Goal: Information Seeking & Learning: Learn about a topic

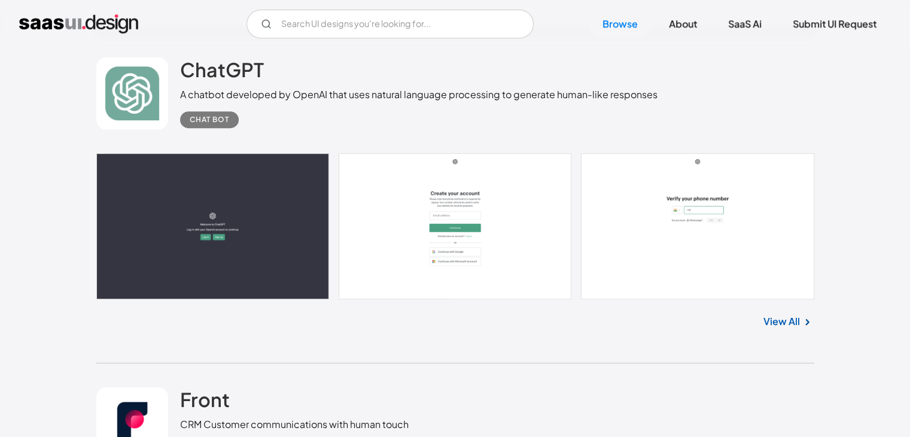
scroll to position [9530, 0]
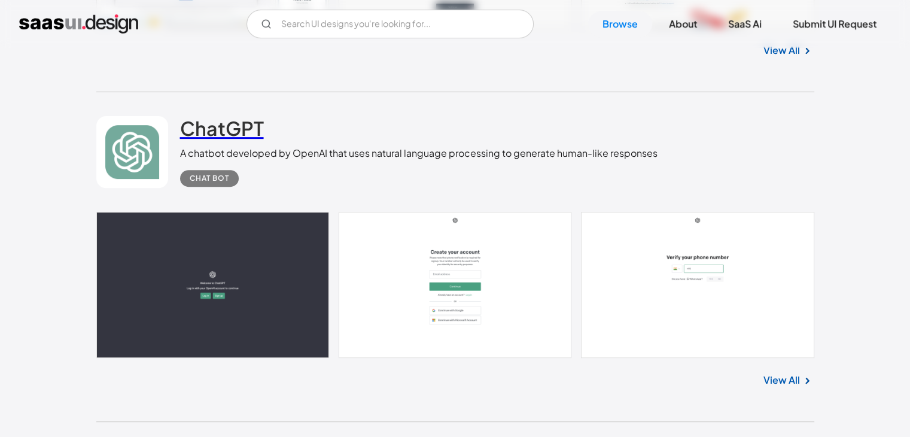
click at [215, 139] on h2 "ChatGPT" at bounding box center [222, 128] width 84 height 24
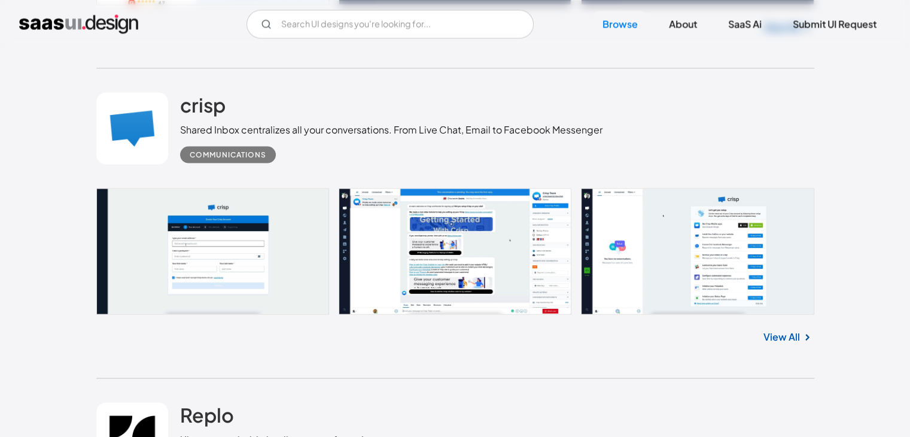
scroll to position [15901, 0]
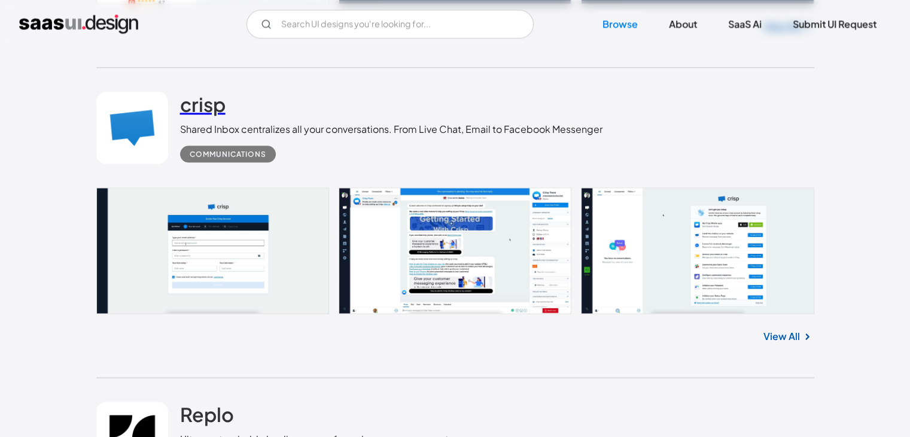
click at [214, 117] on link "crisp" at bounding box center [202, 107] width 45 height 30
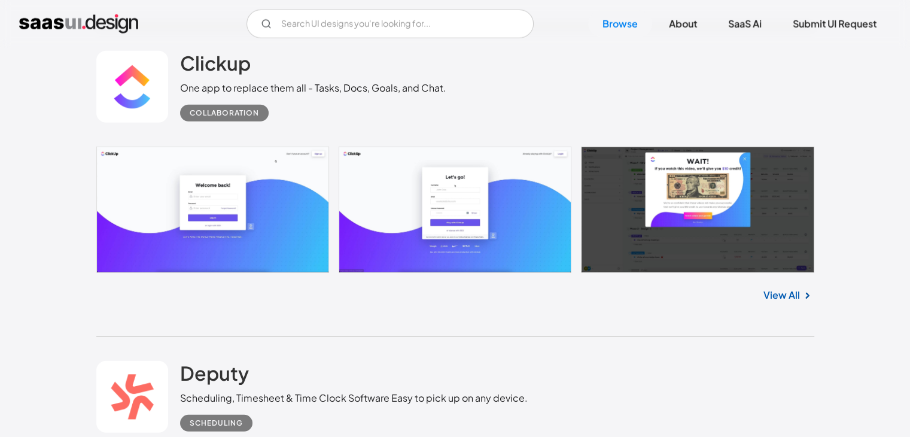
scroll to position [16880, 0]
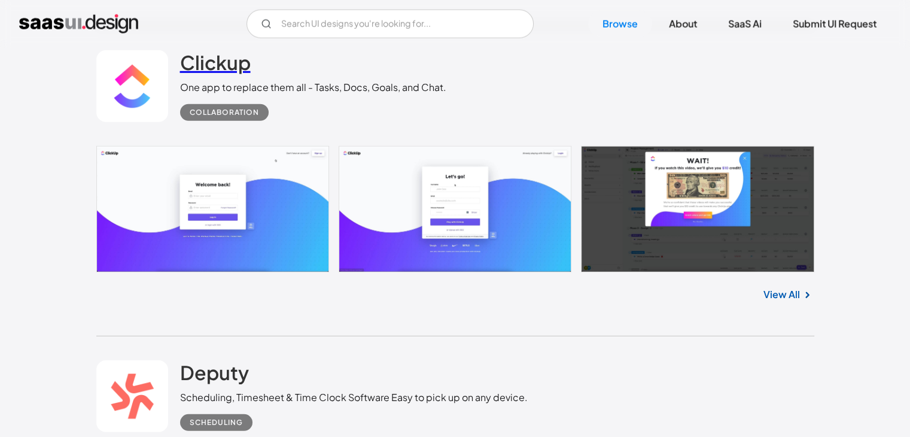
click at [234, 77] on link "Clickup" at bounding box center [215, 65] width 71 height 30
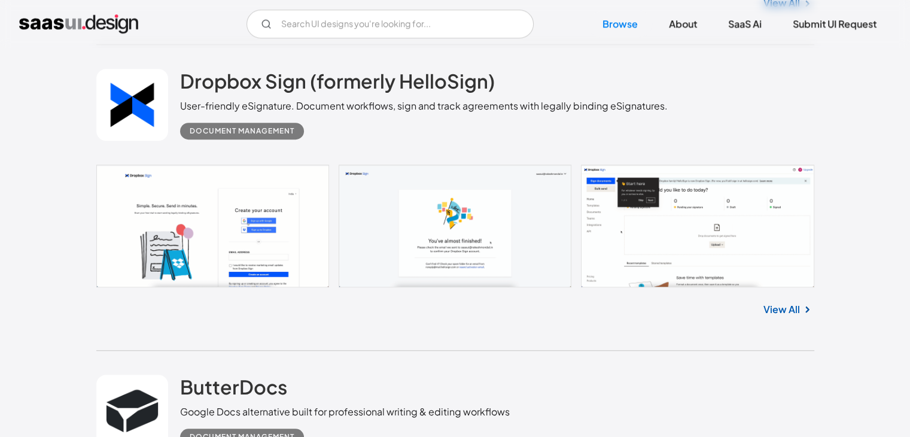
scroll to position [19062, 0]
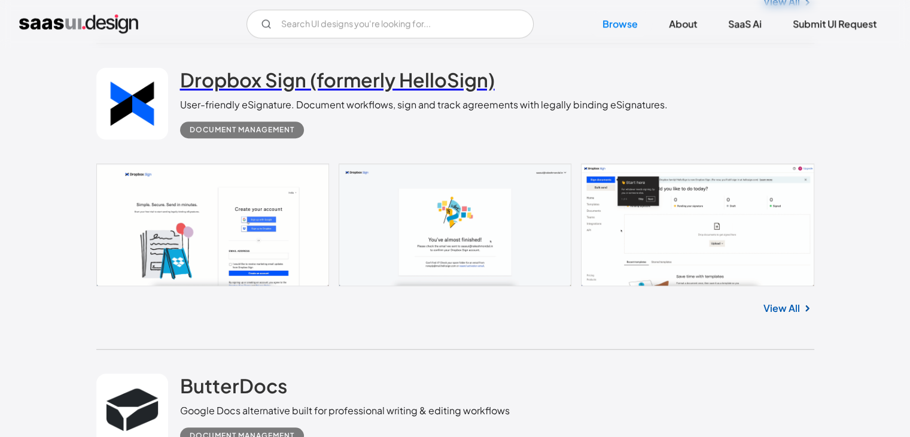
click at [240, 80] on h2 "Dropbox Sign (formerly HelloSign)" at bounding box center [337, 80] width 315 height 24
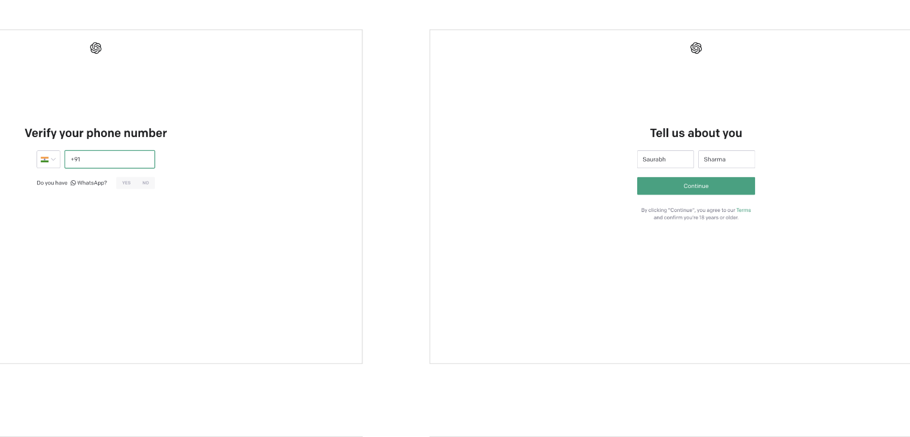
scroll to position [433, 0]
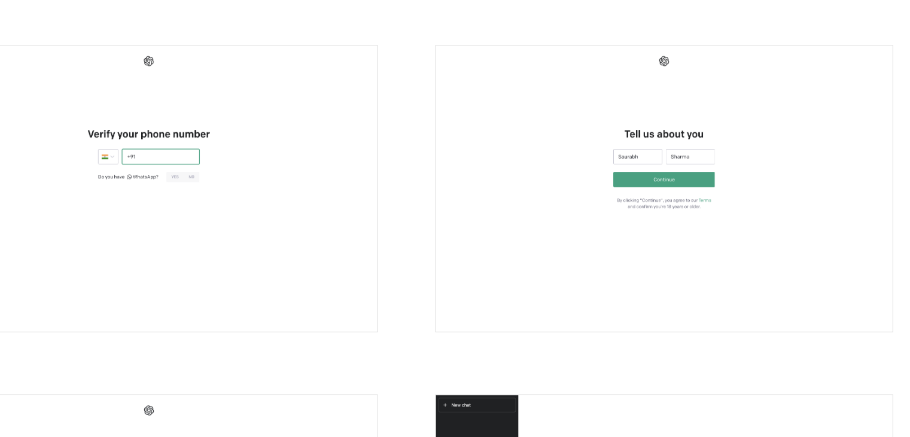
drag, startPoint x: 509, startPoint y: 181, endPoint x: 500, endPoint y: 157, distance: 25.0
click at [500, 157] on img "open lightbox" at bounding box center [656, 216] width 343 height 215
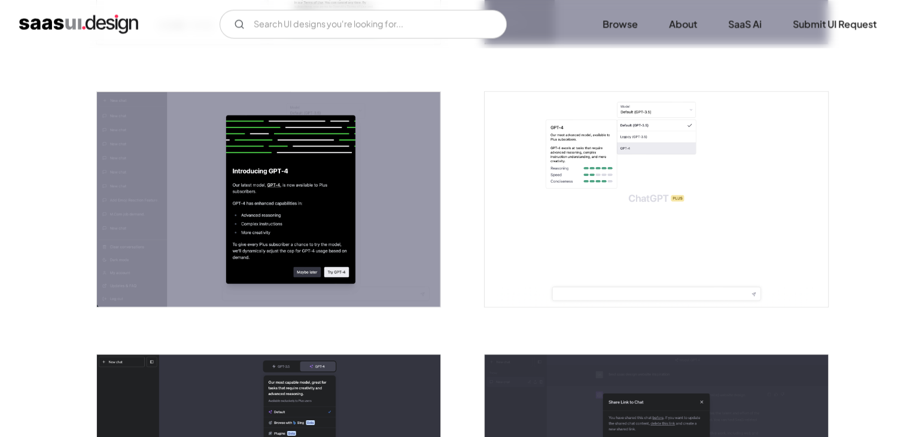
scroll to position [2024, 0]
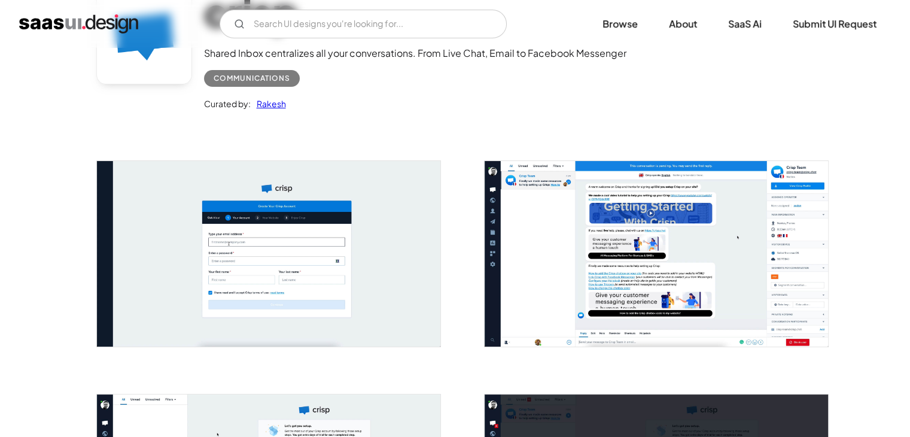
scroll to position [120, 0]
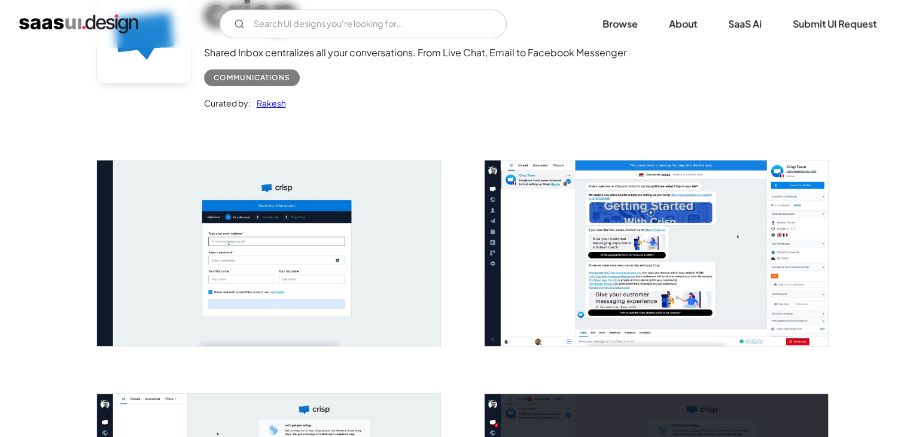
drag, startPoint x: 0, startPoint y: 0, endPoint x: 158, endPoint y: 115, distance: 195.3
click at [158, 115] on div "crisp Shared Inbox centralizes all your conversations. From Live Chat, Email to…" at bounding box center [455, 52] width 718 height 156
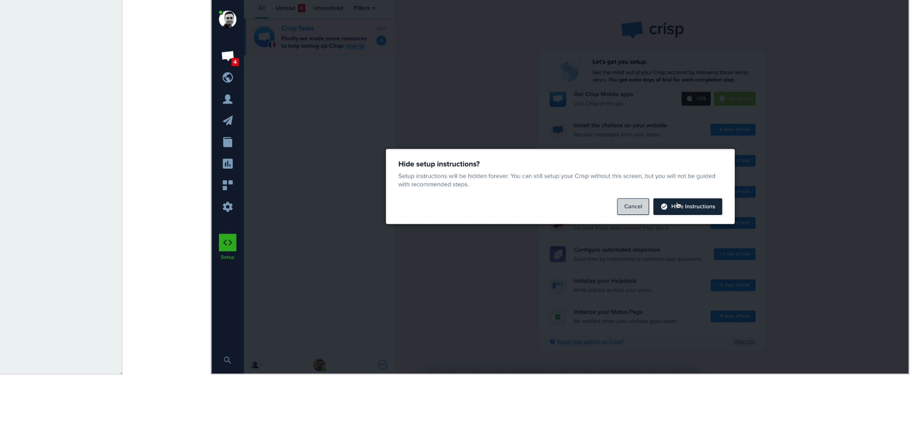
scroll to position [310, 0]
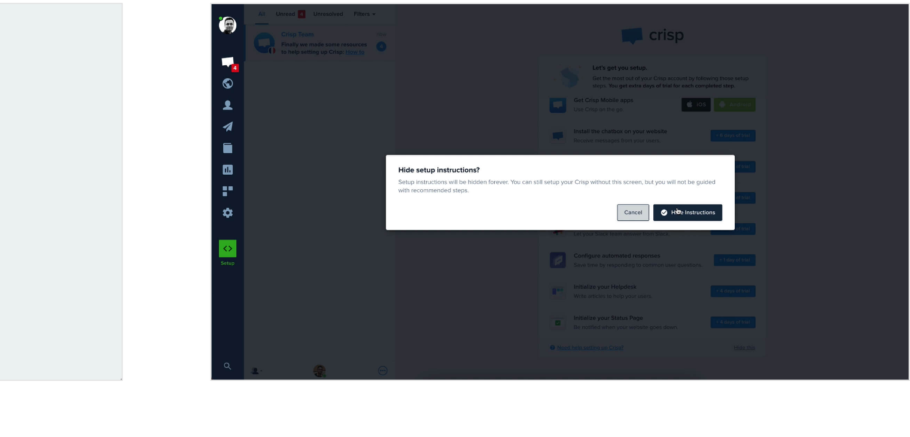
drag, startPoint x: 497, startPoint y: 308, endPoint x: 481, endPoint y: 314, distance: 17.4
drag, startPoint x: 481, startPoint y: 314, endPoint x: 582, endPoint y: 349, distance: 106.5
click at [582, 349] on img "open lightbox" at bounding box center [656, 295] width 343 height 185
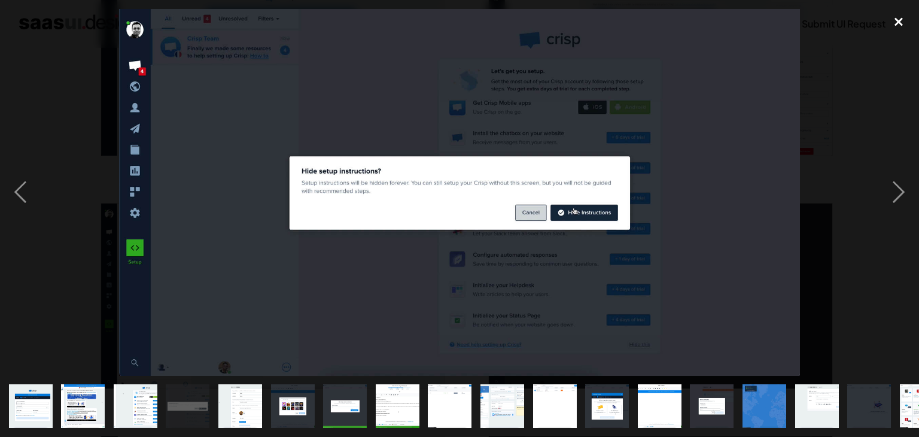
click at [902, 29] on div "close lightbox" at bounding box center [898, 22] width 41 height 26
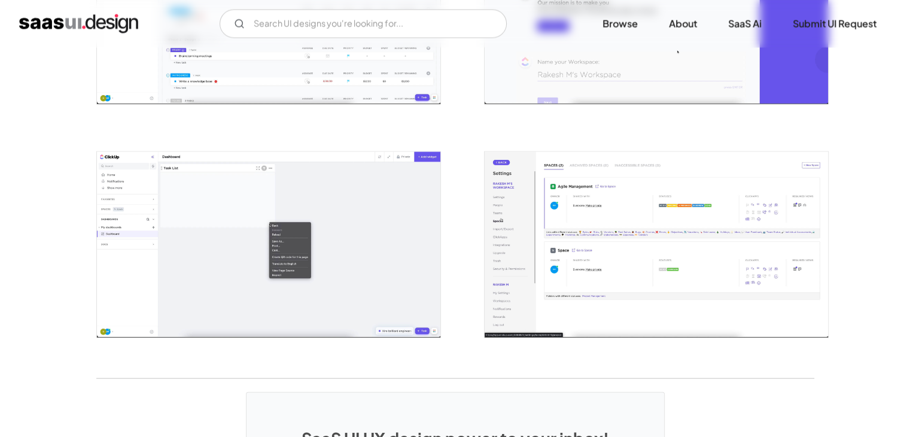
scroll to position [2462, 0]
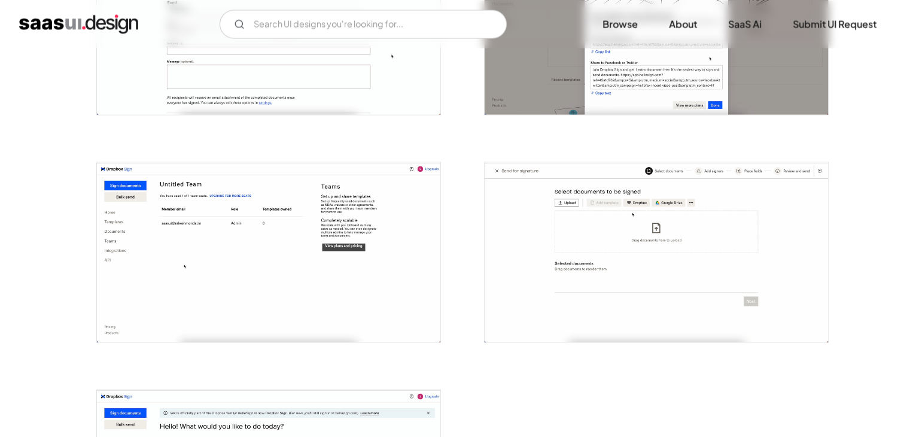
scroll to position [2211, 0]
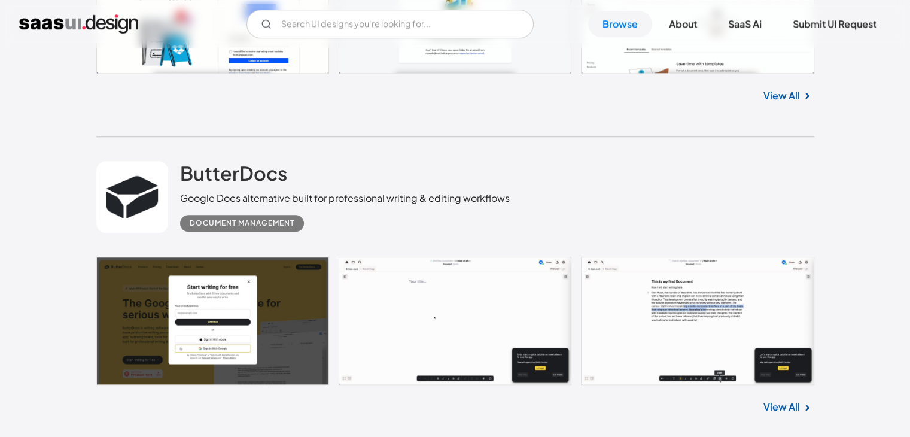
scroll to position [19274, 0]
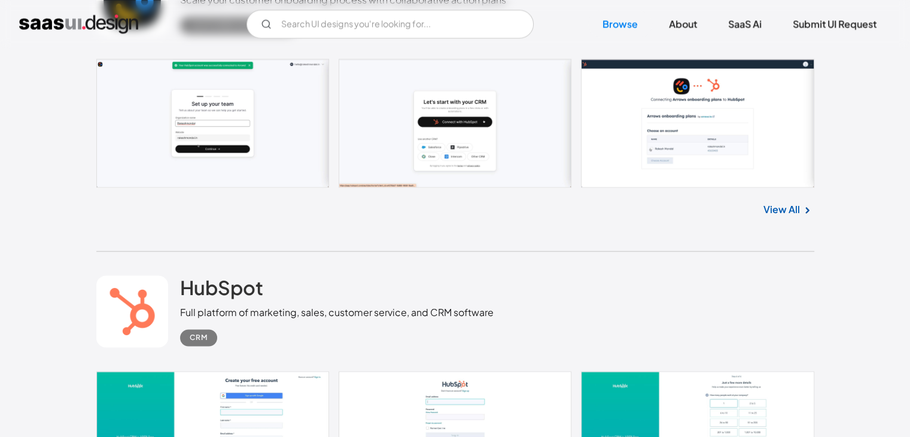
scroll to position [20115, 0]
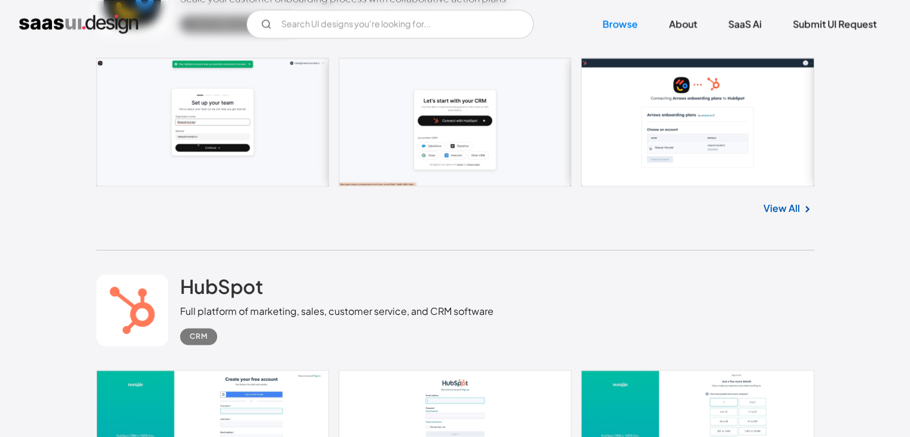
drag, startPoint x: 243, startPoint y: 209, endPoint x: 230, endPoint y: 178, distance: 34.3
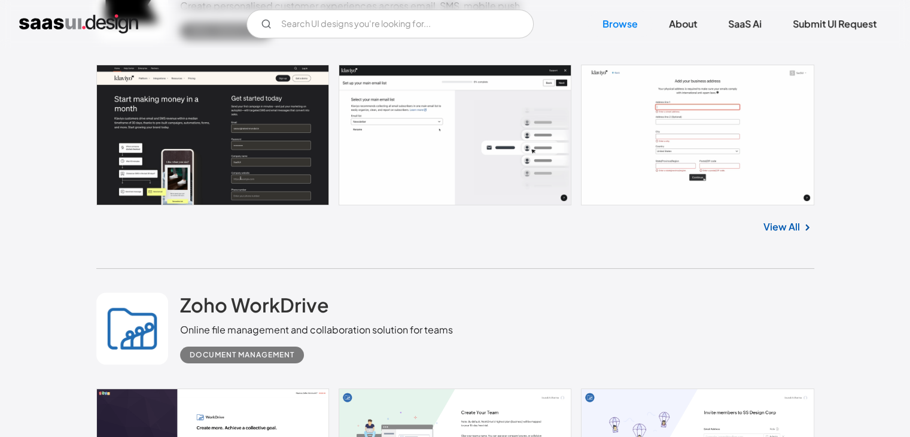
scroll to position [22942, 0]
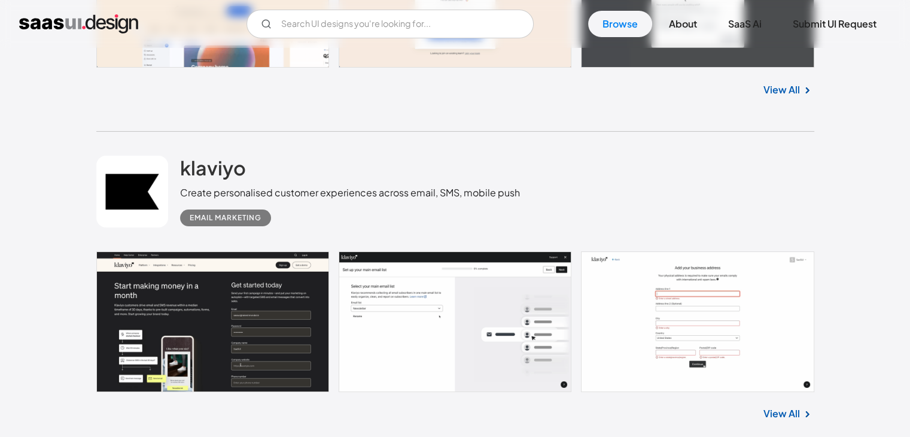
scroll to position [22584, 0]
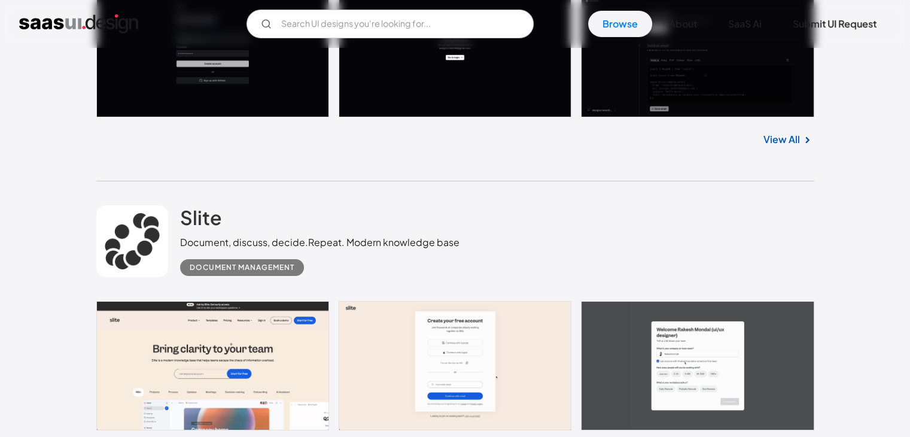
scroll to position [22319, 0]
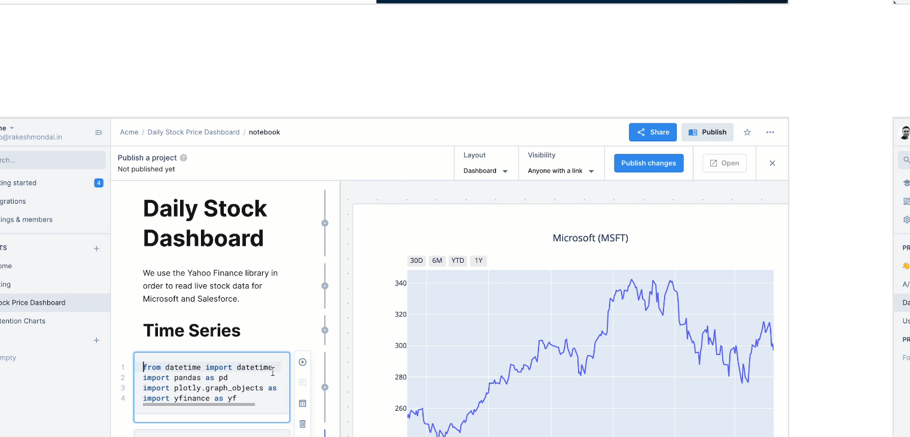
scroll to position [320, 0]
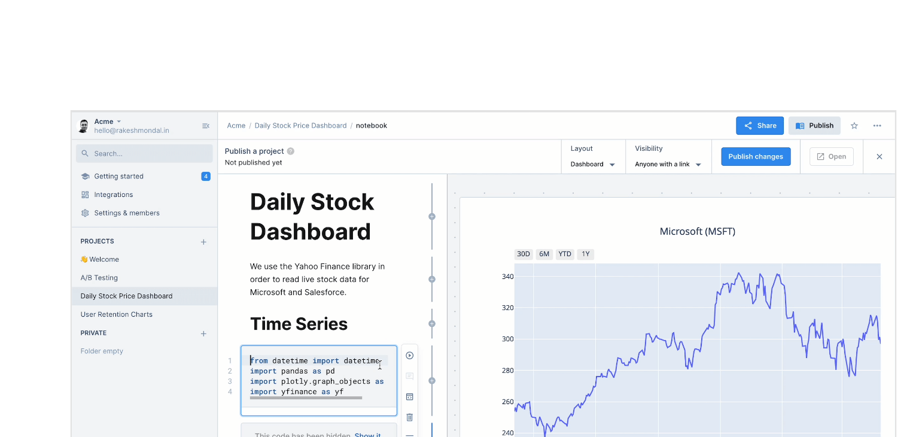
drag, startPoint x: 309, startPoint y: 218, endPoint x: 209, endPoint y: 213, distance: 100.0
click at [209, 213] on img "open lightbox" at bounding box center [268, 294] width 343 height 190
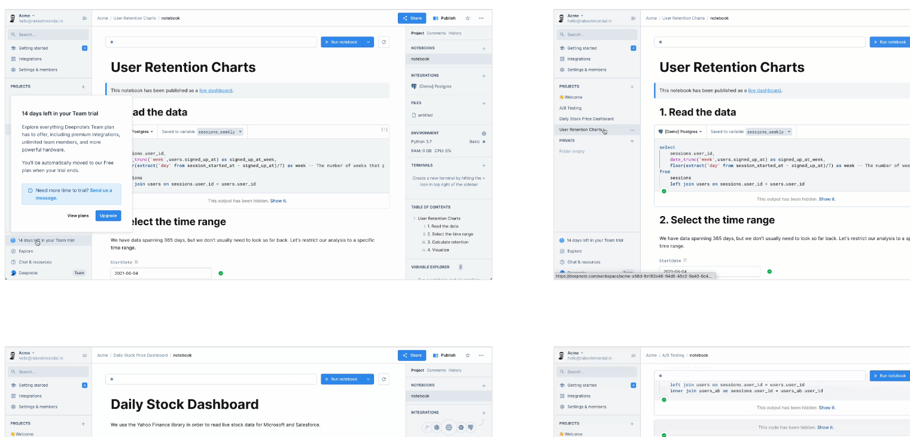
scroll to position [1097, 0]
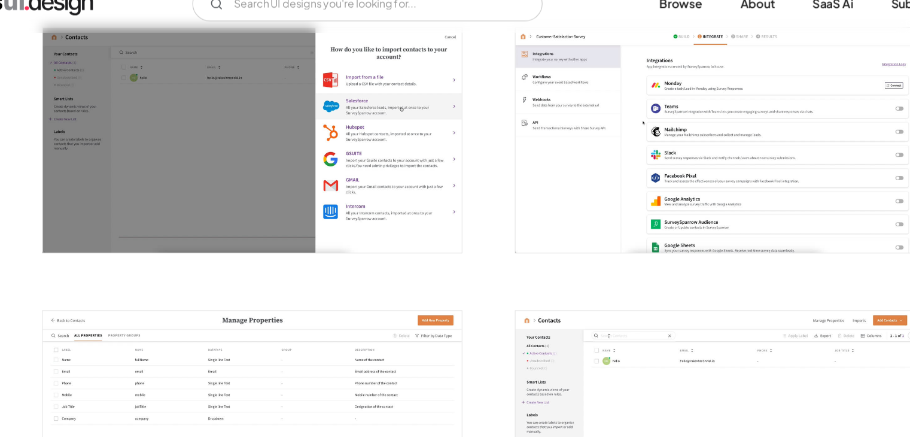
scroll to position [1629, 0]
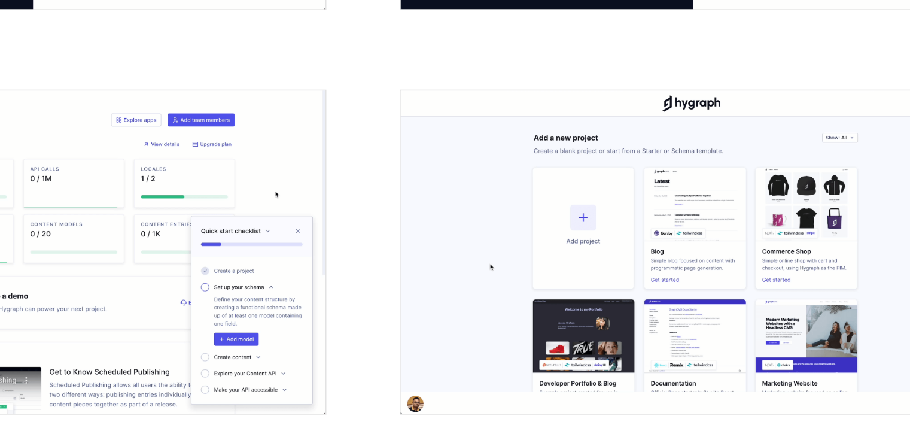
scroll to position [288, 0]
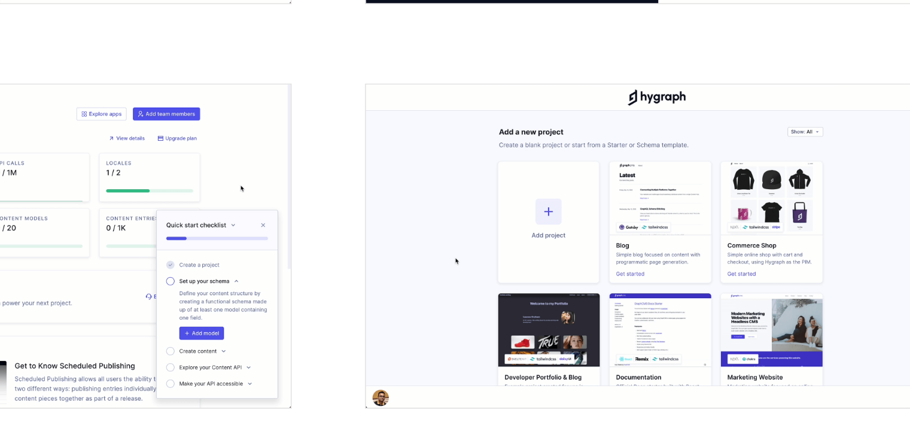
click at [596, 313] on img "open lightbox" at bounding box center [656, 325] width 343 height 190
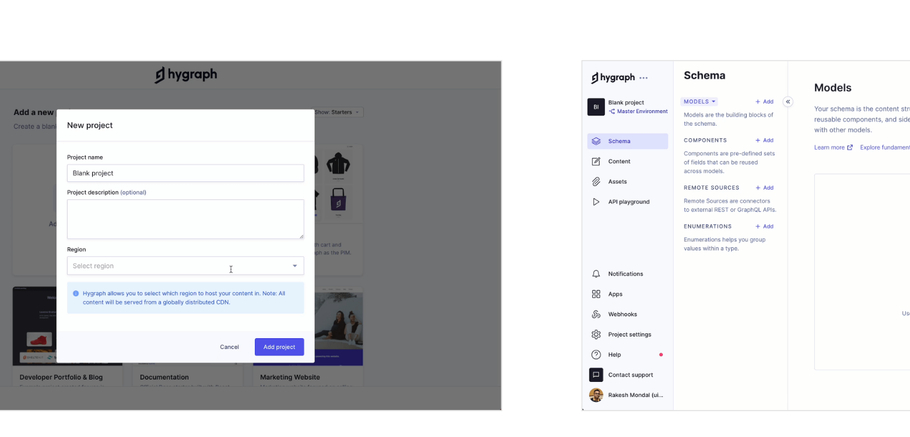
scroll to position [565, 0]
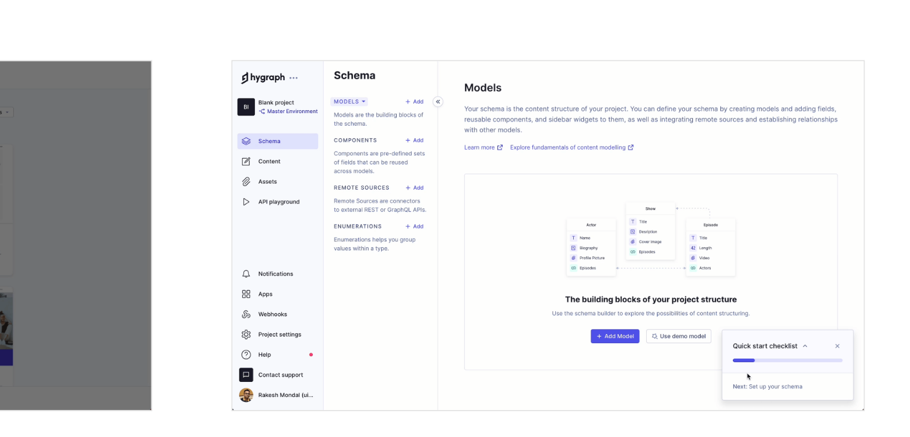
click at [690, 312] on img "open lightbox" at bounding box center [656, 285] width 343 height 190
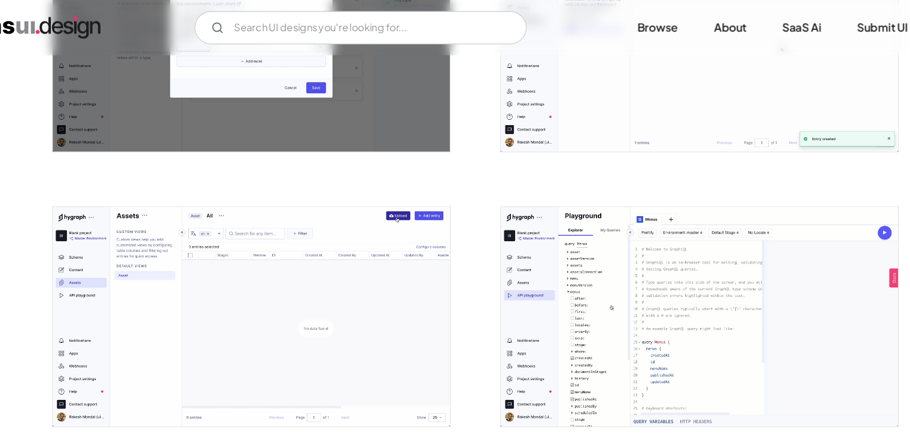
scroll to position [1525, 0]
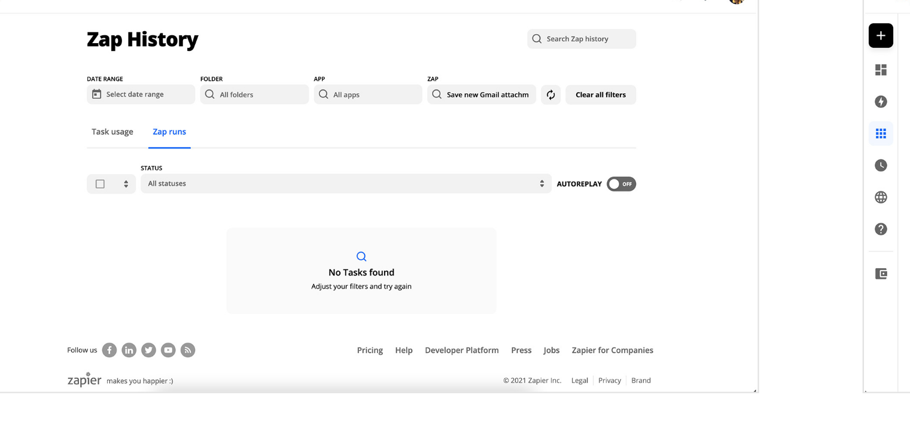
scroll to position [893, 0]
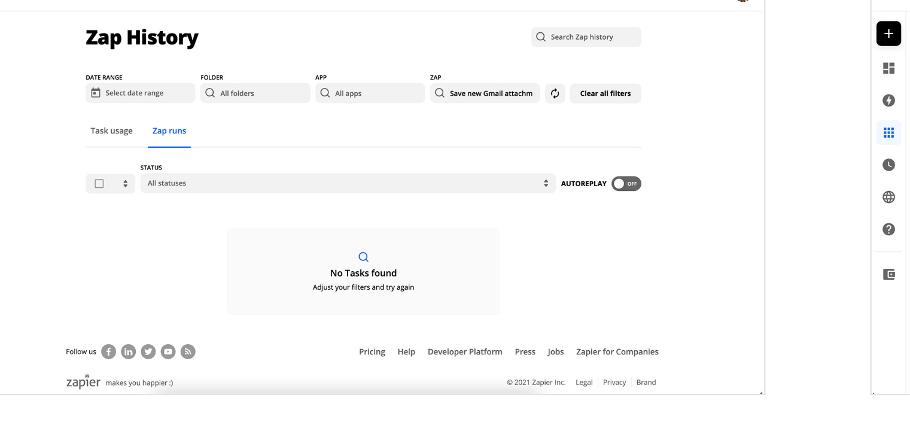
drag, startPoint x: 263, startPoint y: 208, endPoint x: 234, endPoint y: 194, distance: 32.1
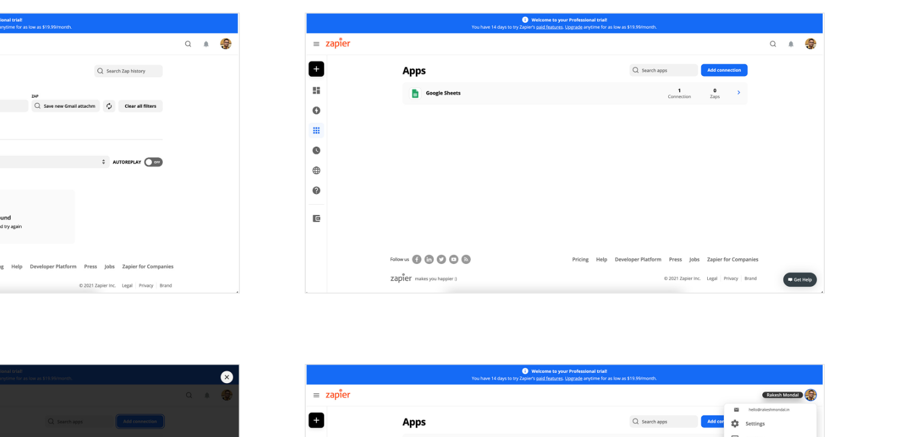
drag, startPoint x: 234, startPoint y: 194, endPoint x: 522, endPoint y: 136, distance: 293.6
click at [522, 136] on img "open lightbox" at bounding box center [656, 178] width 343 height 185
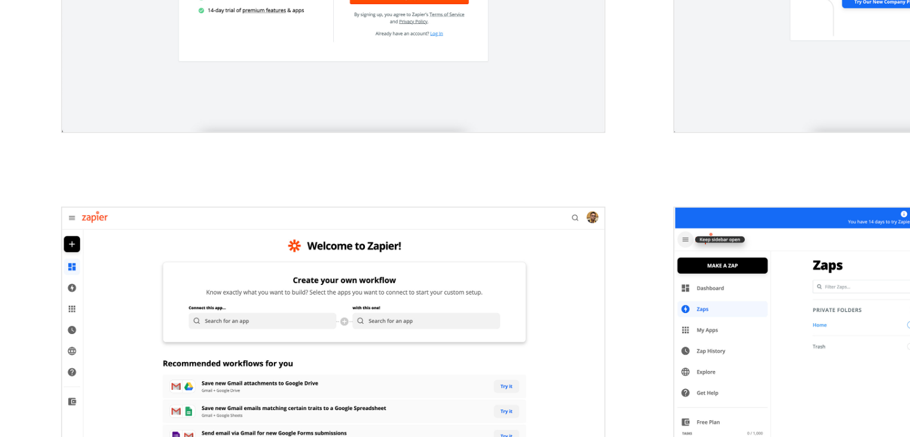
scroll to position [292, 0]
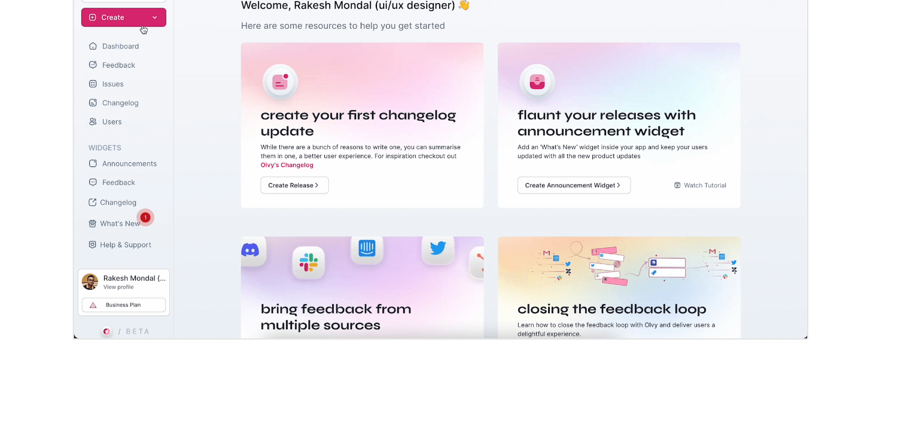
scroll to position [153, 0]
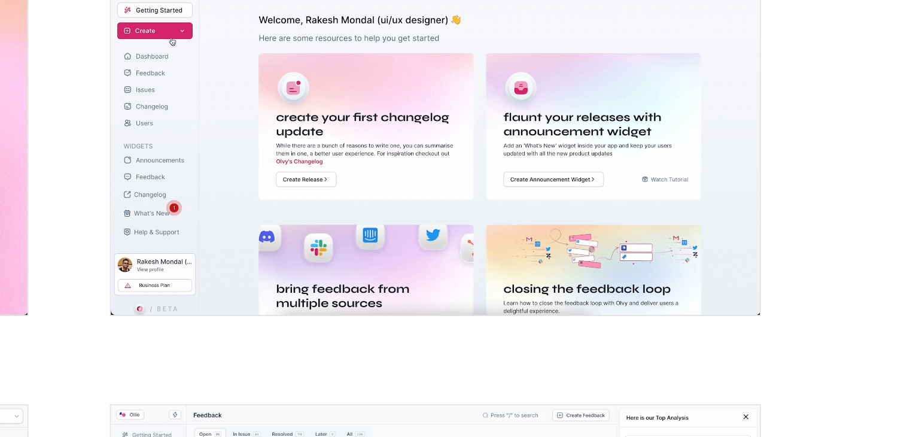
click at [634, 211] on img "open lightbox" at bounding box center [656, 216] width 343 height 179
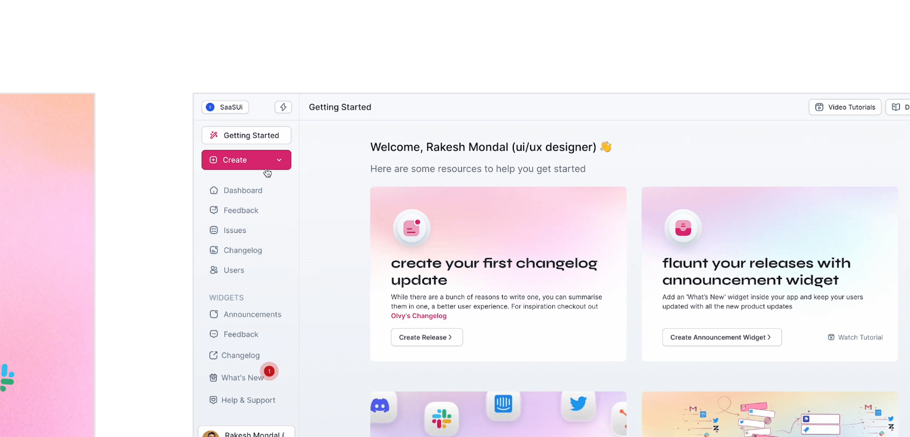
drag, startPoint x: 614, startPoint y: 147, endPoint x: 610, endPoint y: 138, distance: 10.2
click at [610, 138] on img "open lightbox" at bounding box center [656, 216] width 343 height 179
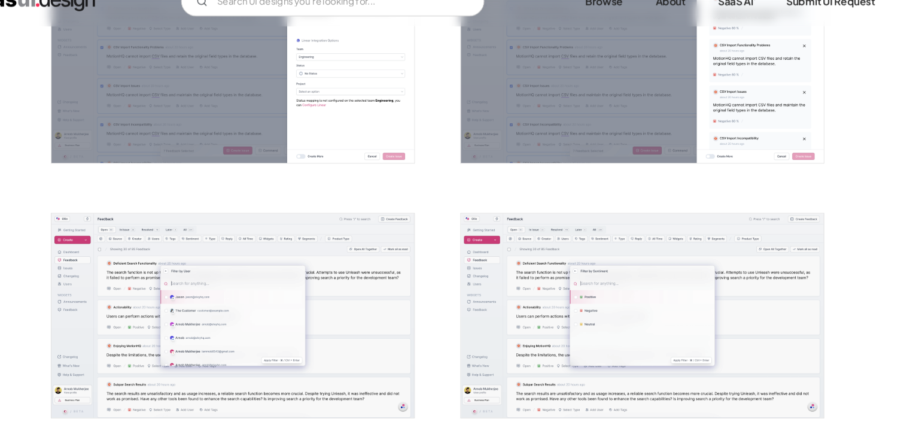
scroll to position [1504, 0]
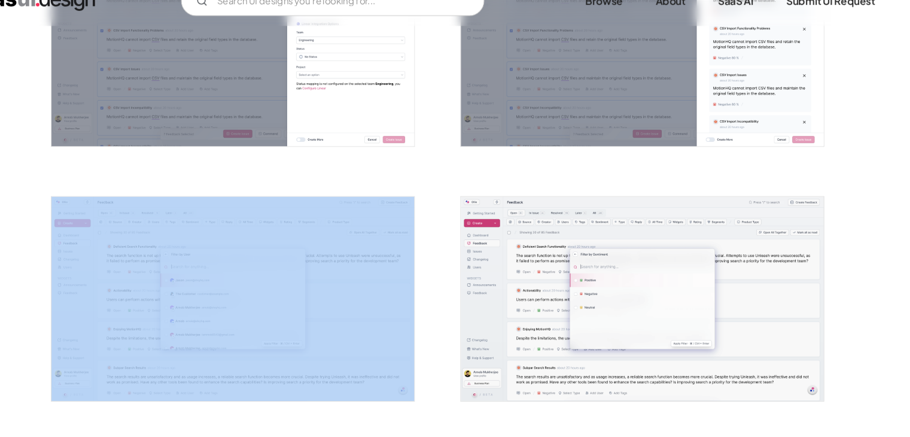
drag, startPoint x: 270, startPoint y: 126, endPoint x: 308, endPoint y: 243, distance: 123.2
click at [308, 243] on div at bounding box center [455, 291] width 718 height 3093
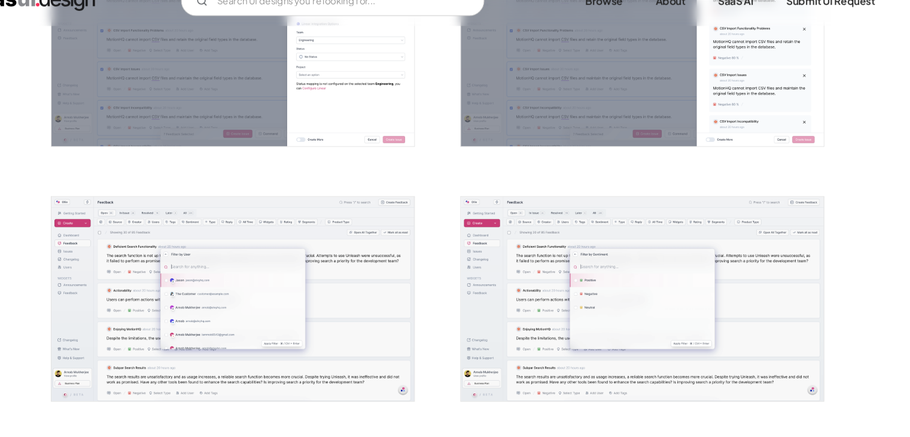
click at [346, 192] on div at bounding box center [261, 298] width 359 height 241
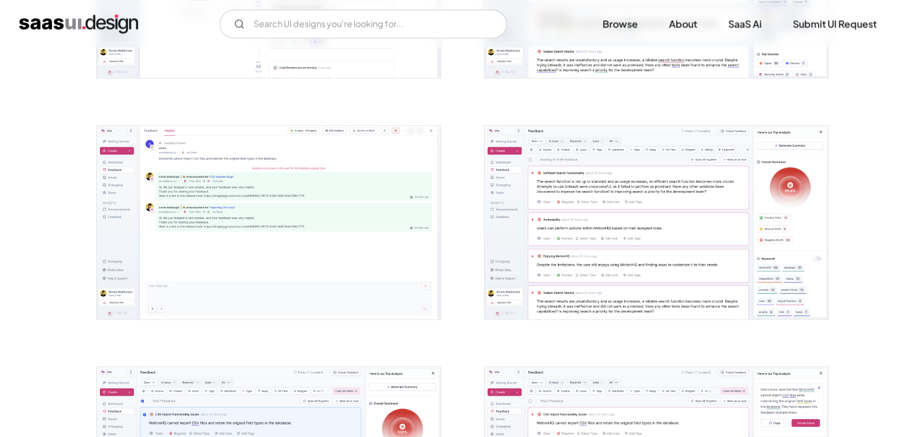
scroll to position [799, 0]
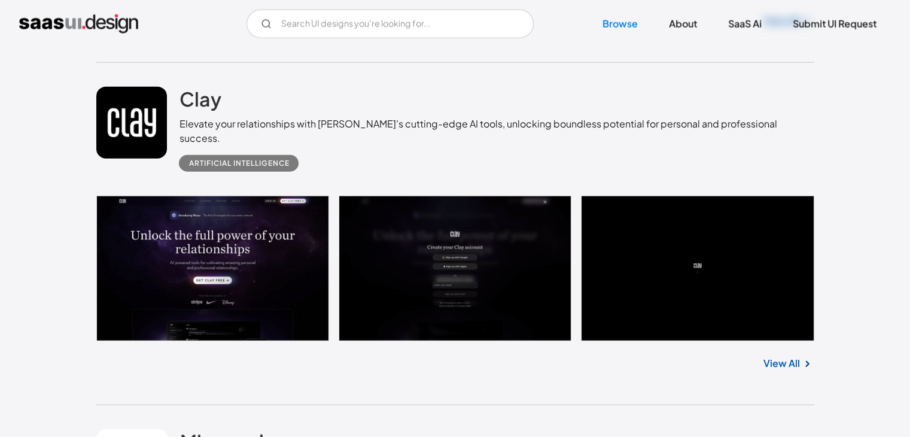
scroll to position [21236, 0]
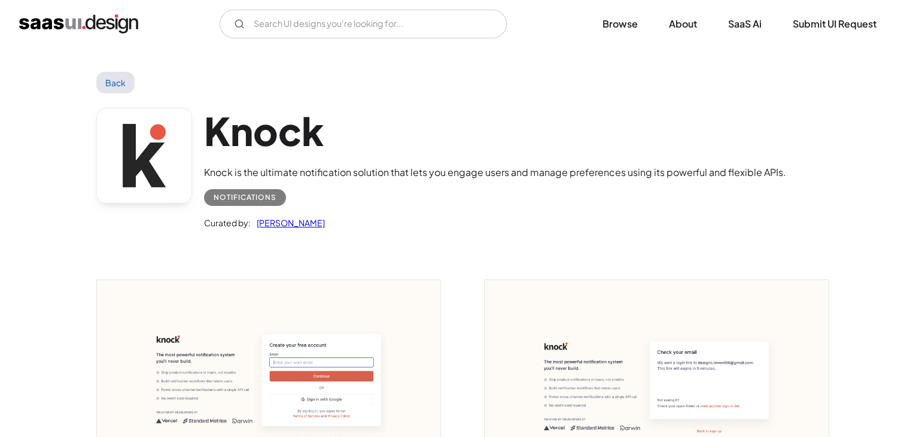
click at [220, 211] on div "Curated by: [PERSON_NAME]" at bounding box center [495, 218] width 582 height 24
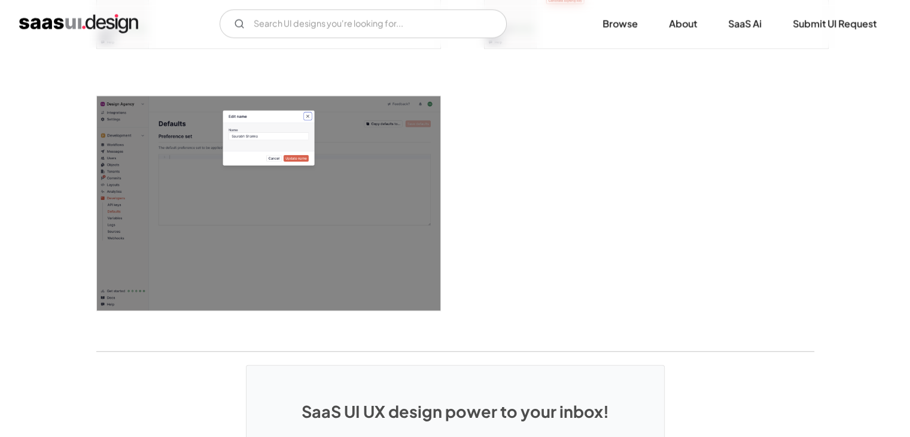
scroll to position [2998, 0]
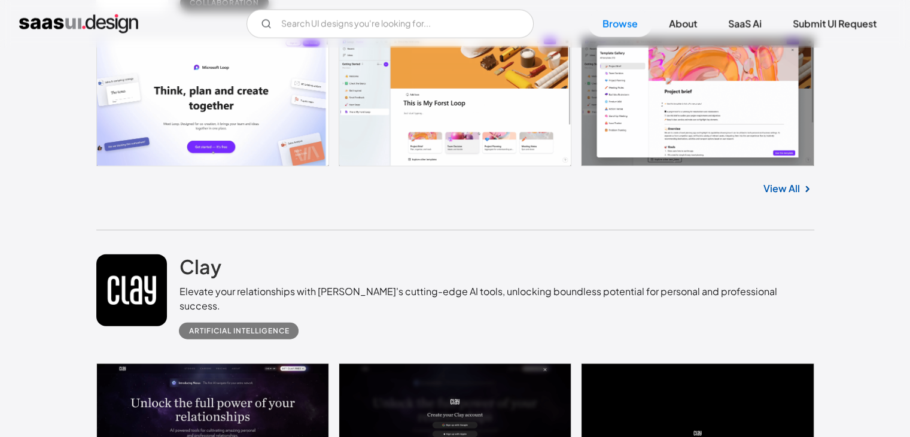
scroll to position [21066, 0]
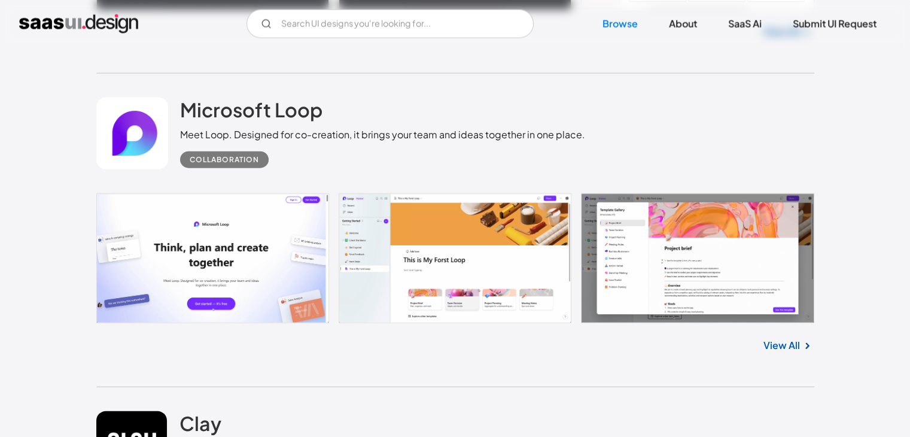
scroll to position [20850, 0]
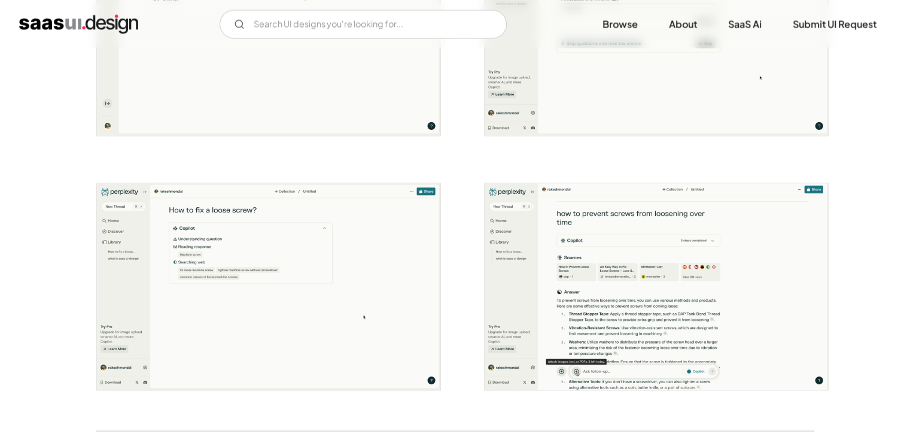
scroll to position [2132, 0]
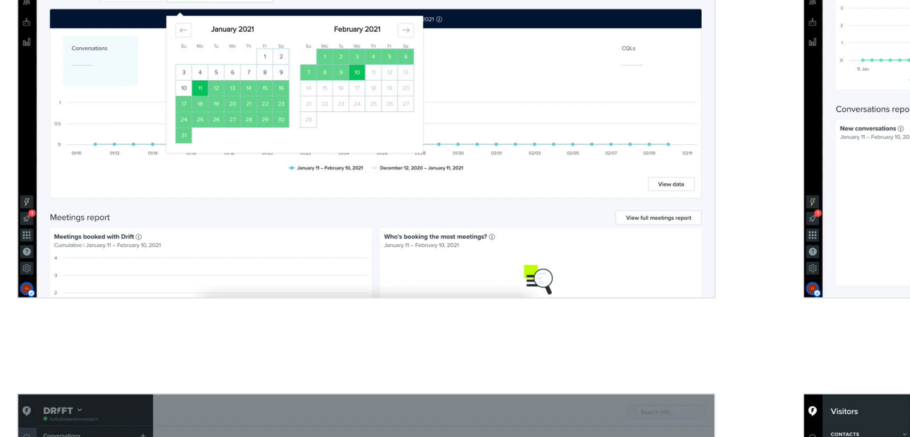
scroll to position [337, 0]
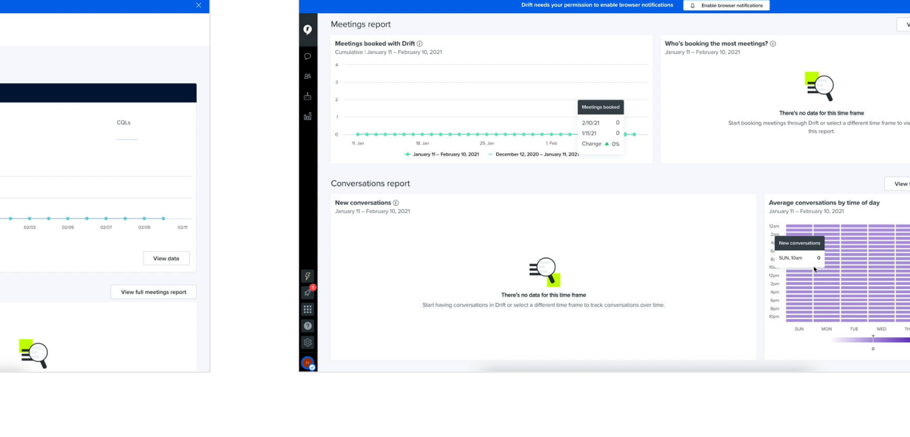
drag, startPoint x: 223, startPoint y: 287, endPoint x: 470, endPoint y: 236, distance: 252.3
click at [470, 236] on div at bounding box center [649, 261] width 359 height 233
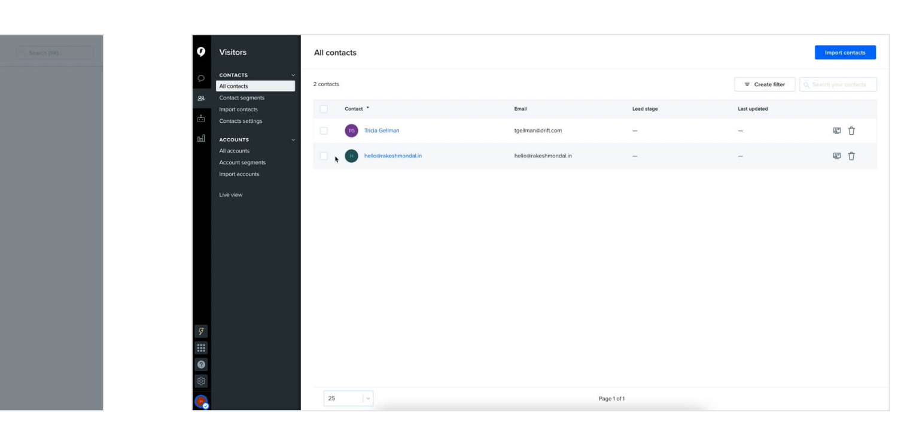
scroll to position [588, 0]
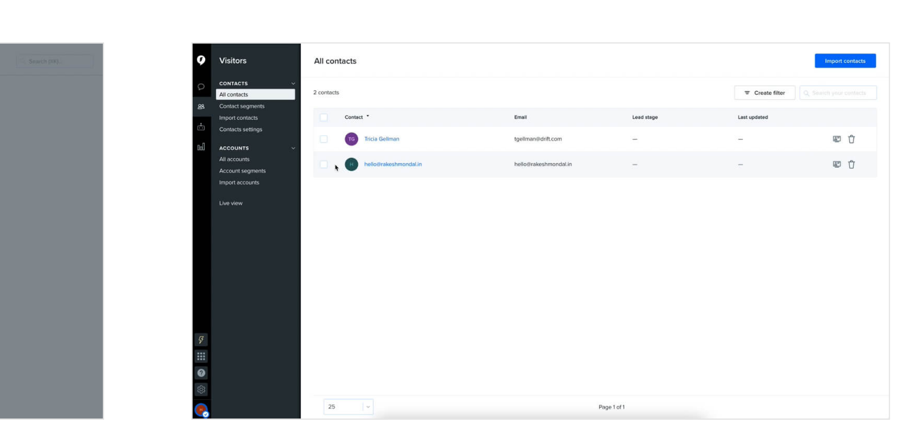
click at [580, 221] on img "open lightbox" at bounding box center [656, 250] width 343 height 185
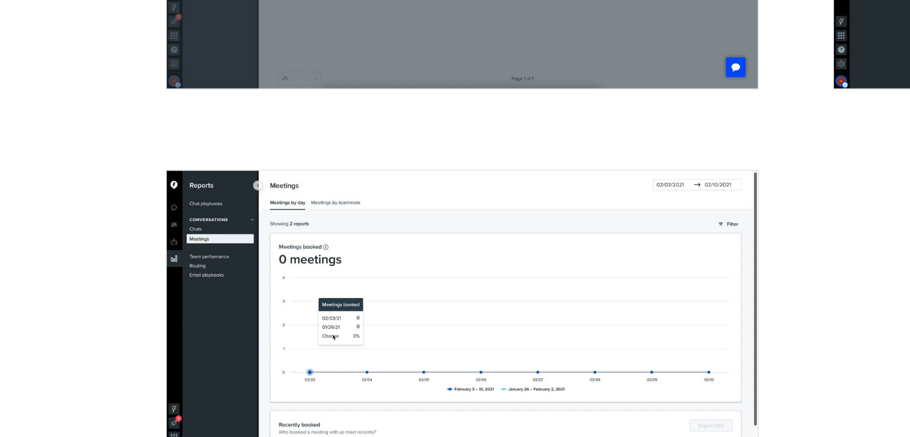
scroll to position [2830, 0]
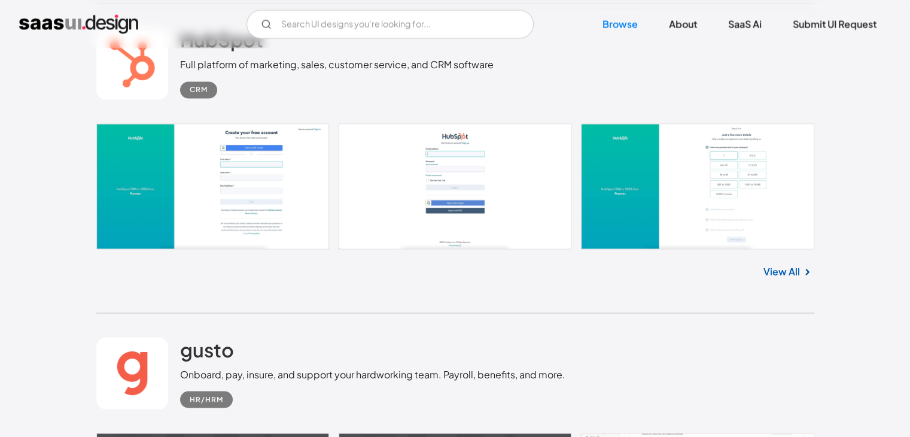
scroll to position [20355, 0]
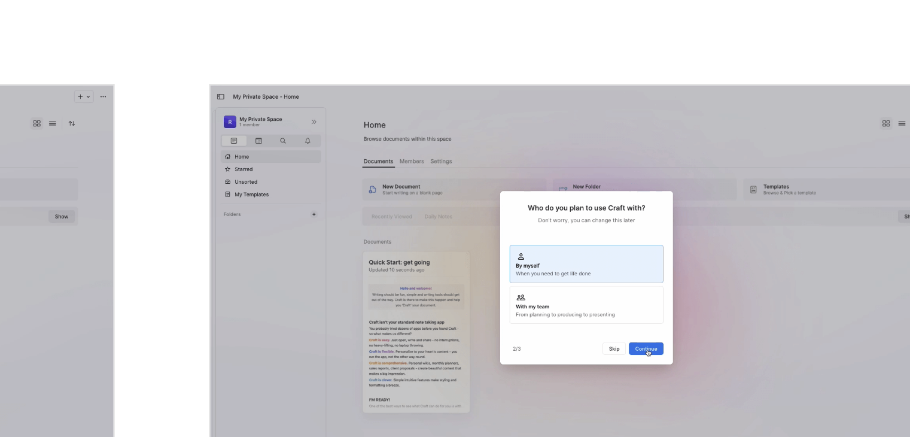
scroll to position [261, 0]
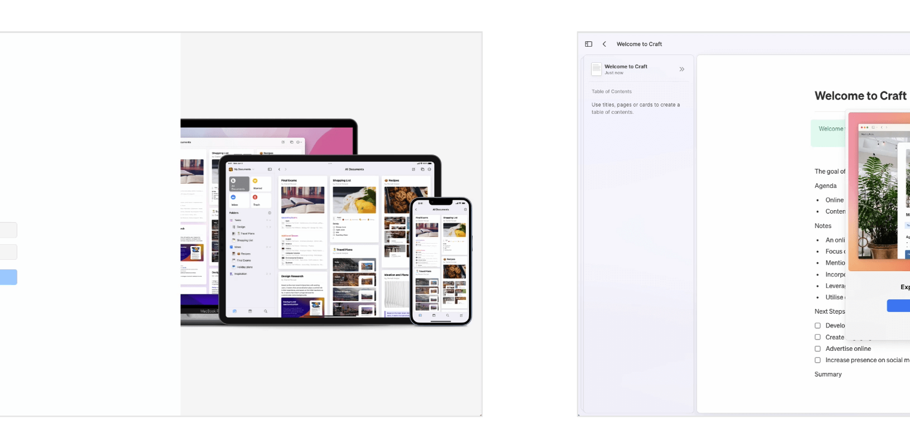
click at [534, 320] on img "open lightbox" at bounding box center [656, 339] width 343 height 175
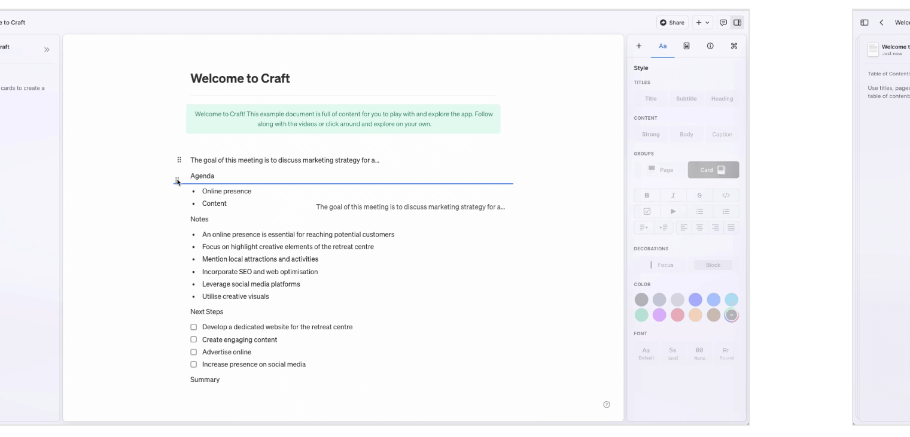
scroll to position [733, 0]
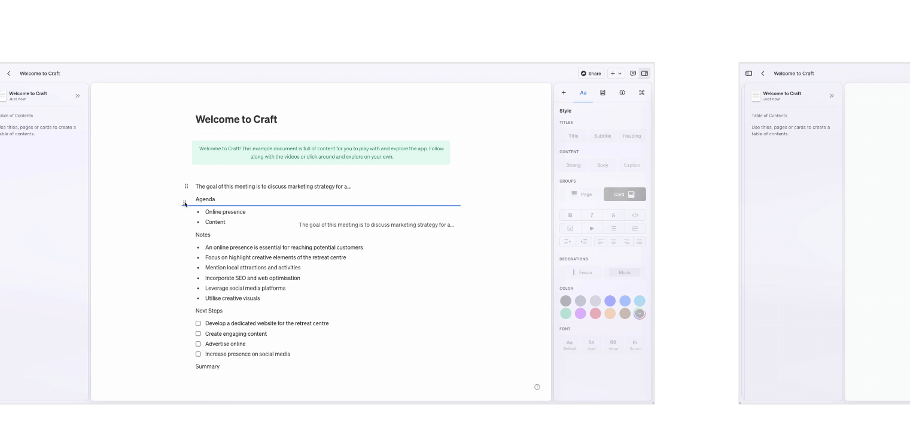
click at [318, 342] on img "open lightbox" at bounding box center [268, 302] width 343 height 175
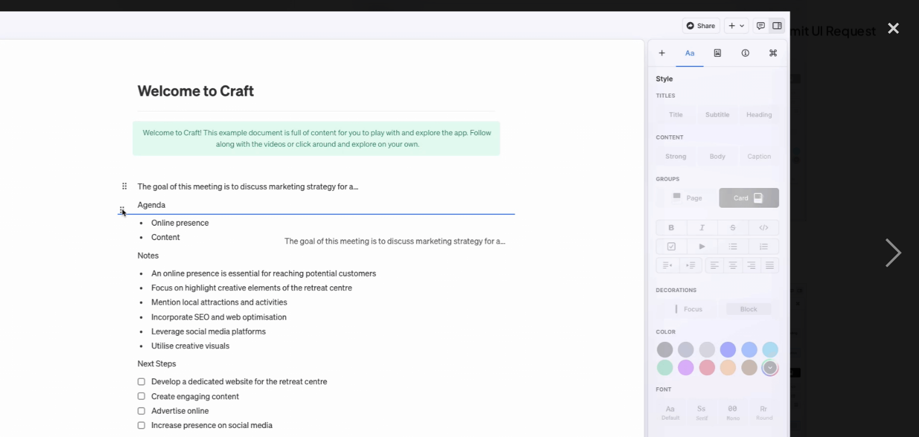
click at [520, 212] on img at bounding box center [459, 192] width 721 height 367
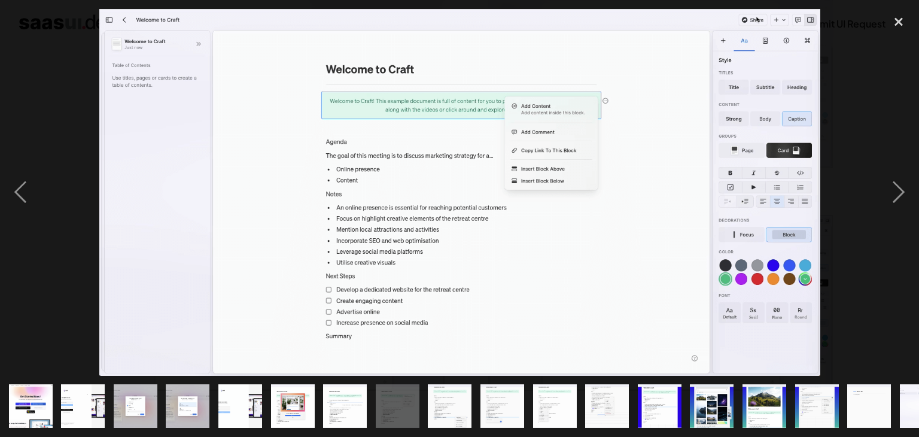
click at [641, 215] on img at bounding box center [459, 192] width 721 height 367
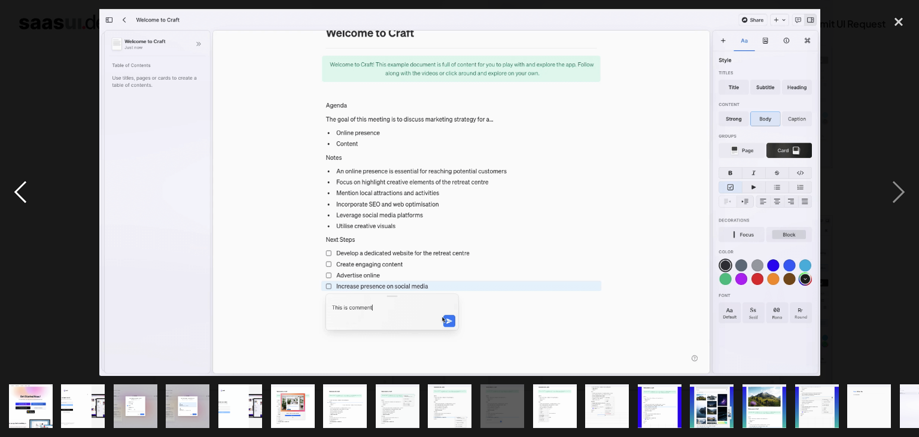
click at [22, 196] on div "previous image" at bounding box center [20, 192] width 41 height 367
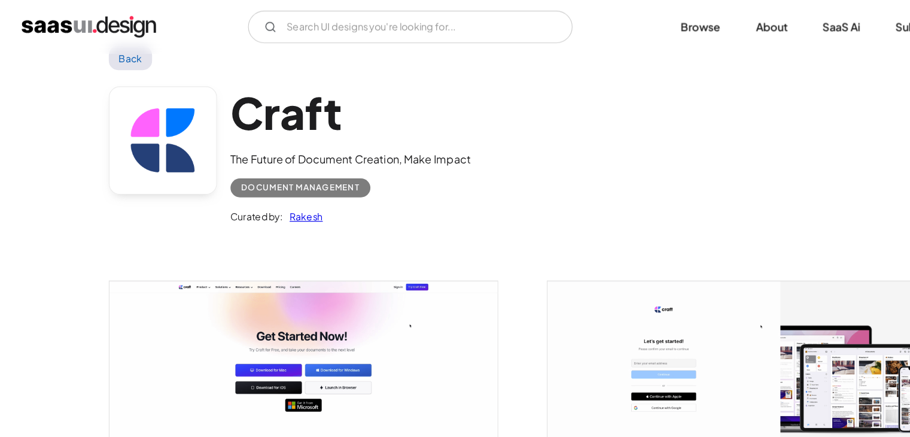
scroll to position [0, 0]
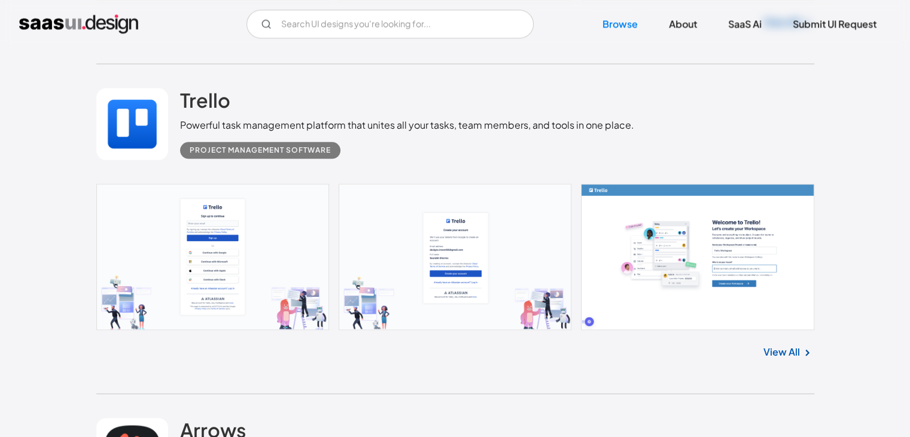
scroll to position [19659, 0]
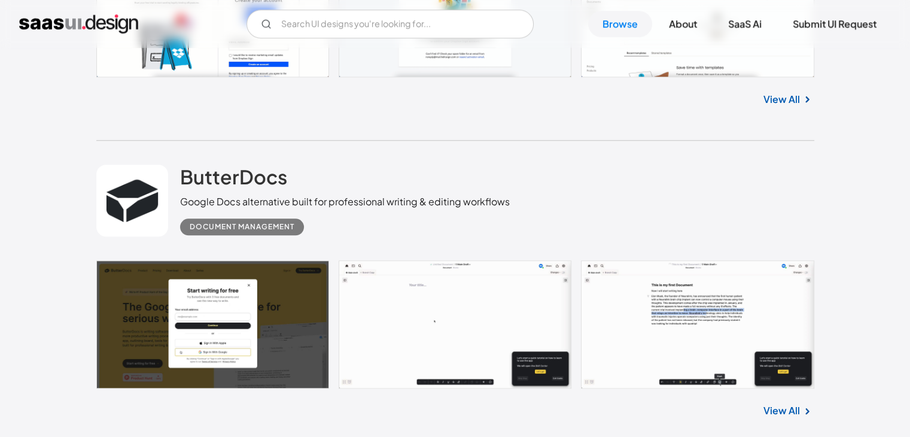
scroll to position [19354, 0]
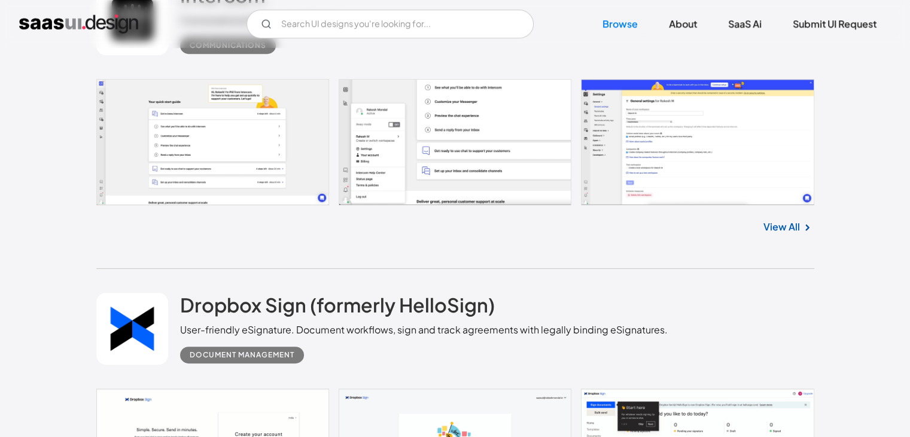
scroll to position [18789, 0]
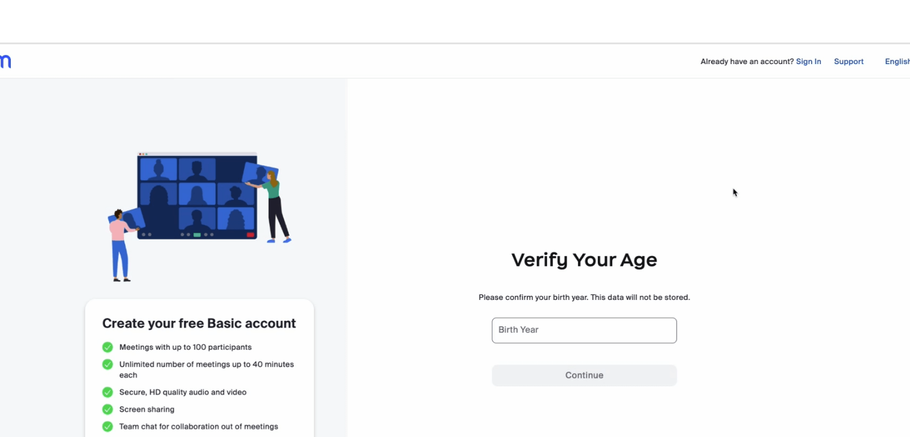
scroll to position [112, 0]
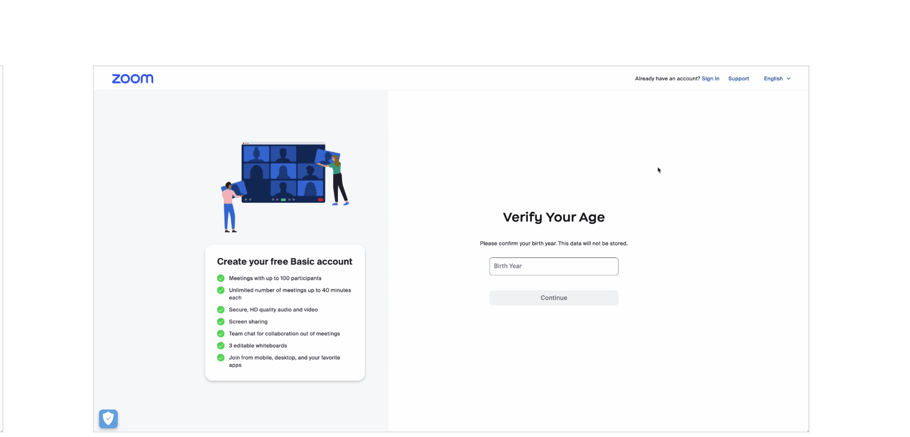
drag, startPoint x: 340, startPoint y: 272, endPoint x: 673, endPoint y: 217, distance: 337.2
click at [673, 217] on img "open lightbox" at bounding box center [656, 255] width 343 height 175
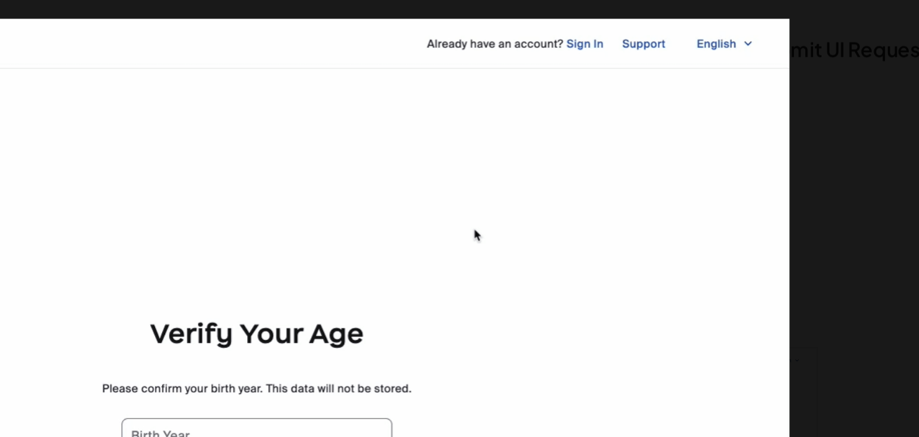
drag, startPoint x: 673, startPoint y: 217, endPoint x: 673, endPoint y: 81, distance: 135.2
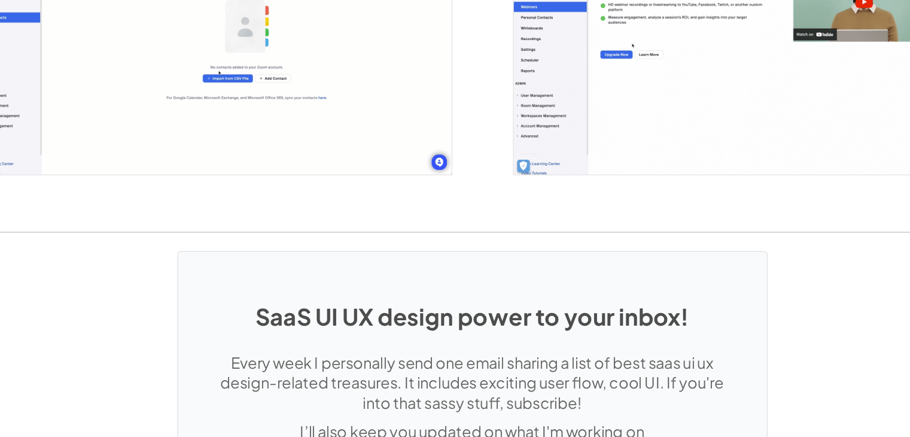
scroll to position [2022, 0]
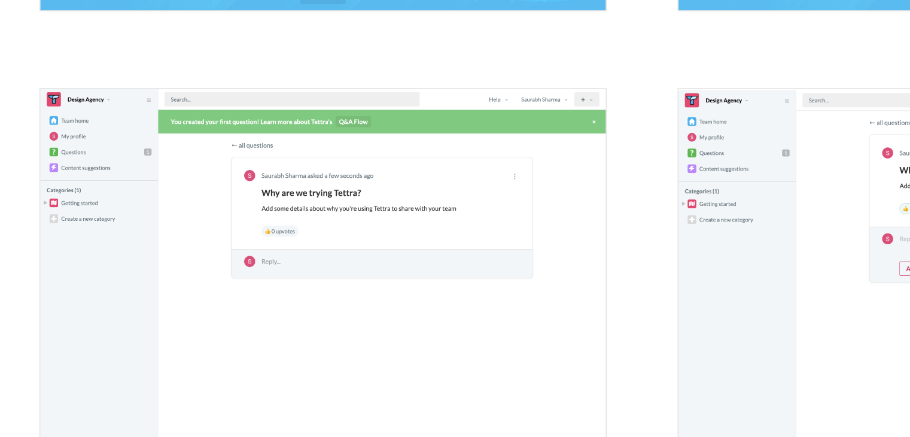
scroll to position [1106, 0]
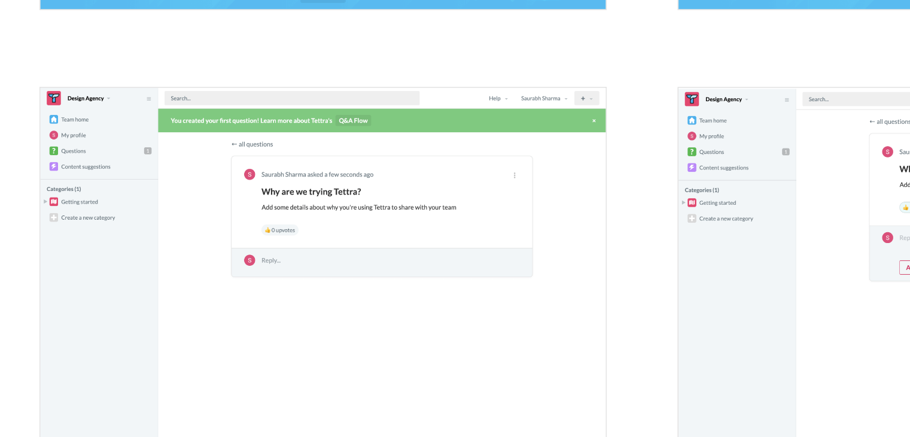
click at [287, 244] on img "open lightbox" at bounding box center [268, 331] width 343 height 215
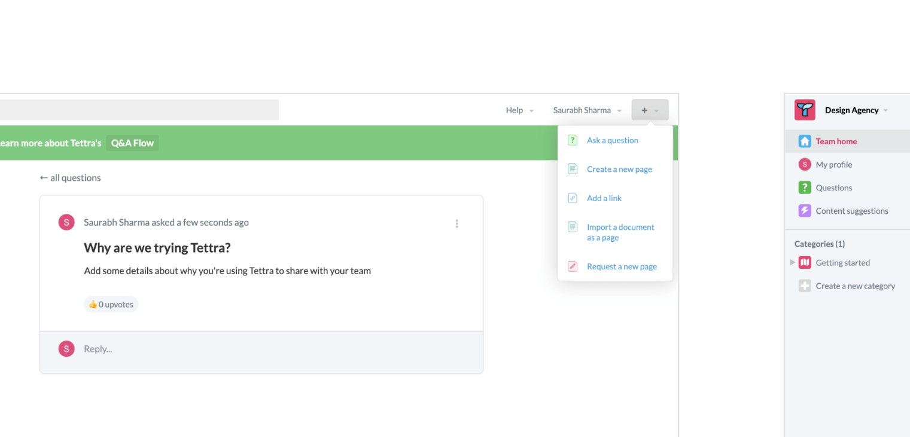
scroll to position [1376, 0]
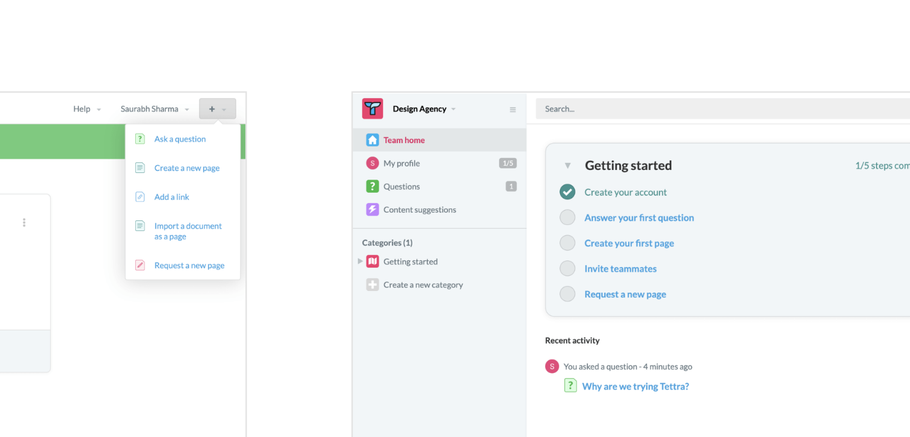
drag, startPoint x: 528, startPoint y: 175, endPoint x: 494, endPoint y: 254, distance: 85.5
click at [494, 254] on img "open lightbox" at bounding box center [656, 324] width 343 height 215
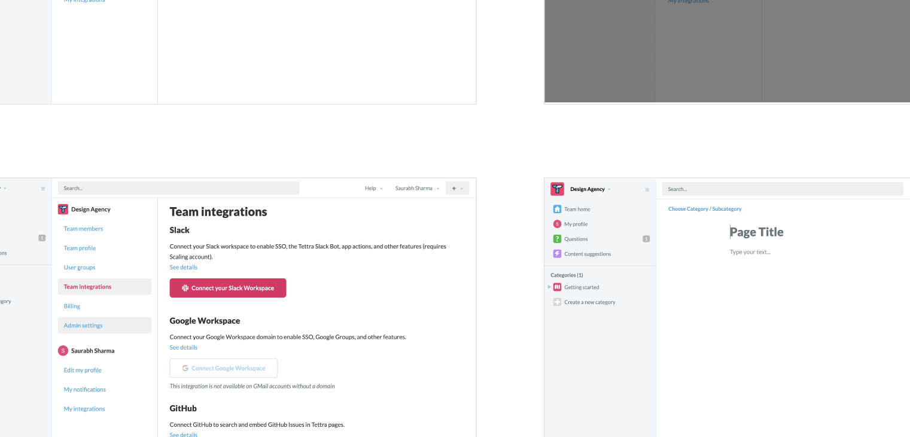
scroll to position [2213, 0]
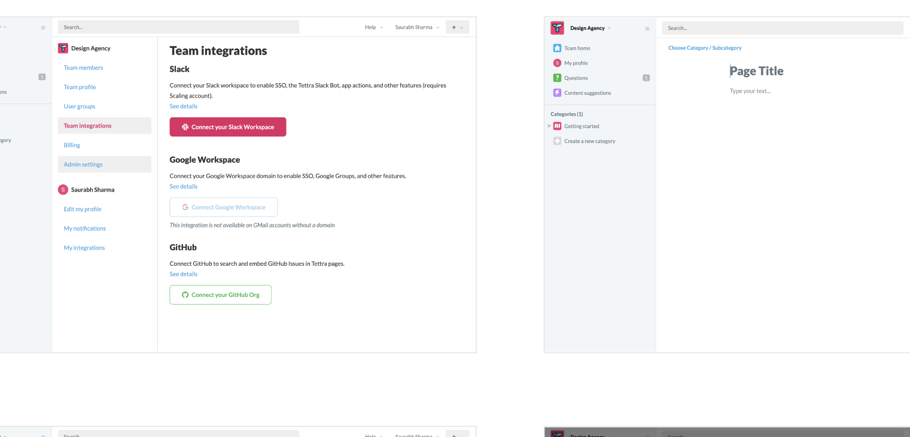
click at [376, 273] on img "open lightbox" at bounding box center [268, 275] width 343 height 215
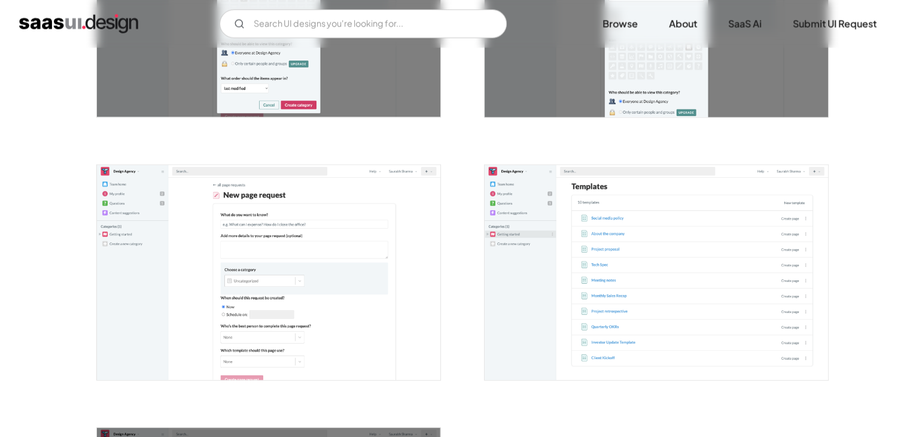
scroll to position [3085, 0]
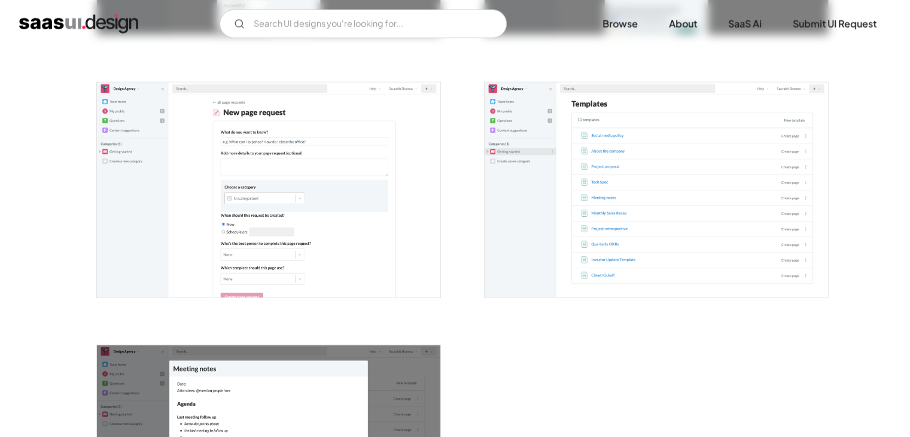
drag, startPoint x: 579, startPoint y: 133, endPoint x: 247, endPoint y: 278, distance: 362.3
click at [247, 278] on img "open lightbox" at bounding box center [268, 190] width 343 height 215
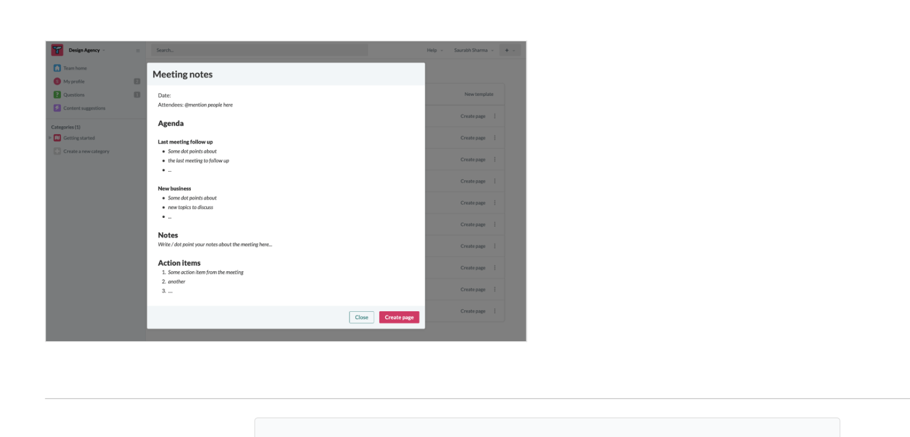
scroll to position [3345, 0]
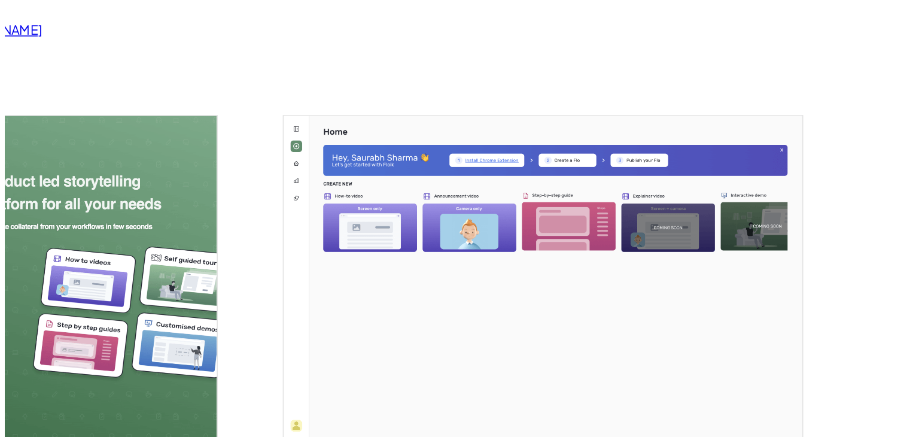
scroll to position [106, 0]
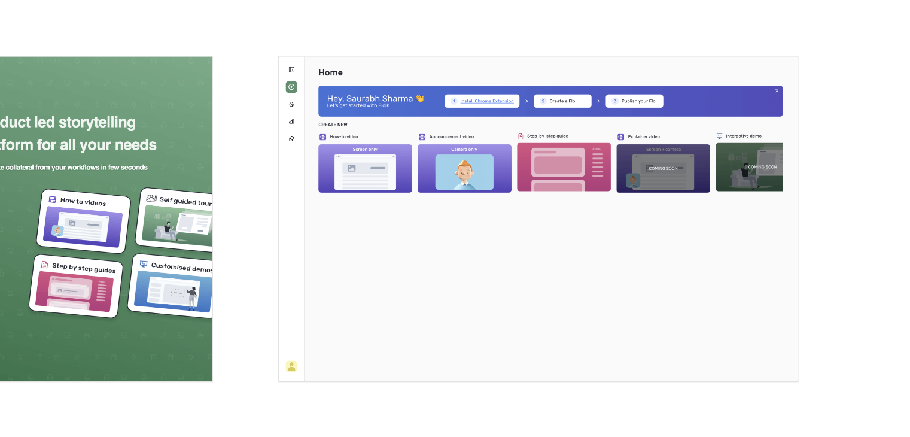
click at [487, 268] on img "open lightbox" at bounding box center [656, 281] width 343 height 215
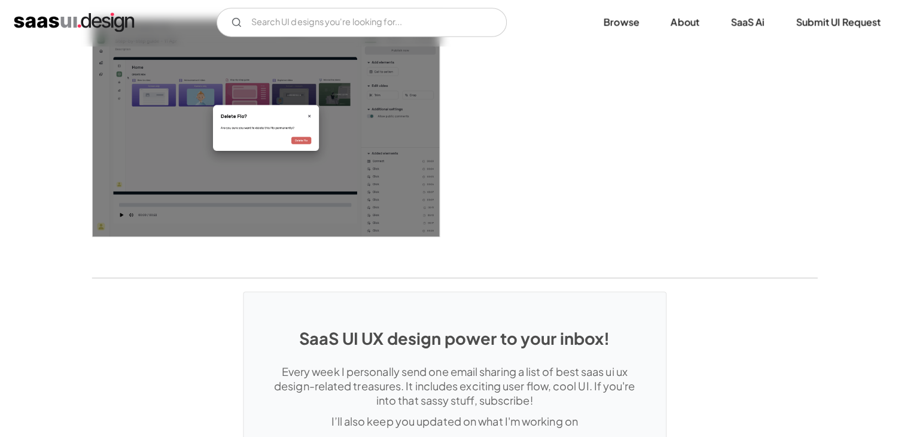
scroll to position [2096, 0]
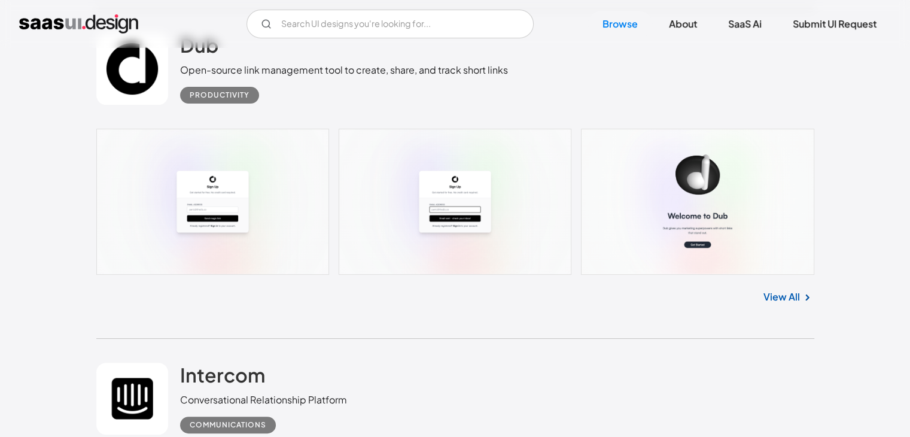
scroll to position [18458, 0]
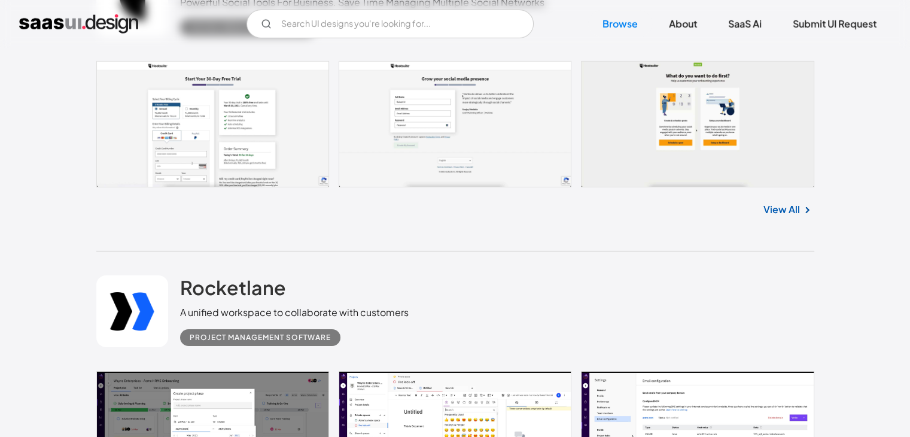
scroll to position [17580, 0]
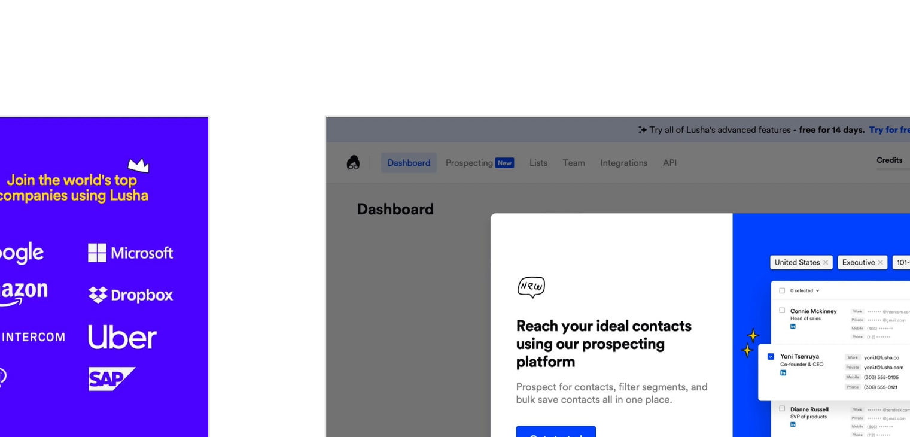
scroll to position [382, 0]
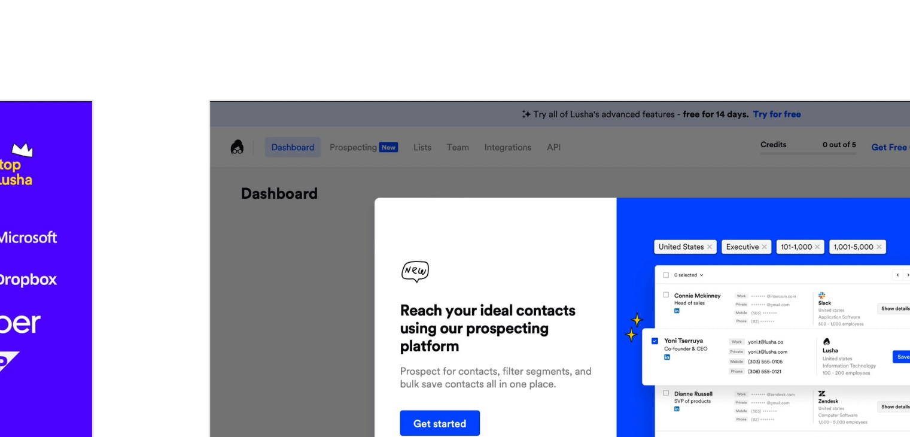
click at [594, 156] on img "open lightbox" at bounding box center [656, 240] width 343 height 196
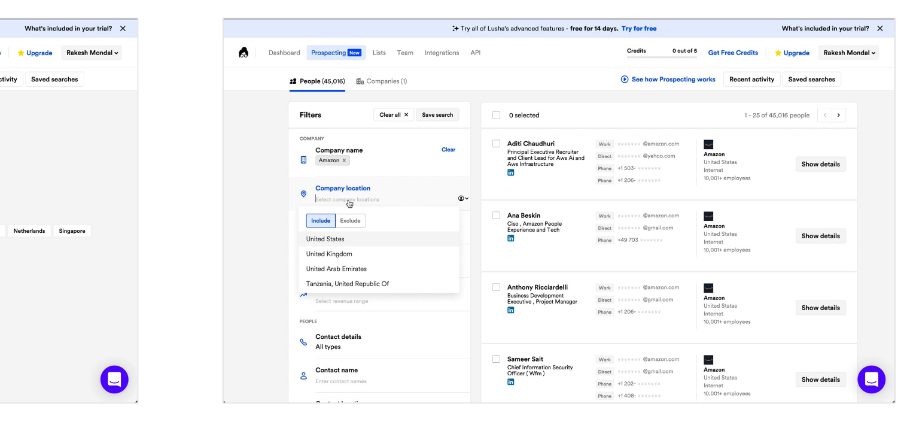
scroll to position [582, 0]
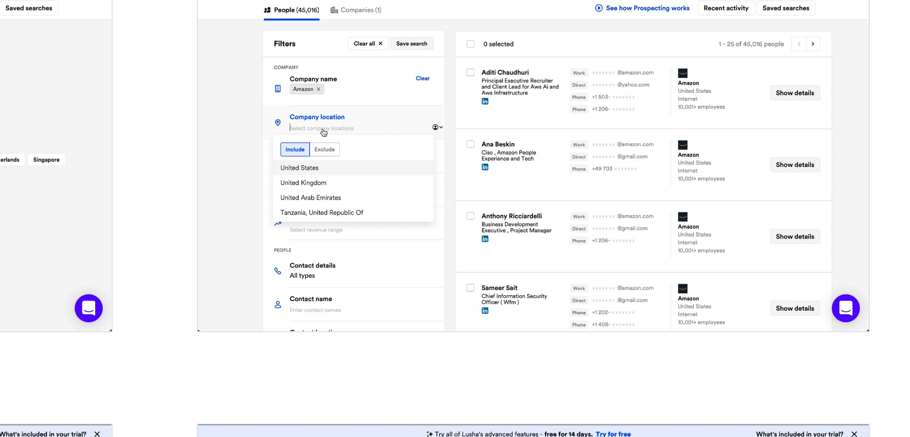
drag, startPoint x: 293, startPoint y: 386, endPoint x: 541, endPoint y: 386, distance: 248.9
click at [541, 386] on div at bounding box center [649, 277] width 359 height 244
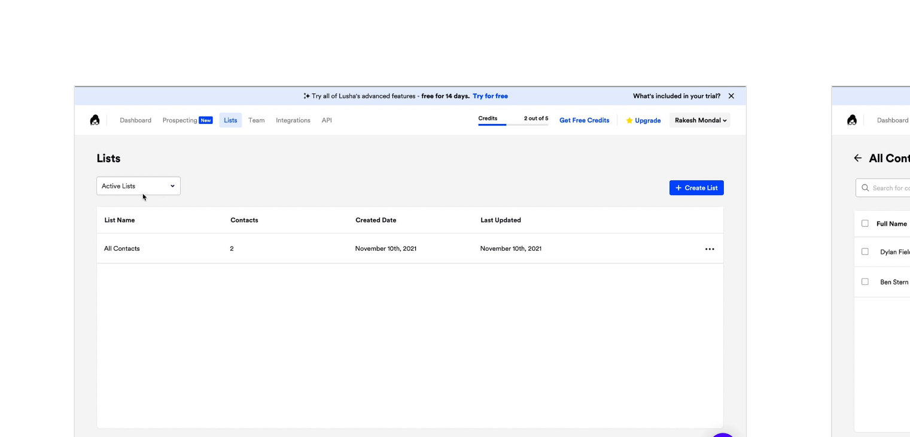
scroll to position [783, 0]
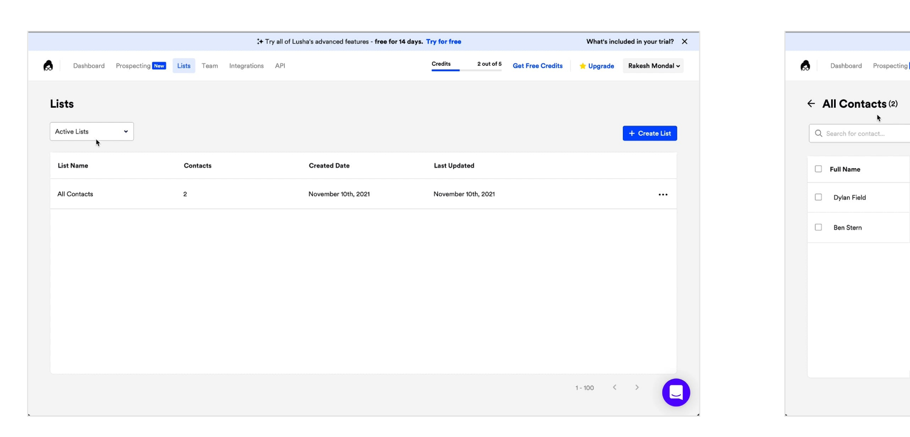
click at [205, 339] on img "open lightbox" at bounding box center [268, 327] width 343 height 196
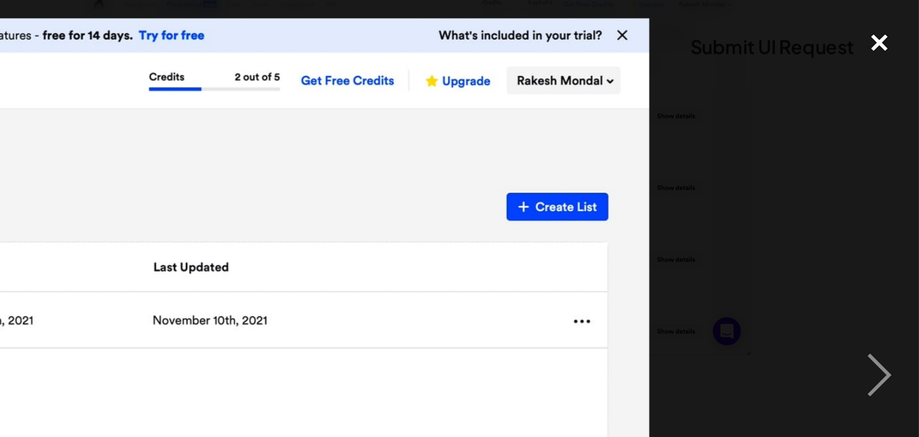
click at [895, 23] on div "close lightbox" at bounding box center [898, 22] width 41 height 26
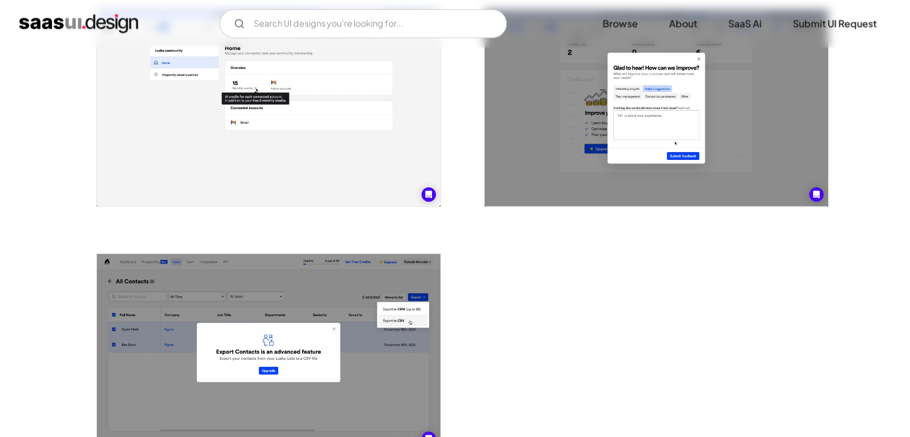
scroll to position [2465, 0]
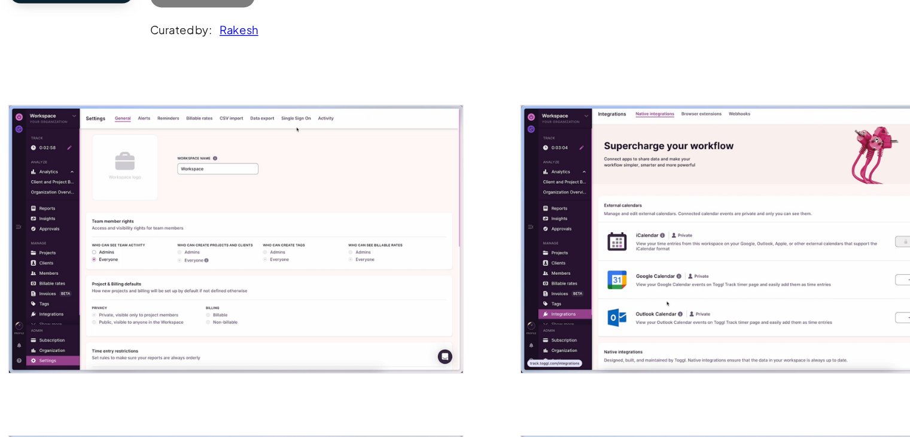
scroll to position [95, 0]
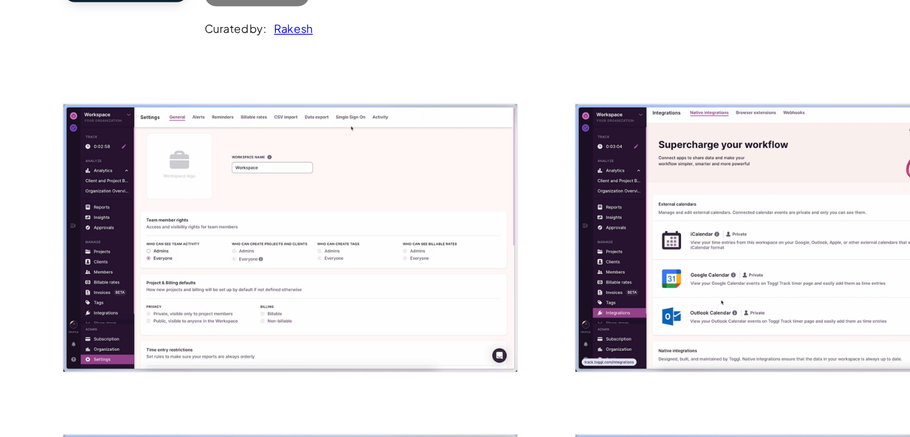
drag, startPoint x: 412, startPoint y: 240, endPoint x: 375, endPoint y: 240, distance: 37.1
drag, startPoint x: 375, startPoint y: 240, endPoint x: 369, endPoint y: 150, distance: 90.5
click at [369, 150] on div "Toggl Track Time tracking software application designed to help teams manage th…" at bounding box center [455, 76] width 718 height 156
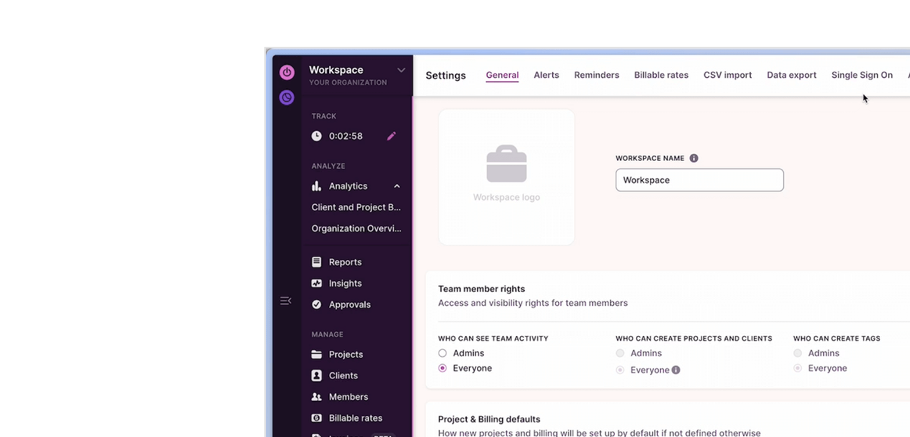
scroll to position [211, 0]
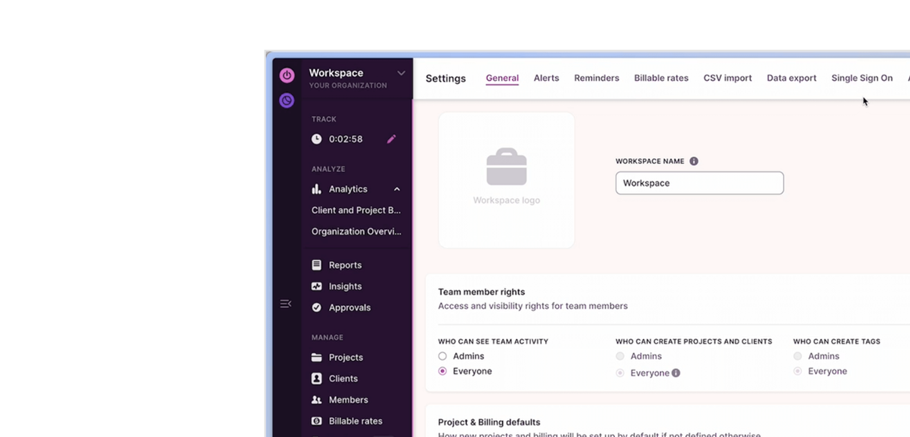
click at [197, 77] on img "open lightbox" at bounding box center [268, 170] width 343 height 202
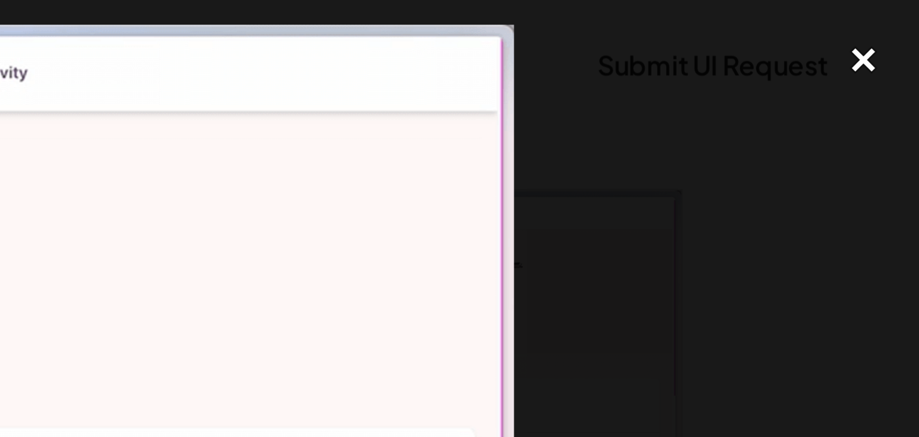
click at [896, 22] on div "close lightbox" at bounding box center [898, 22] width 41 height 26
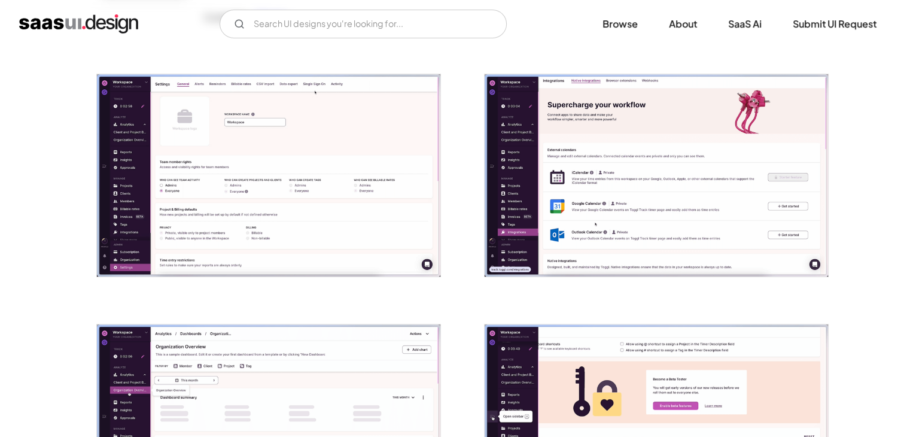
scroll to position [196, 0]
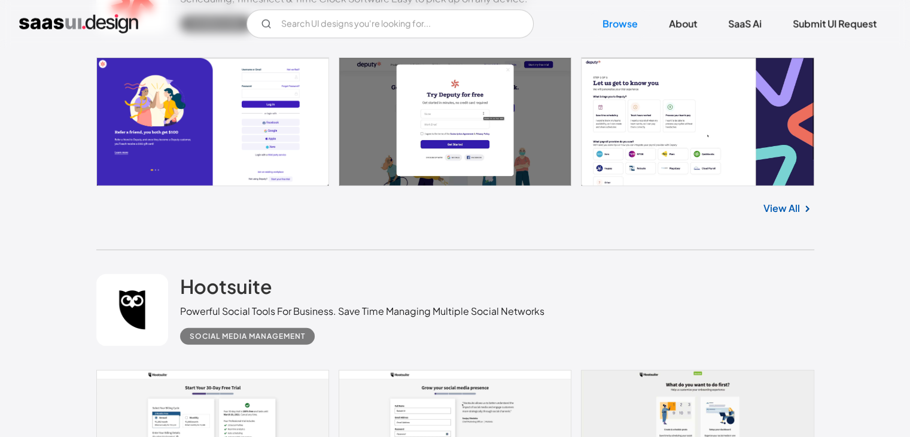
scroll to position [17288, 0]
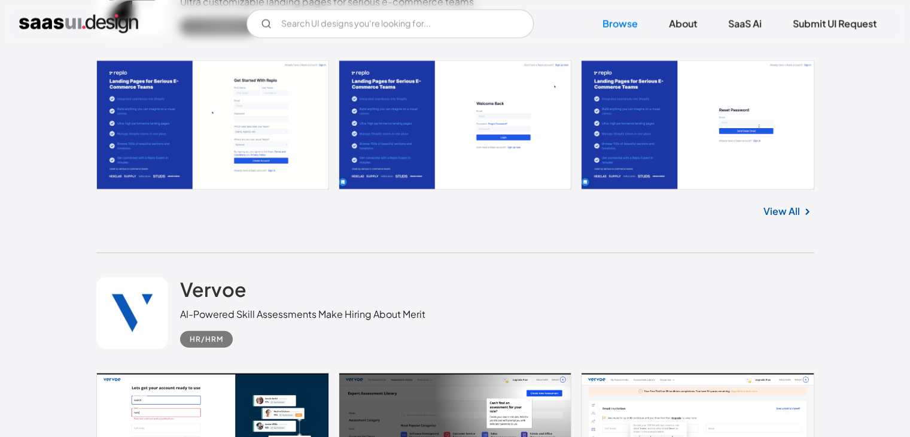
scroll to position [16256, 0]
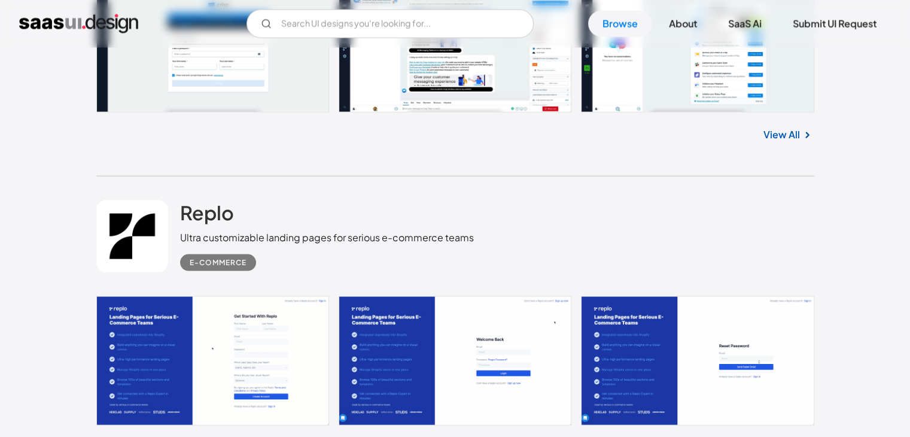
scroll to position [16065, 0]
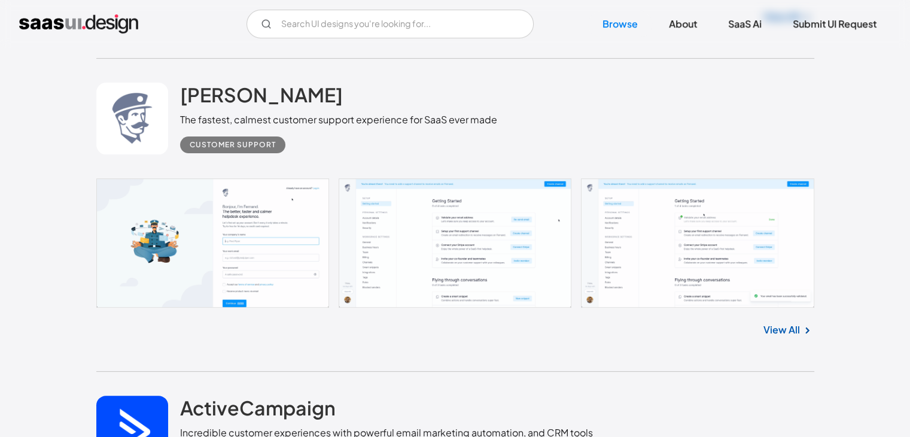
scroll to position [13975, 0]
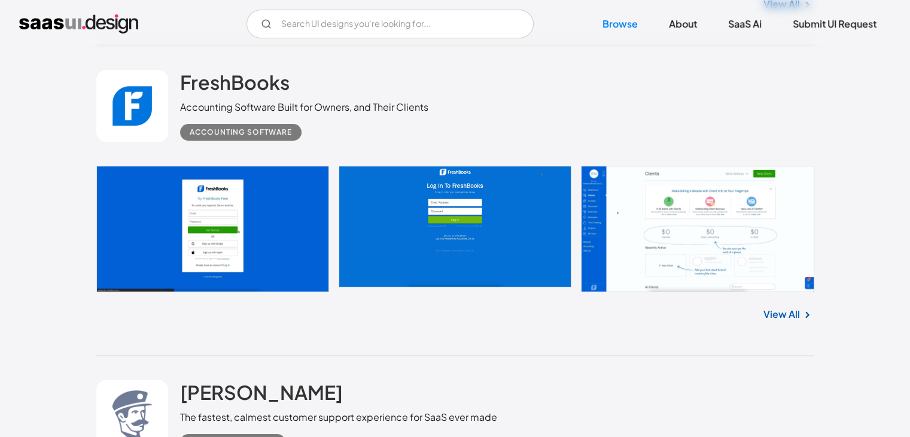
scroll to position [13682, 0]
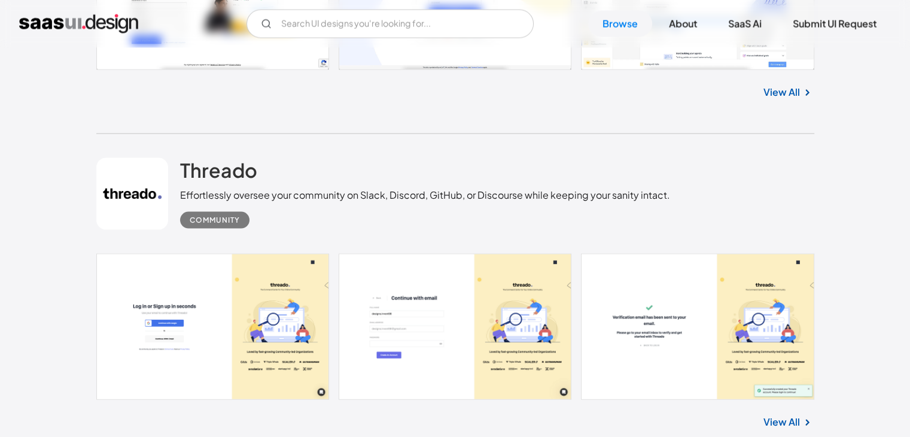
scroll to position [11682, 0]
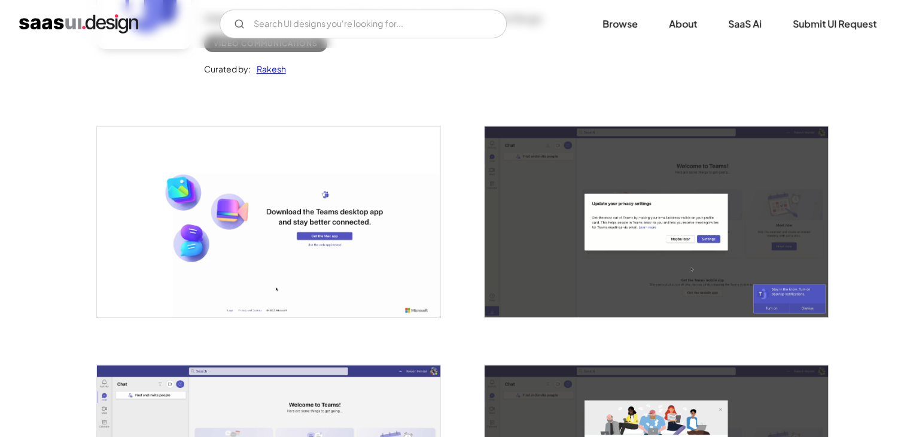
scroll to position [156, 0]
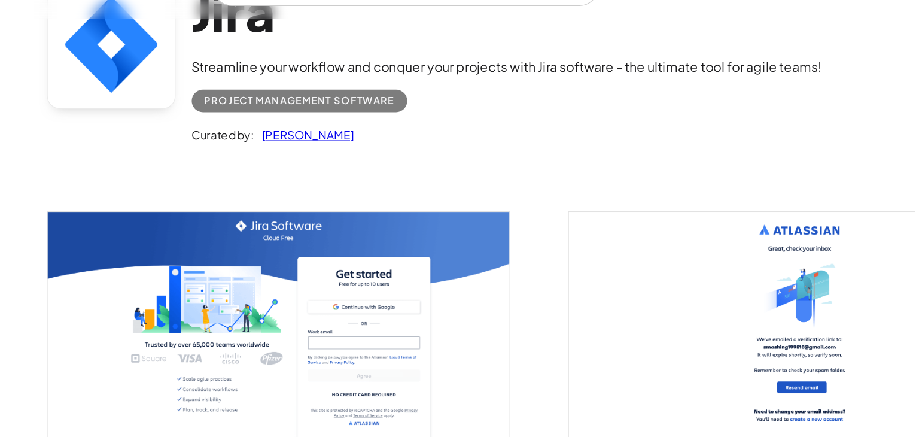
scroll to position [89, 0]
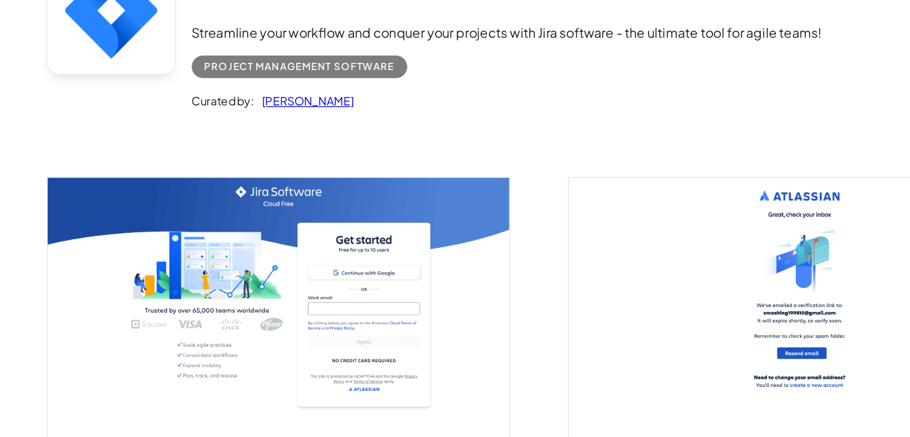
click at [261, 211] on img "open lightbox" at bounding box center [268, 298] width 343 height 215
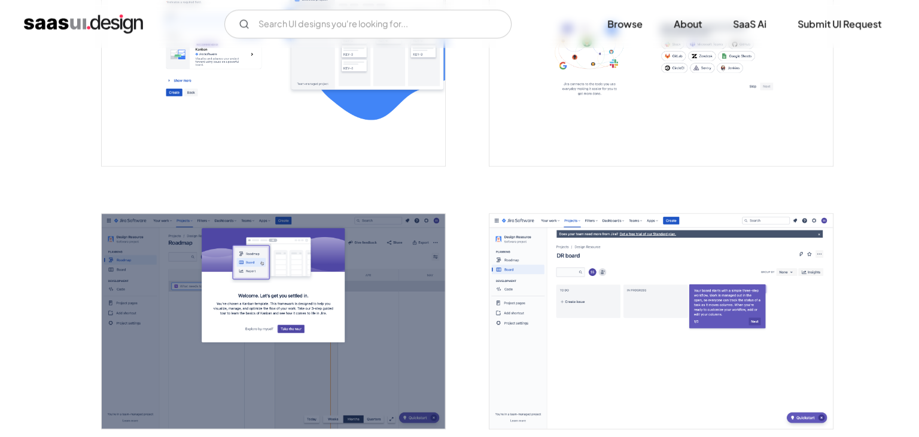
scroll to position [1377, 0]
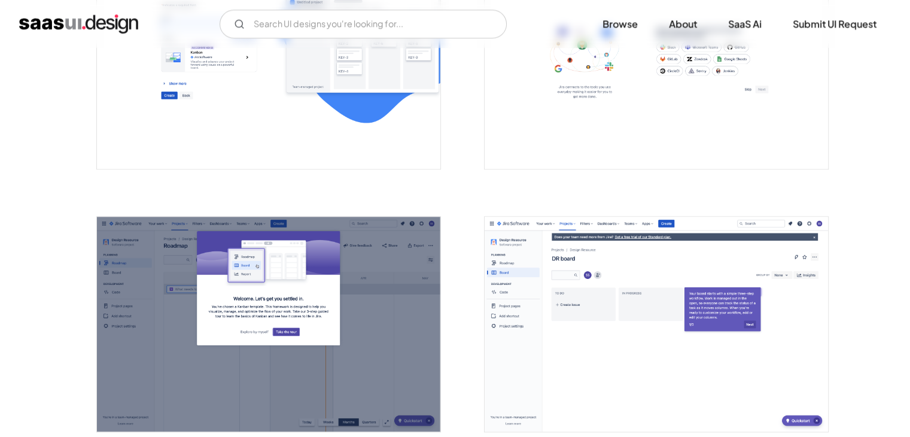
drag, startPoint x: 230, startPoint y: 171, endPoint x: 142, endPoint y: 112, distance: 105.9
click at [142, 112] on img "open lightbox" at bounding box center [268, 61] width 343 height 215
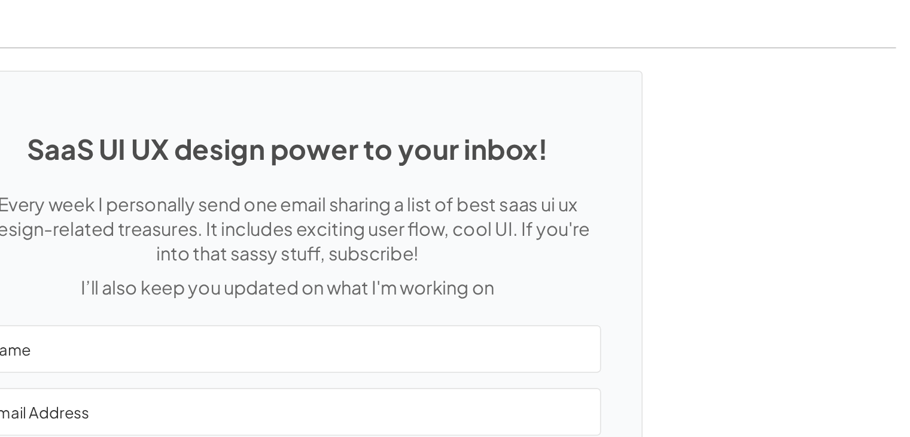
scroll to position [2628, 0]
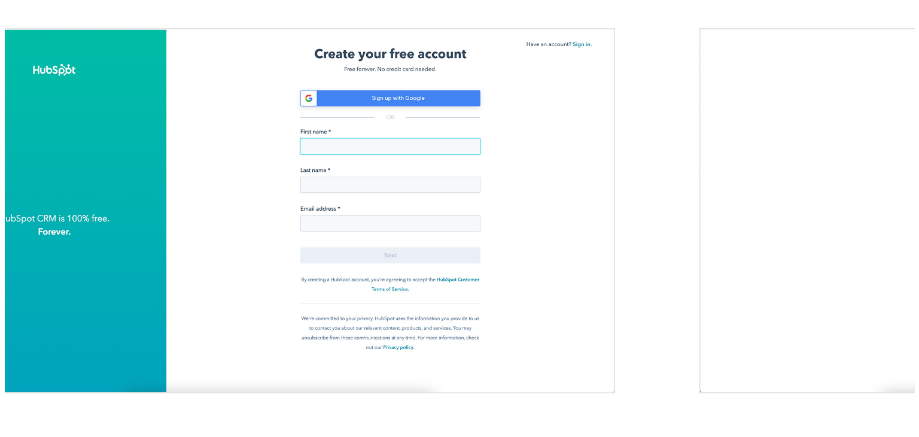
scroll to position [128, 0]
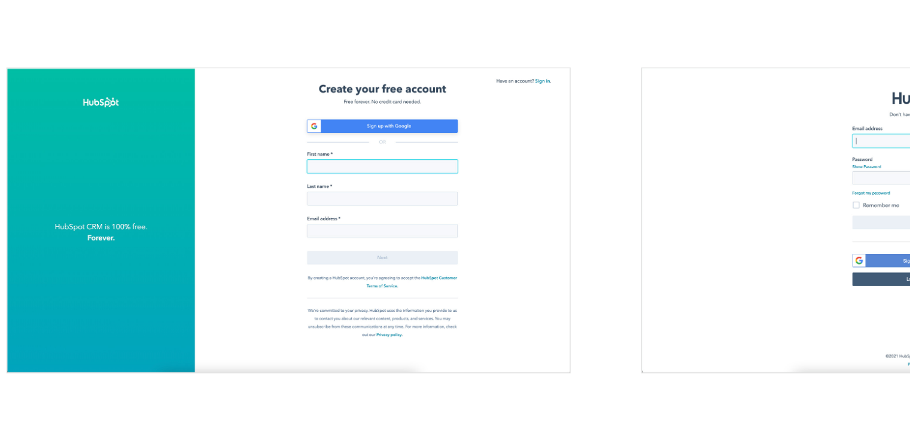
click at [315, 276] on img "open lightbox" at bounding box center [268, 244] width 343 height 185
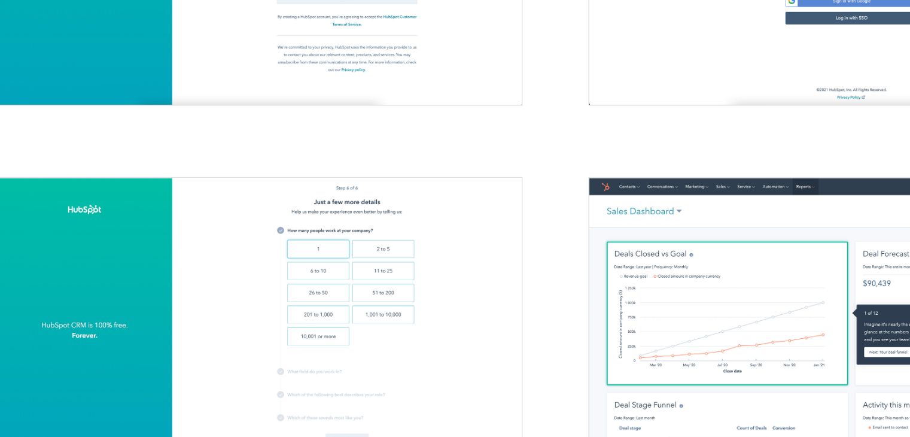
scroll to position [255, 0]
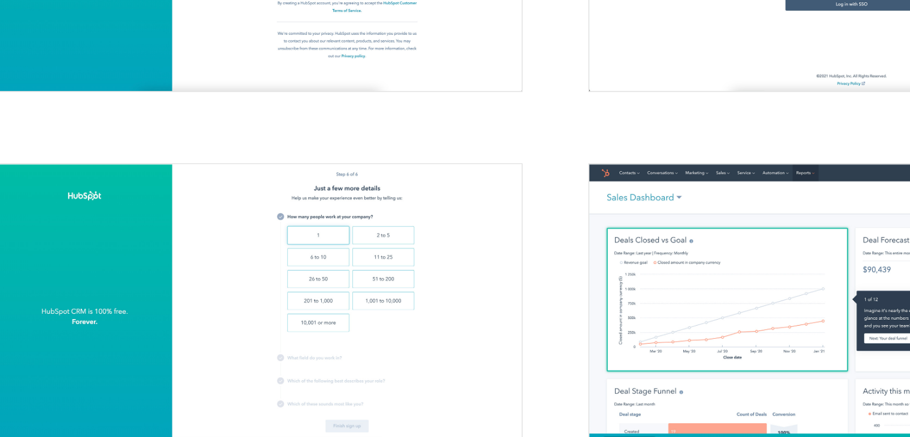
drag, startPoint x: 290, startPoint y: 366, endPoint x: 254, endPoint y: 348, distance: 40.9
click at [254, 348] on img "open lightbox" at bounding box center [268, 350] width 343 height 185
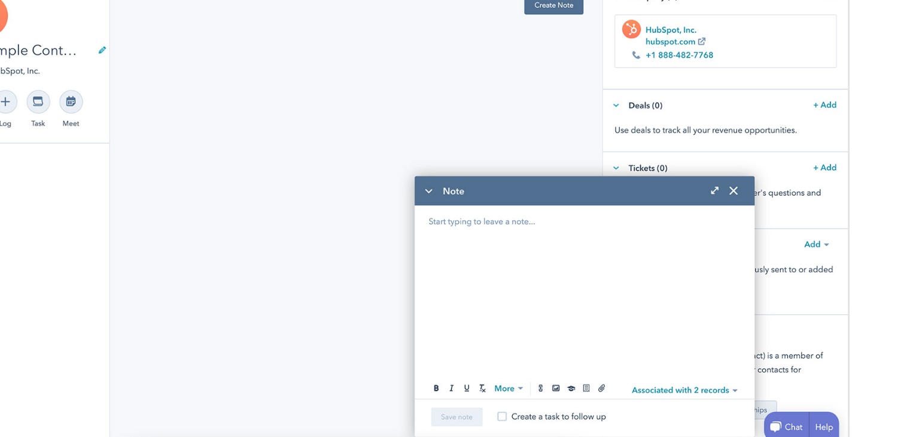
scroll to position [982, 0]
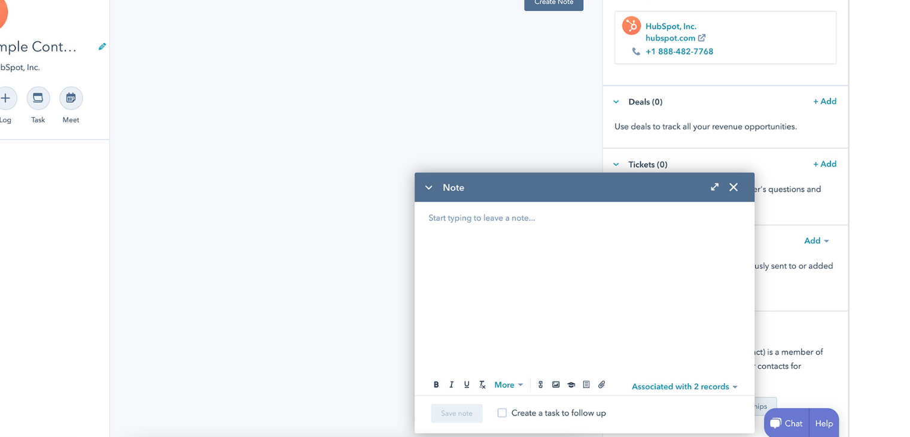
drag, startPoint x: 303, startPoint y: 345, endPoint x: 273, endPoint y: 354, distance: 31.8
click at [273, 354] on img "open lightbox" at bounding box center [268, 322] width 343 height 185
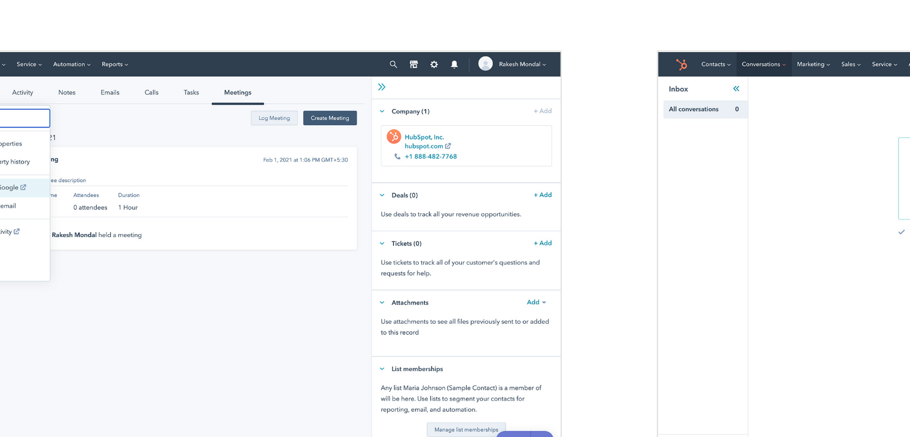
scroll to position [1538, 0]
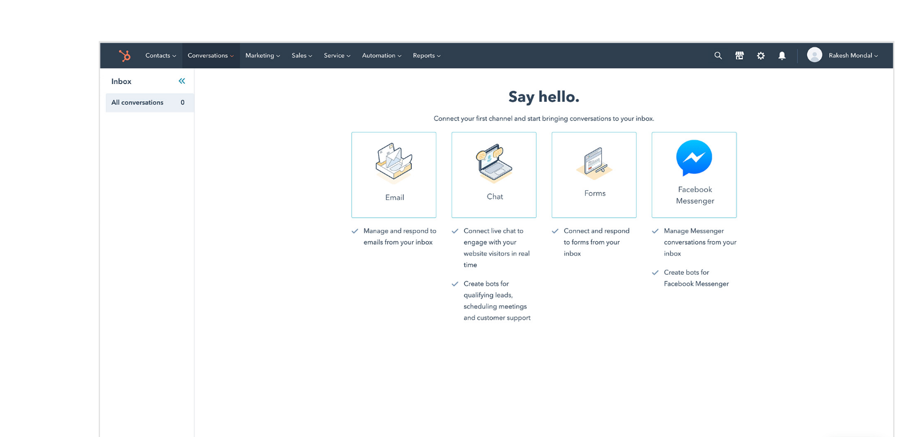
drag, startPoint x: 585, startPoint y: 197, endPoint x: 706, endPoint y: 245, distance: 130.0
drag, startPoint x: 706, startPoint y: 245, endPoint x: 690, endPoint y: 290, distance: 48.1
click at [690, 290] on img "open lightbox" at bounding box center [656, 231] width 343 height 185
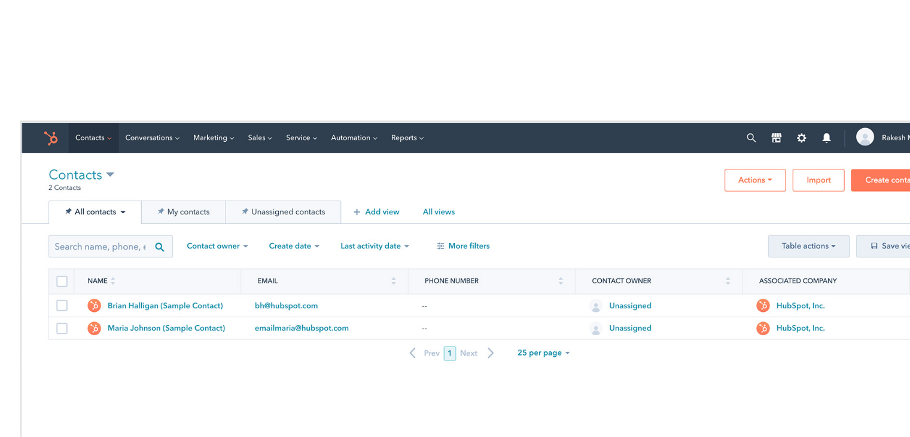
scroll to position [646, 0]
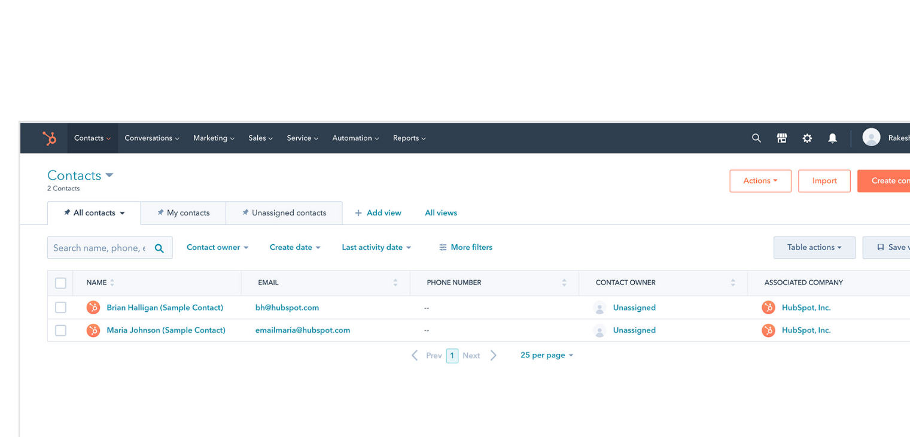
click at [129, 105] on img "open lightbox" at bounding box center [268, 192] width 343 height 185
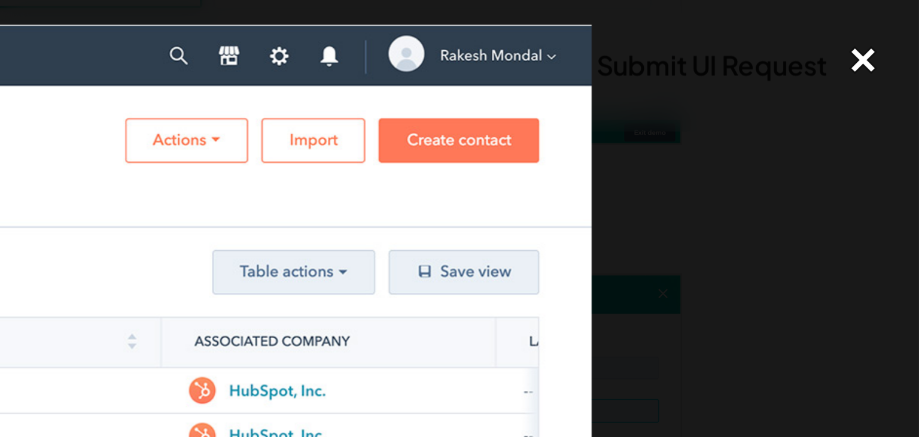
click at [895, 26] on div "close lightbox" at bounding box center [898, 22] width 41 height 26
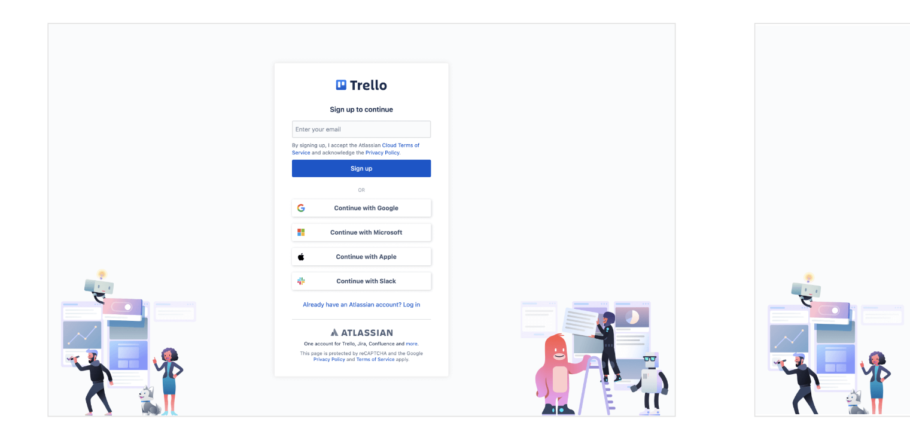
scroll to position [138, 0]
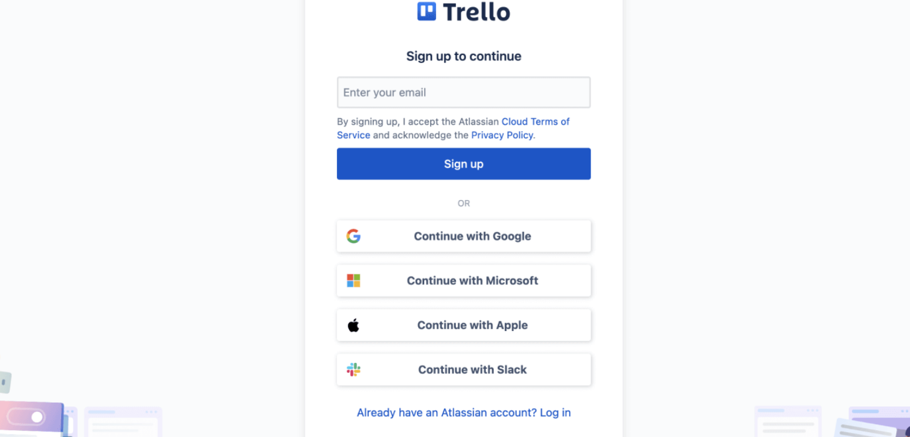
click at [200, 223] on img "open lightbox" at bounding box center [268, 249] width 343 height 215
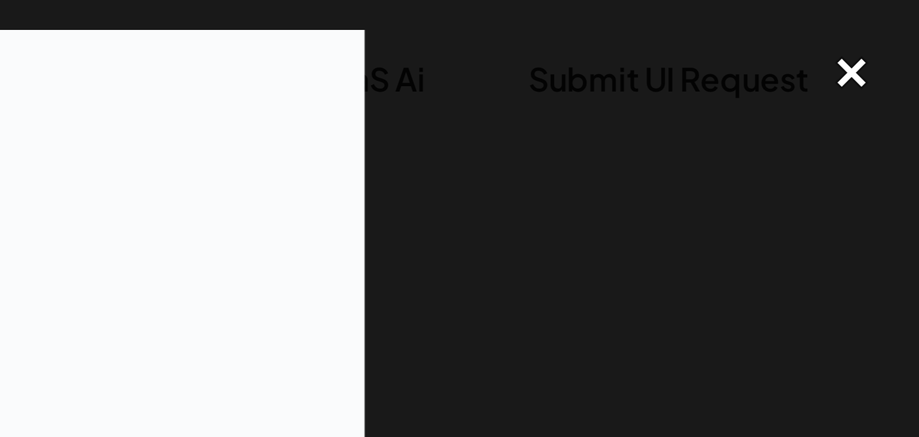
click at [893, 25] on div "close lightbox" at bounding box center [898, 22] width 41 height 26
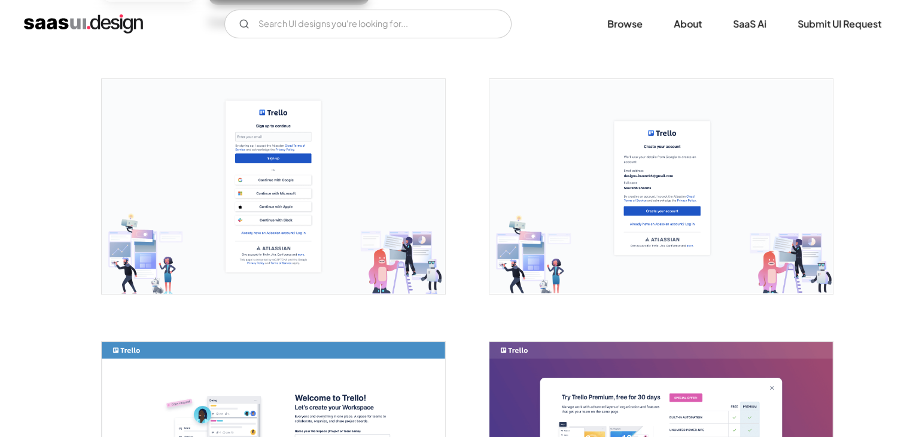
scroll to position [199, 0]
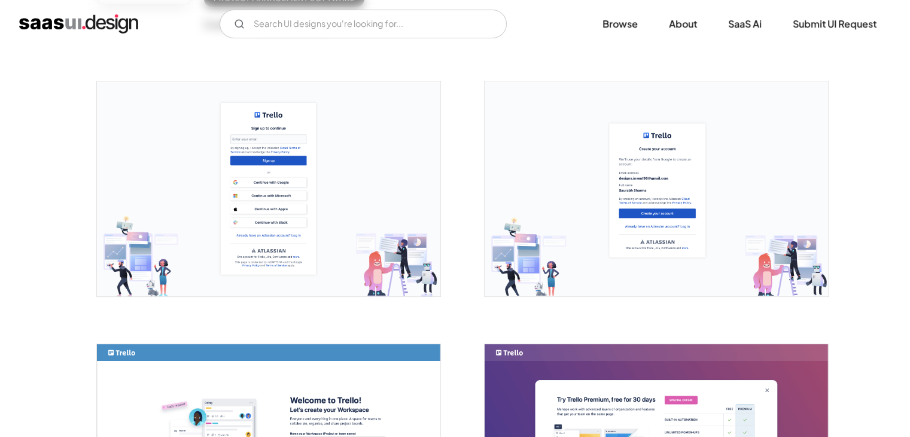
drag, startPoint x: 610, startPoint y: 202, endPoint x: 359, endPoint y: 192, distance: 250.9
click at [359, 192] on img "open lightbox" at bounding box center [268, 188] width 343 height 215
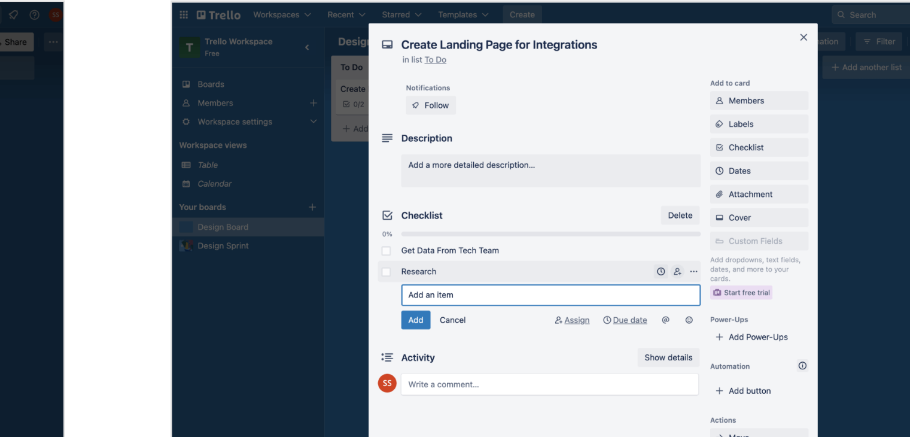
scroll to position [1446, 0]
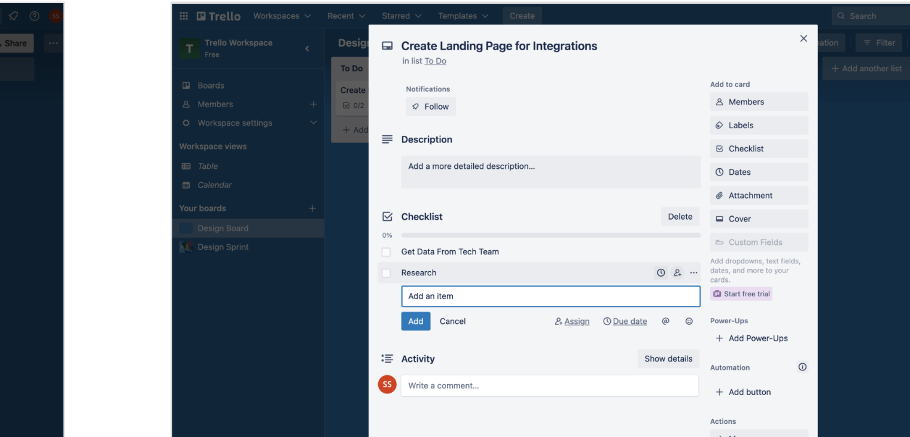
click at [609, 230] on img "open lightbox" at bounding box center [656, 255] width 343 height 215
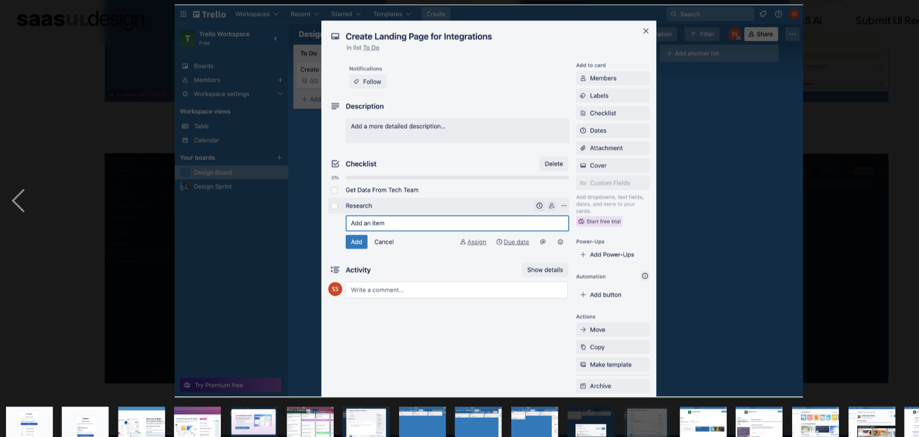
click at [603, 29] on img at bounding box center [459, 192] width 586 height 367
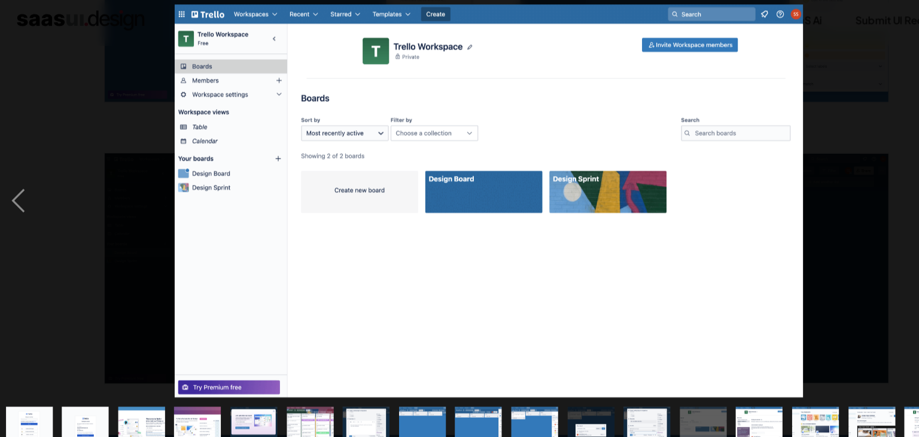
click at [553, 62] on img at bounding box center [459, 192] width 586 height 367
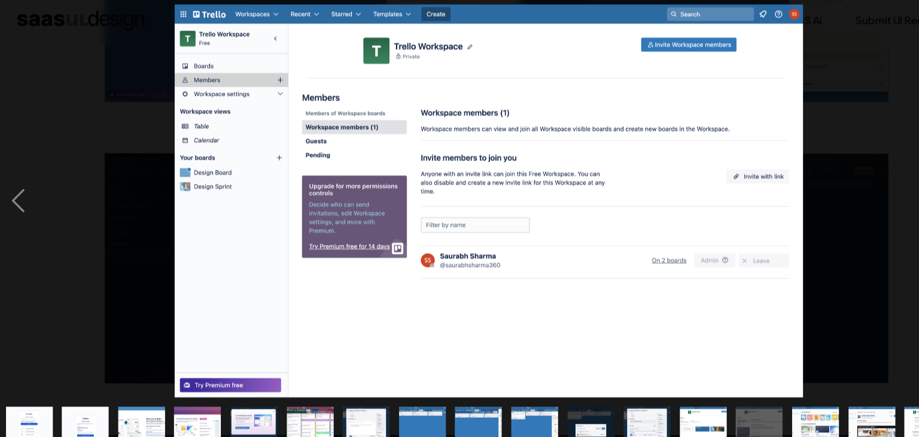
click at [553, 62] on img at bounding box center [459, 192] width 586 height 367
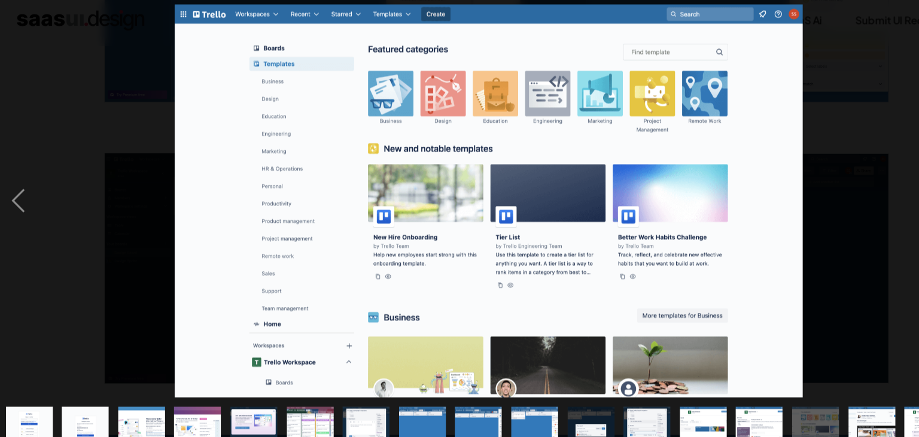
click at [553, 62] on img at bounding box center [459, 192] width 587 height 367
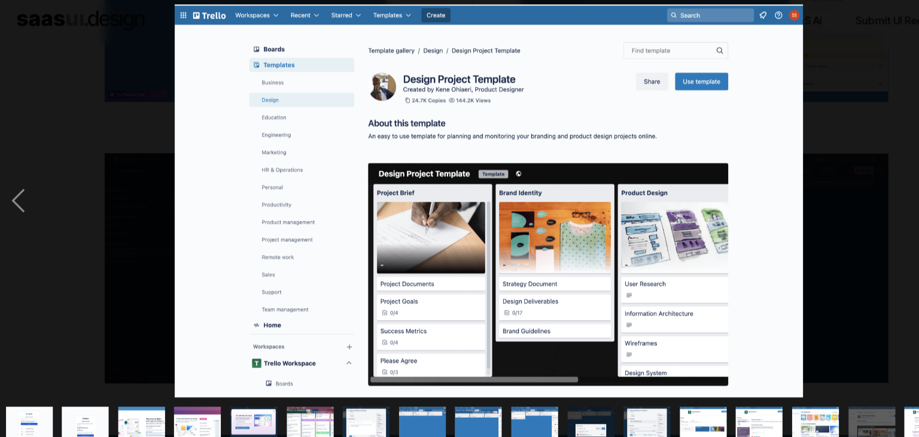
click at [553, 62] on img at bounding box center [459, 192] width 586 height 367
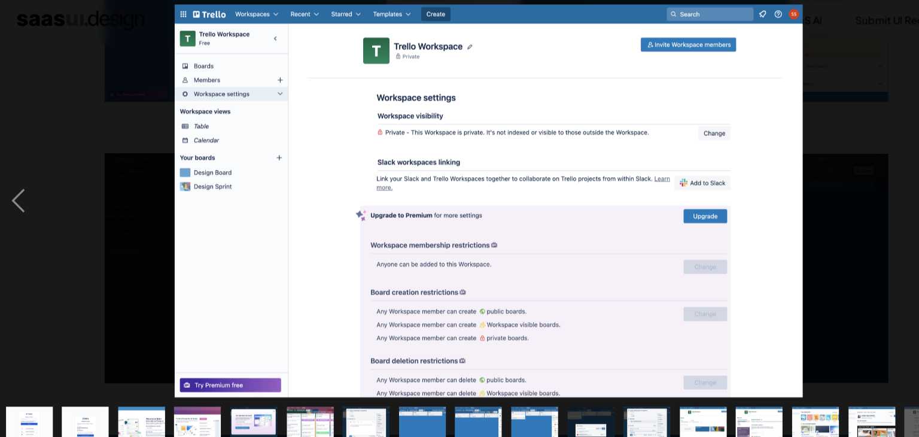
click at [564, 121] on img at bounding box center [459, 192] width 587 height 367
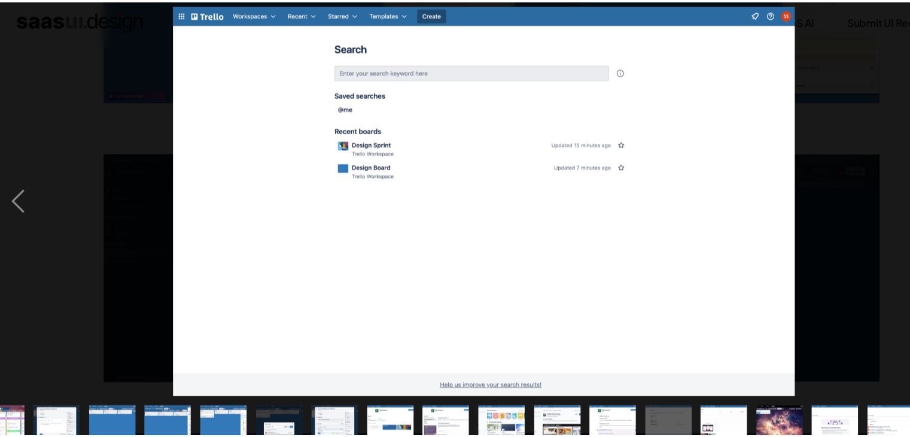
scroll to position [0, 294]
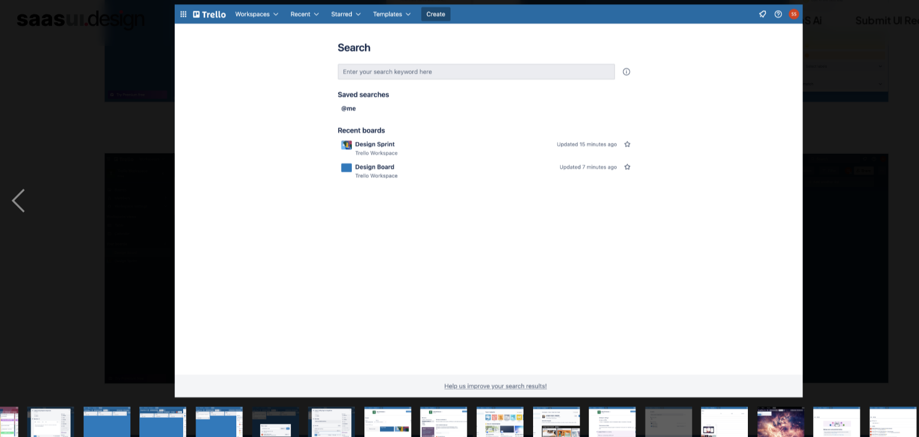
click at [135, 204] on div at bounding box center [459, 192] width 919 height 367
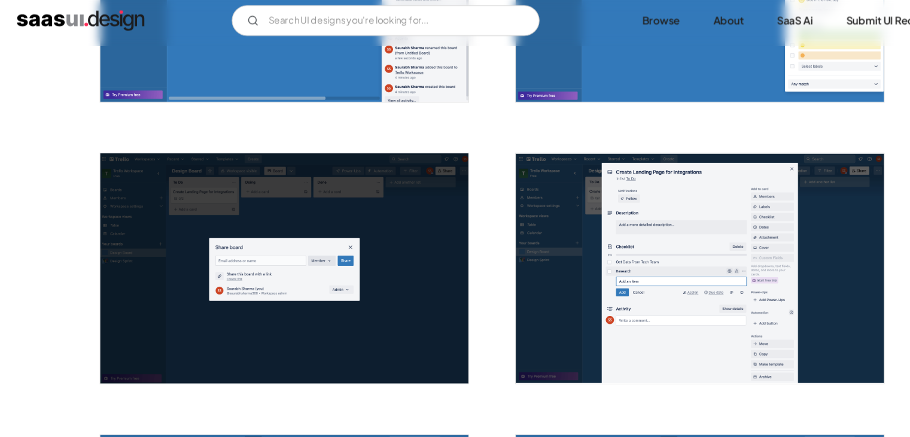
scroll to position [0, 0]
click at [135, 204] on img "open lightbox" at bounding box center [268, 255] width 343 height 215
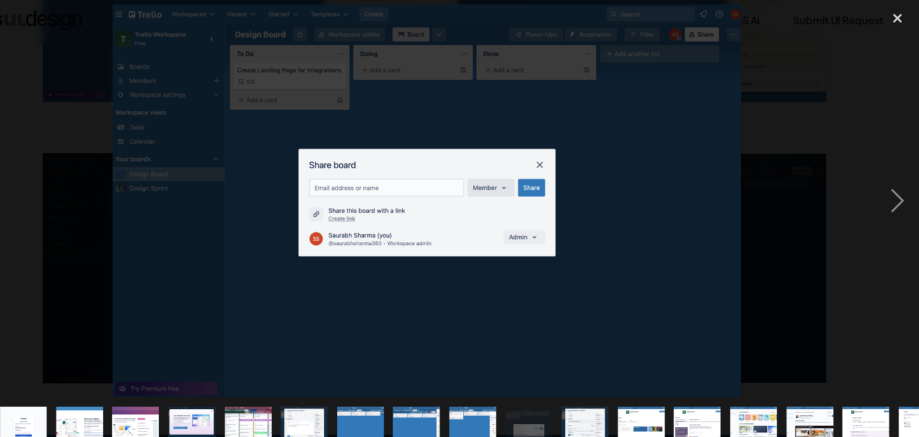
click at [238, 160] on img at bounding box center [459, 192] width 586 height 367
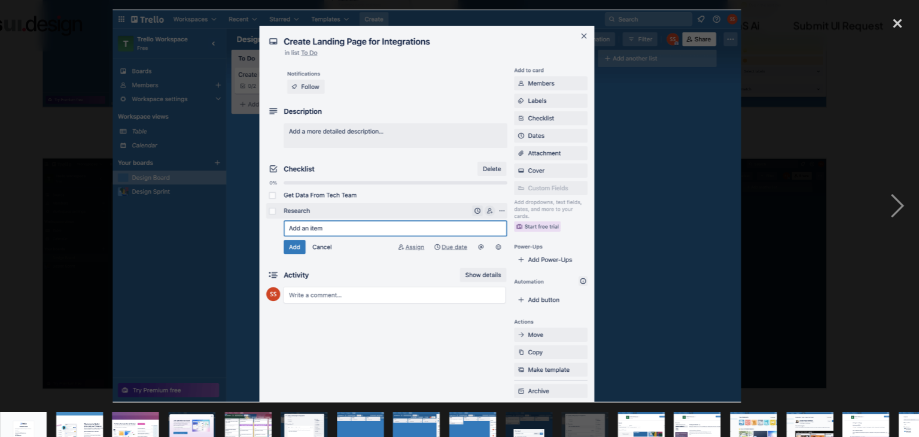
click at [199, 188] on img at bounding box center [459, 192] width 586 height 367
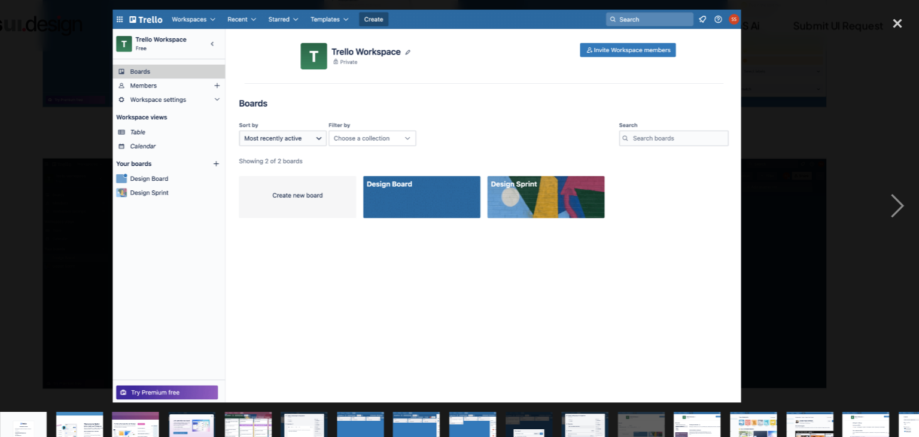
click at [733, 175] on img at bounding box center [459, 192] width 586 height 367
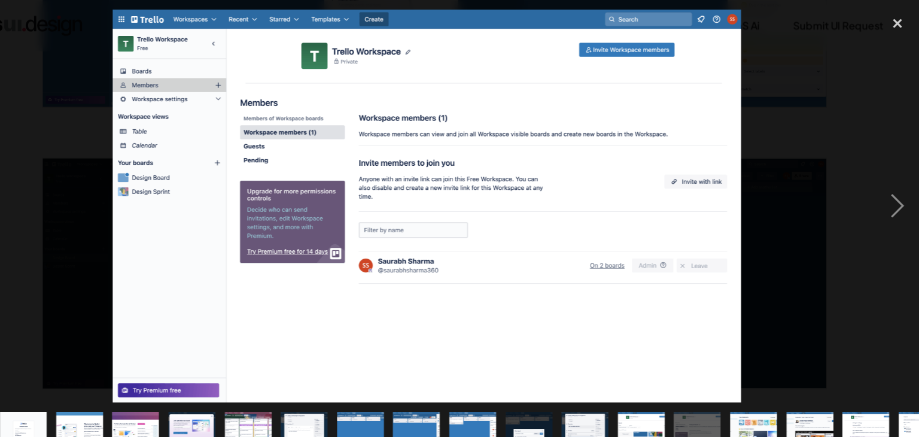
click at [733, 175] on img at bounding box center [459, 192] width 586 height 367
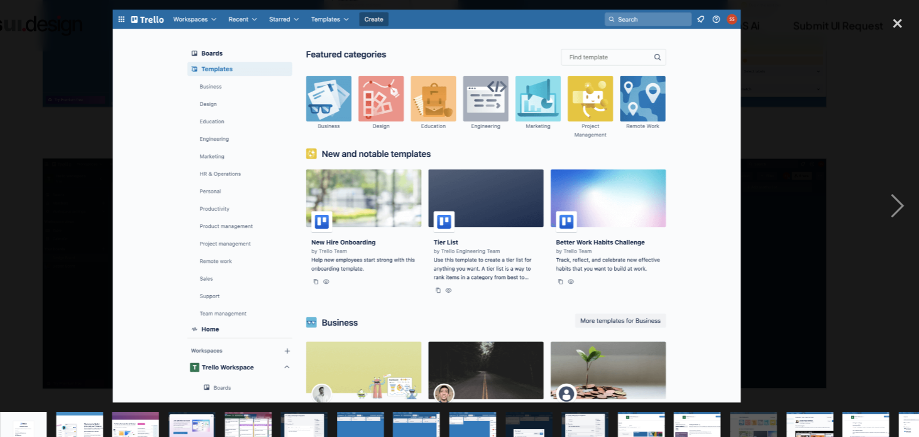
click at [733, 175] on img at bounding box center [459, 192] width 587 height 367
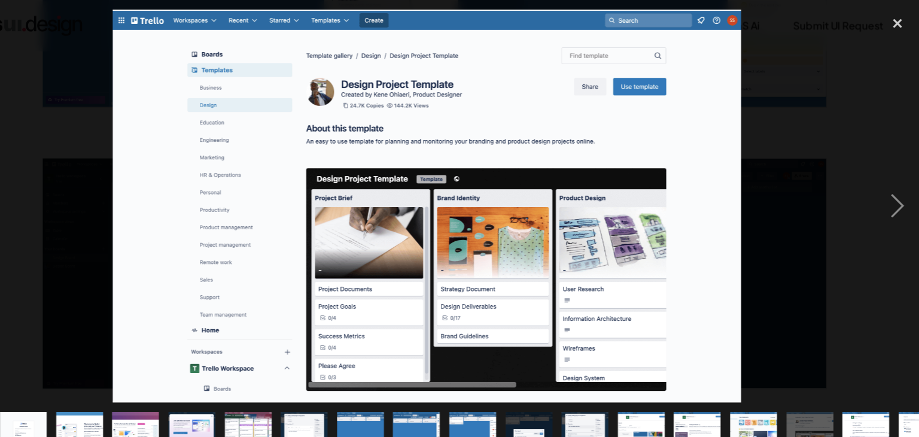
click at [784, 196] on div at bounding box center [459, 192] width 919 height 367
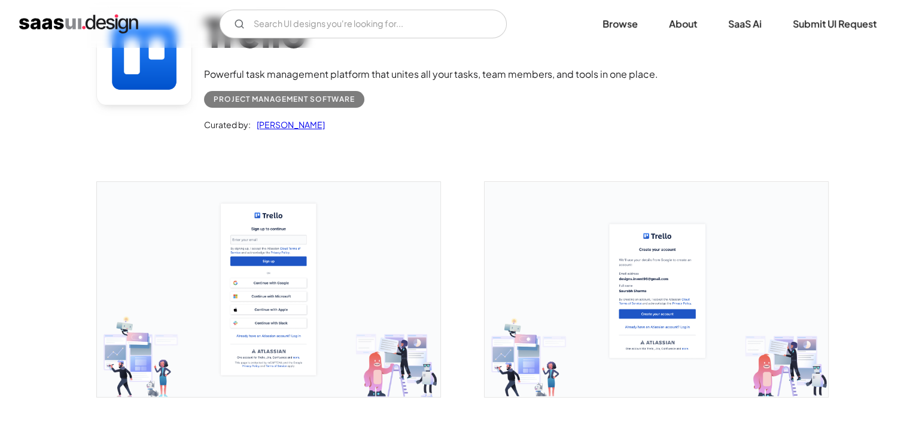
scroll to position [0, 0]
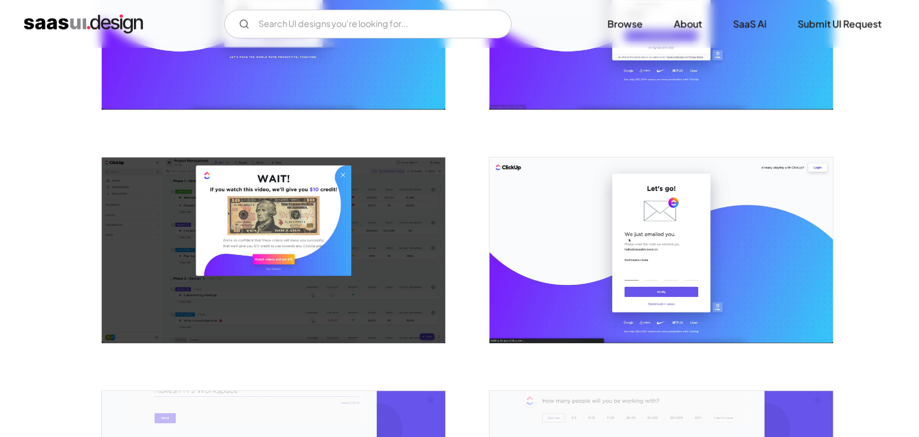
scroll to position [383, 0]
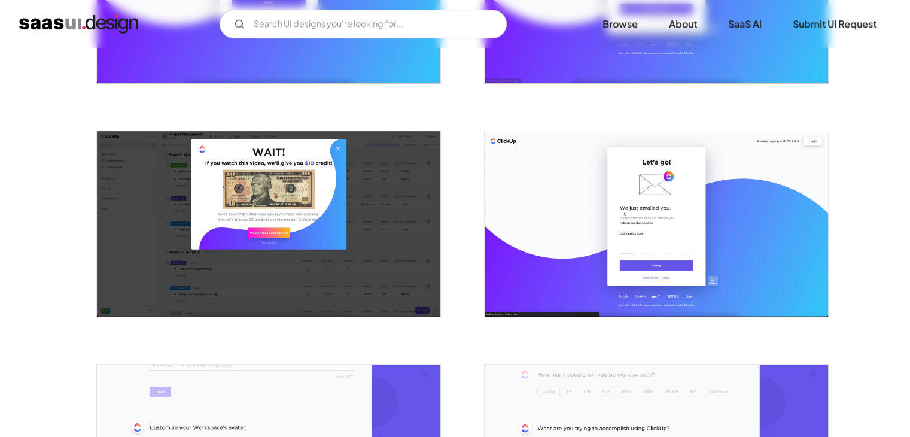
click at [330, 211] on img "open lightbox" at bounding box center [268, 223] width 343 height 185
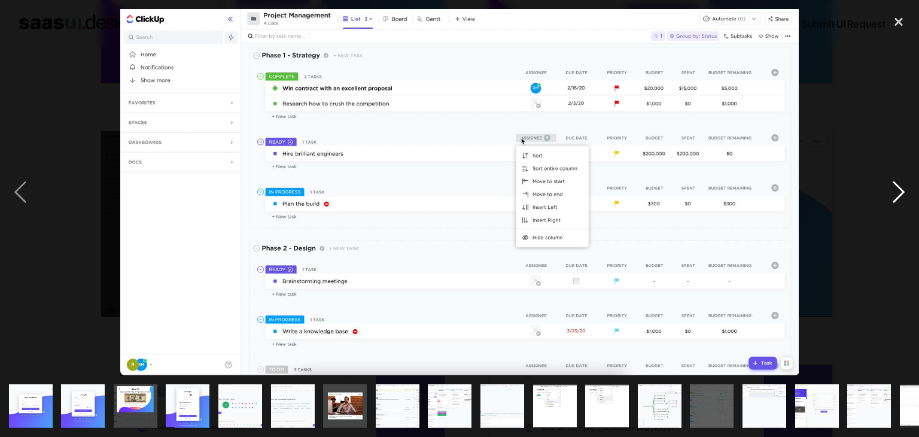
click at [903, 187] on div "next image" at bounding box center [898, 192] width 41 height 367
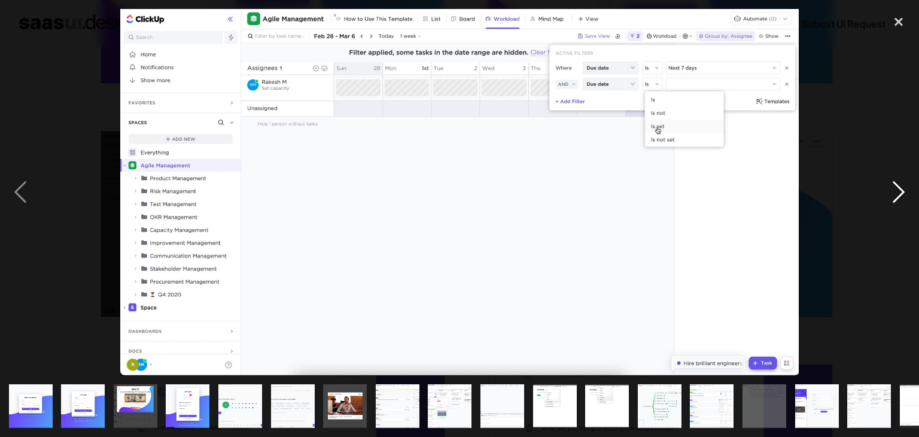
click at [899, 190] on div "next image" at bounding box center [898, 192] width 41 height 367
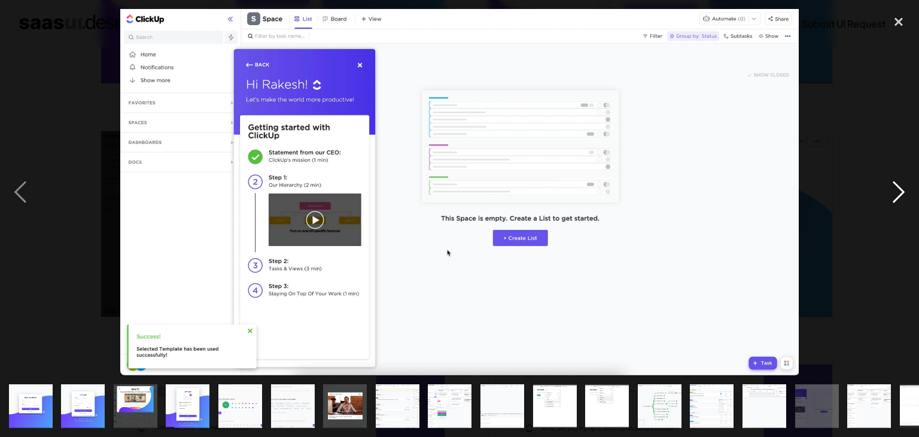
click at [903, 194] on div "next image" at bounding box center [898, 192] width 41 height 367
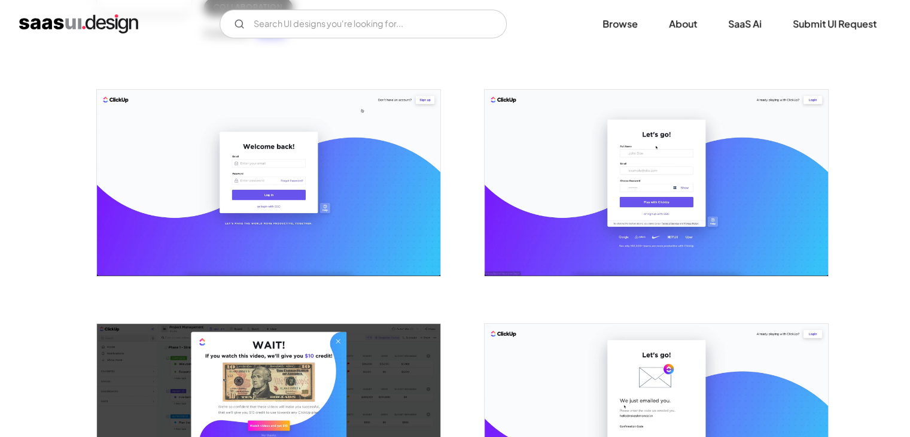
scroll to position [0, 0]
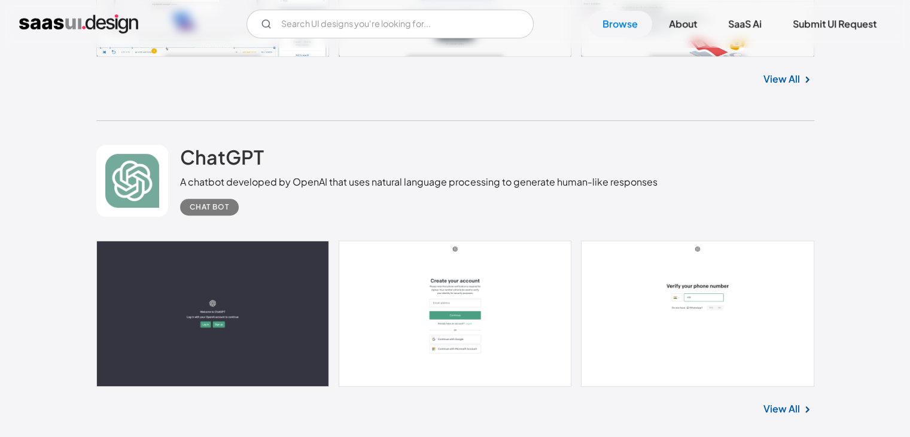
scroll to position [9454, 0]
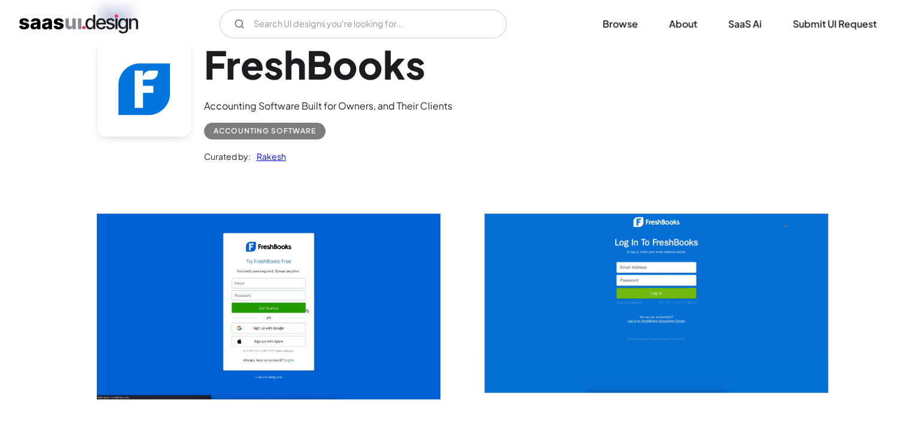
scroll to position [64, 0]
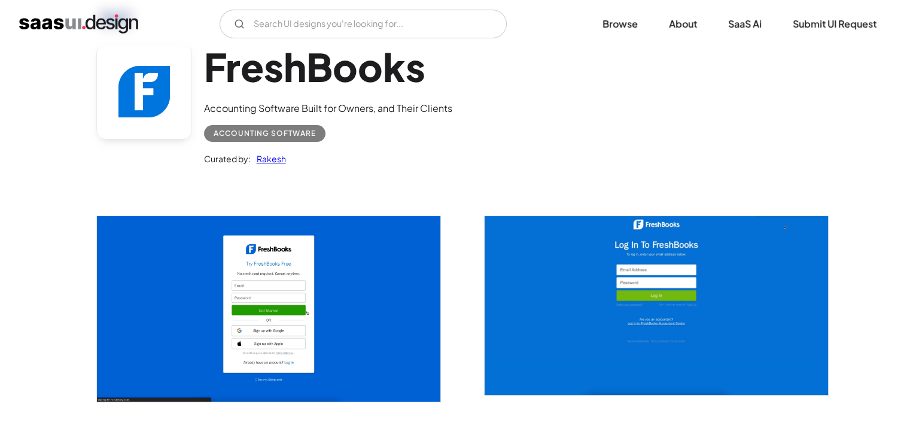
drag, startPoint x: 320, startPoint y: 32, endPoint x: 626, endPoint y: 109, distance: 316.1
click at [626, 109] on div "FreshBooks Accounting Software Built for Owners, and Their Clients Accounting S…" at bounding box center [455, 107] width 718 height 156
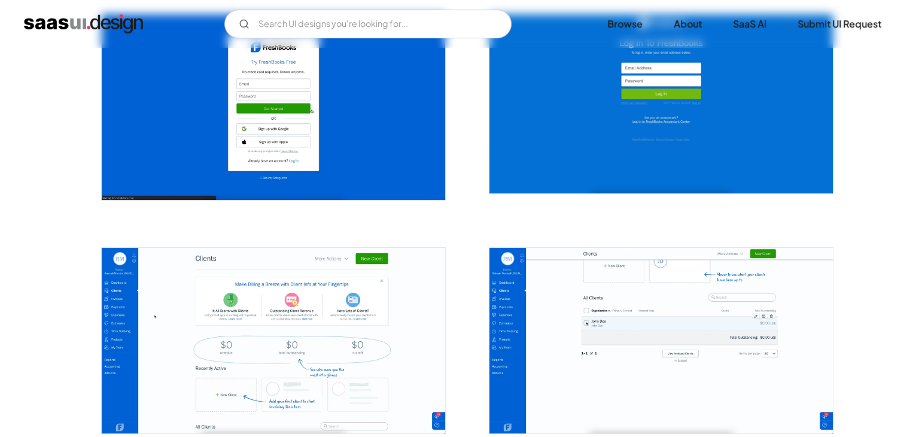
scroll to position [267, 0]
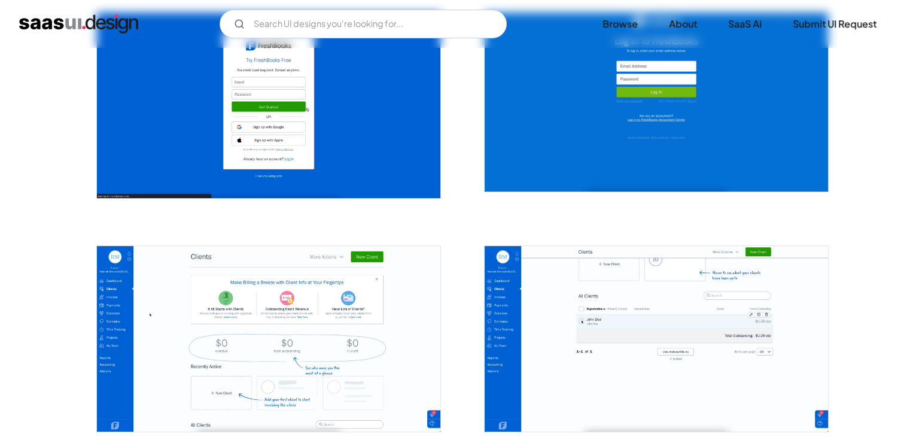
click at [299, 104] on img "open lightbox" at bounding box center [268, 105] width 343 height 185
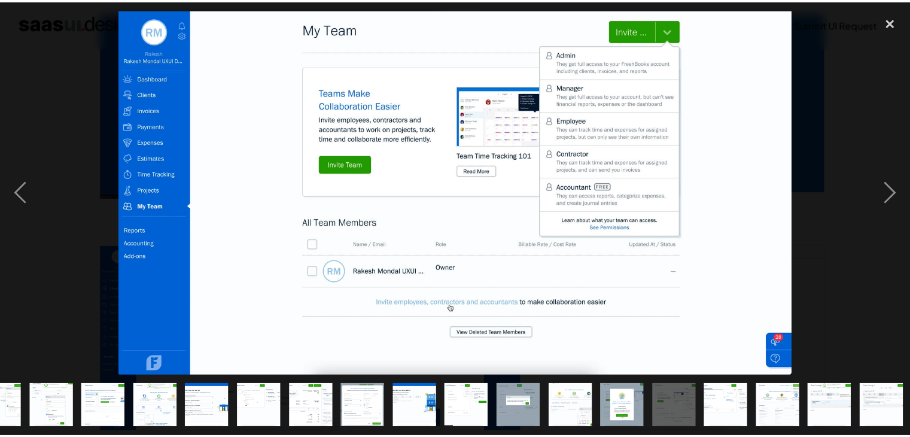
scroll to position [0, 242]
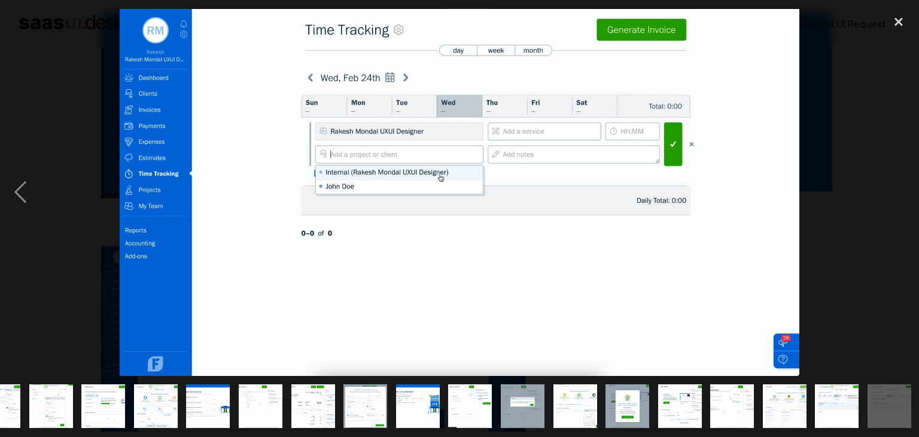
click at [47, 191] on div at bounding box center [459, 192] width 919 height 367
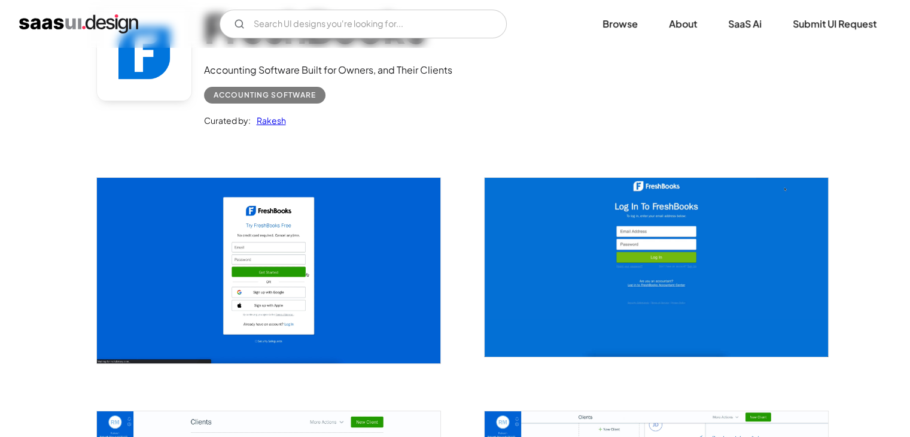
scroll to position [101, 0]
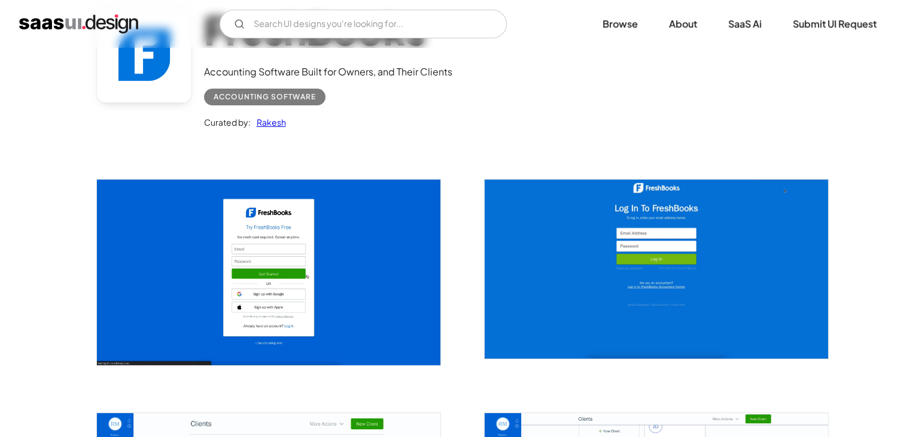
click at [273, 242] on img "open lightbox" at bounding box center [268, 272] width 343 height 185
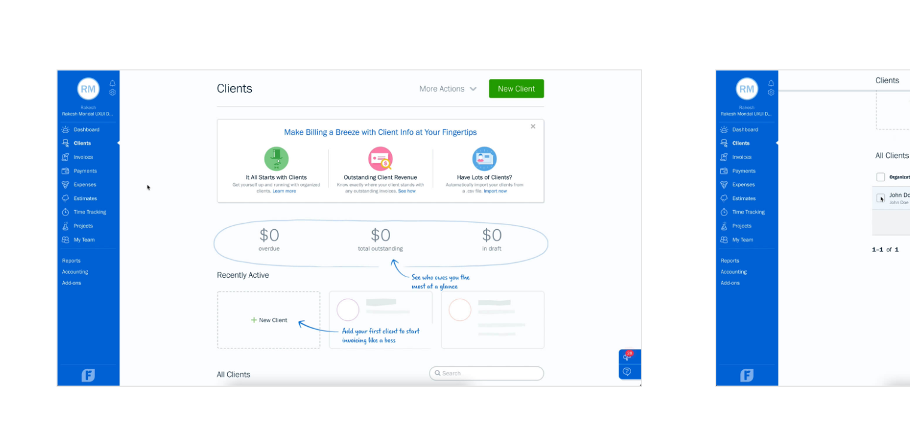
scroll to position [324, 0]
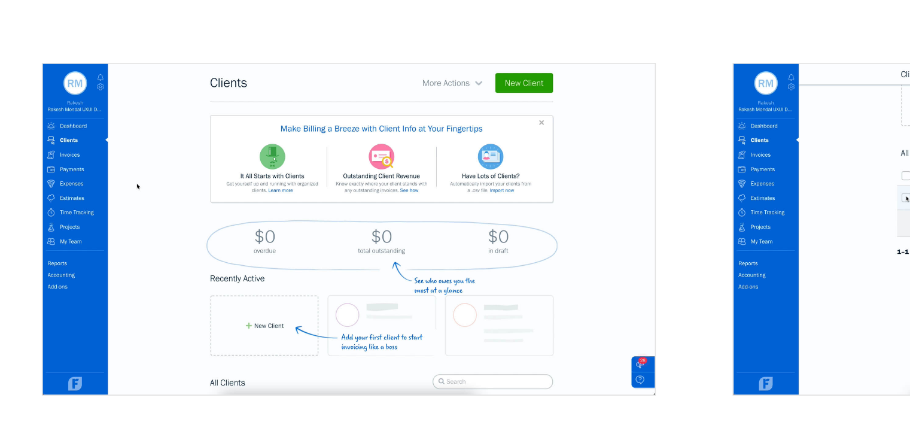
click at [272, 266] on img "open lightbox" at bounding box center [268, 282] width 343 height 185
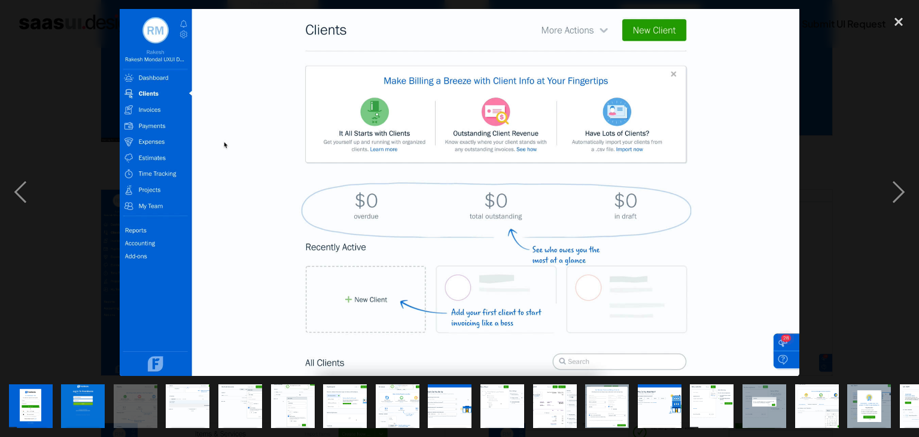
click at [347, 215] on img at bounding box center [460, 192] width 680 height 367
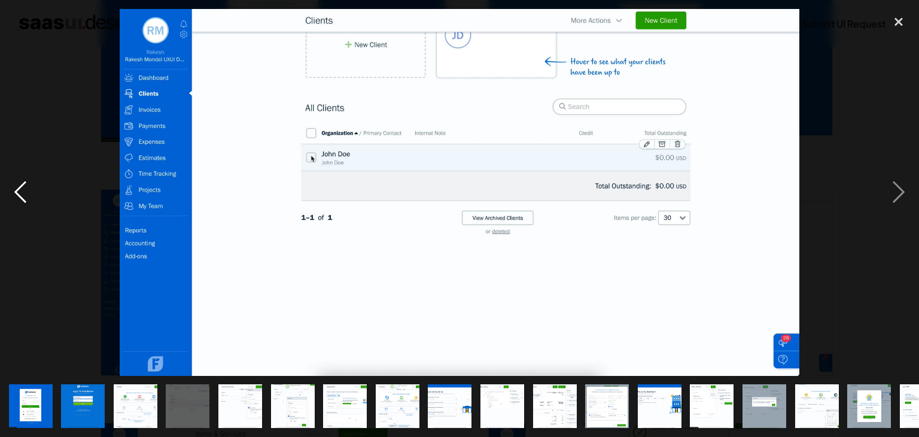
click at [19, 187] on div "previous image" at bounding box center [20, 192] width 41 height 367
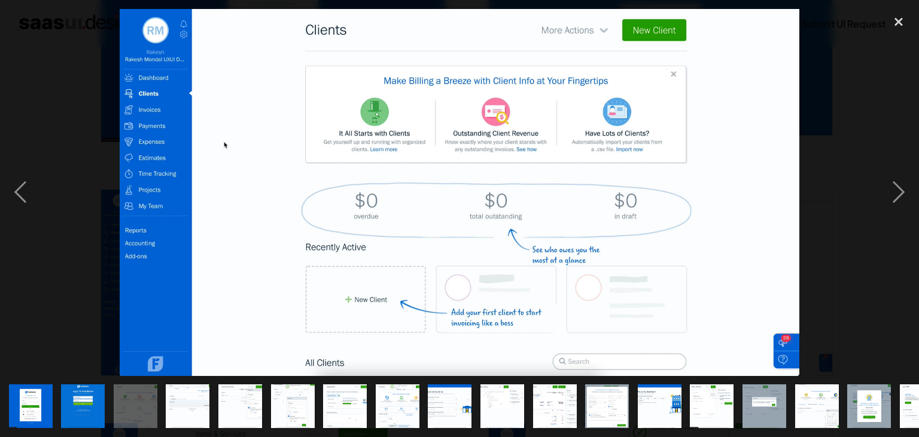
click at [460, 291] on img at bounding box center [460, 192] width 680 height 367
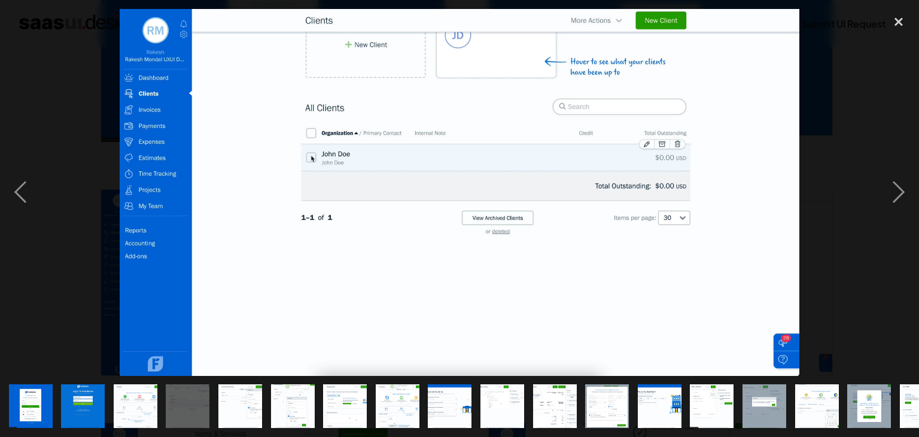
click at [514, 72] on img at bounding box center [460, 192] width 680 height 367
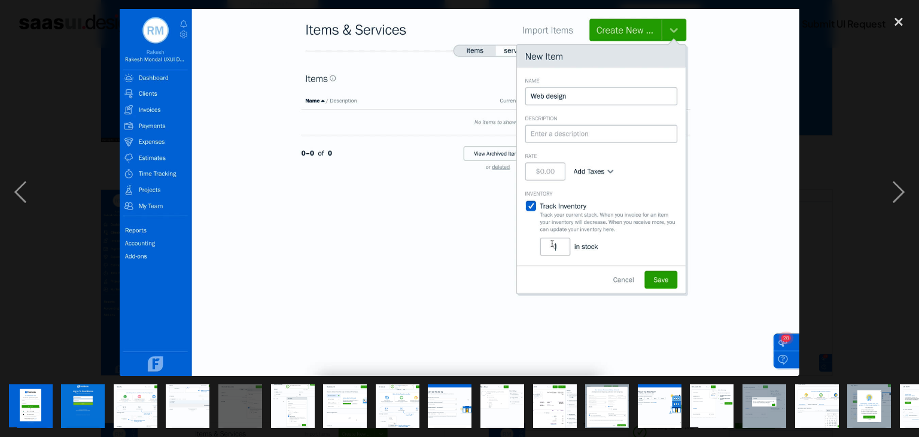
click at [542, 164] on img at bounding box center [460, 192] width 680 height 367
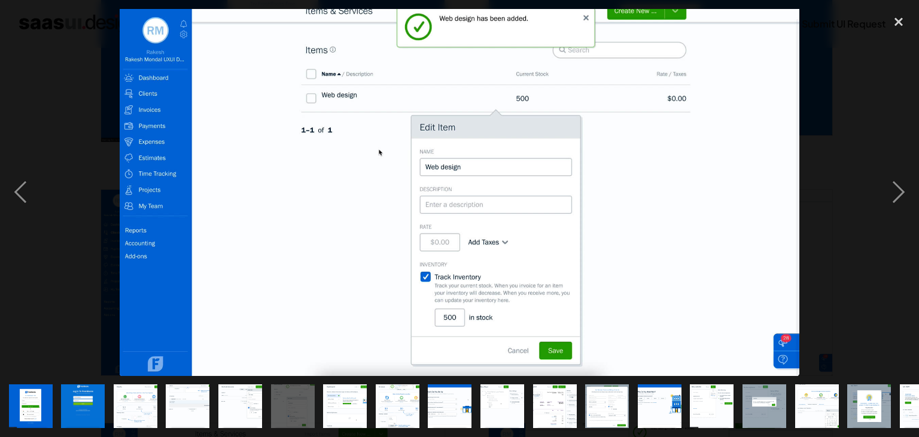
click at [471, 31] on img at bounding box center [460, 192] width 680 height 367
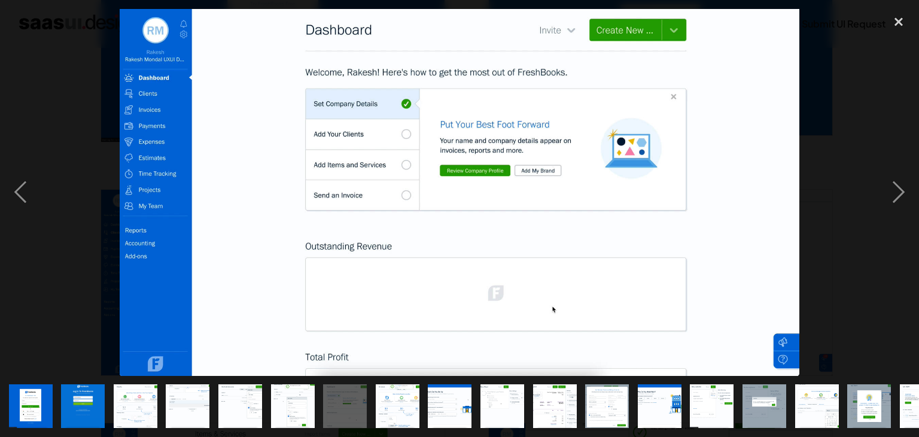
click at [388, 211] on img at bounding box center [460, 192] width 680 height 367
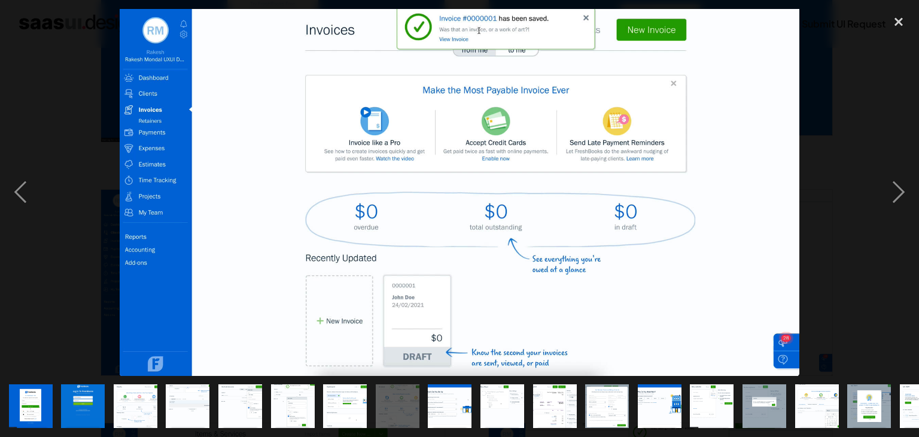
click at [534, 28] on img at bounding box center [460, 192] width 680 height 367
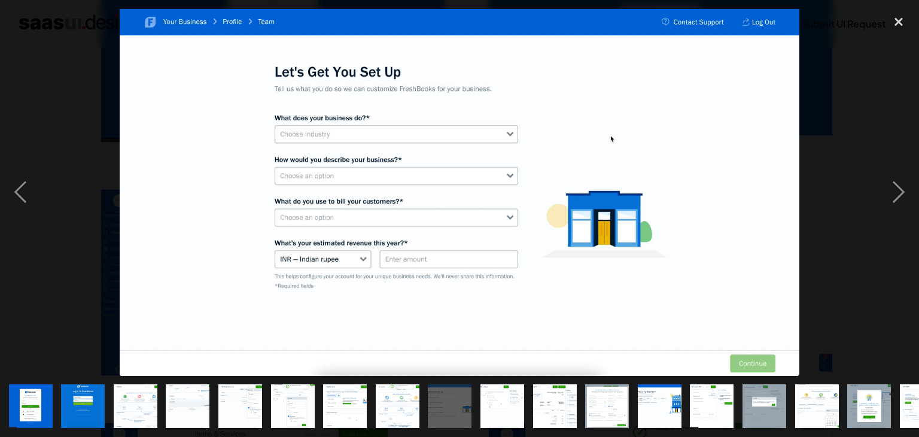
click at [493, 93] on img at bounding box center [460, 192] width 680 height 367
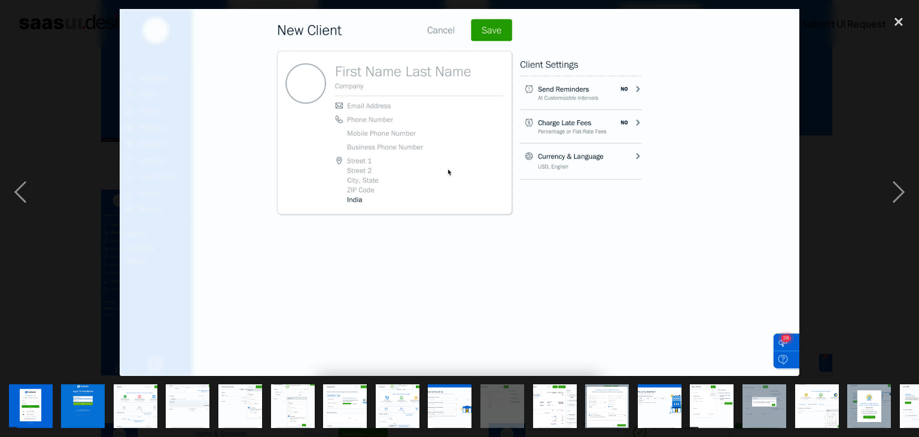
click at [592, 160] on img at bounding box center [460, 192] width 680 height 367
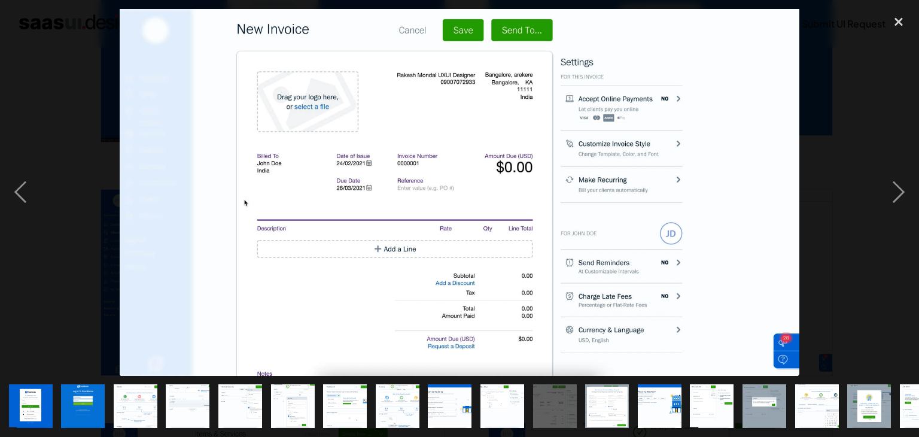
click at [464, 135] on img at bounding box center [460, 192] width 680 height 367
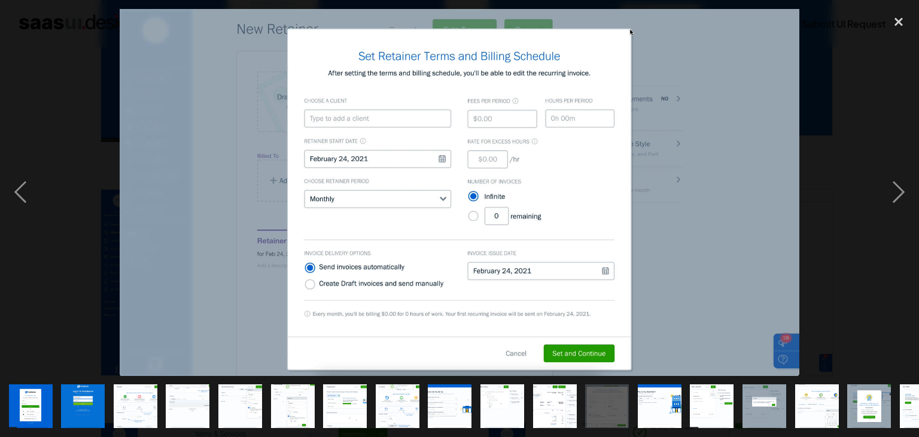
click at [632, 133] on img at bounding box center [460, 192] width 680 height 367
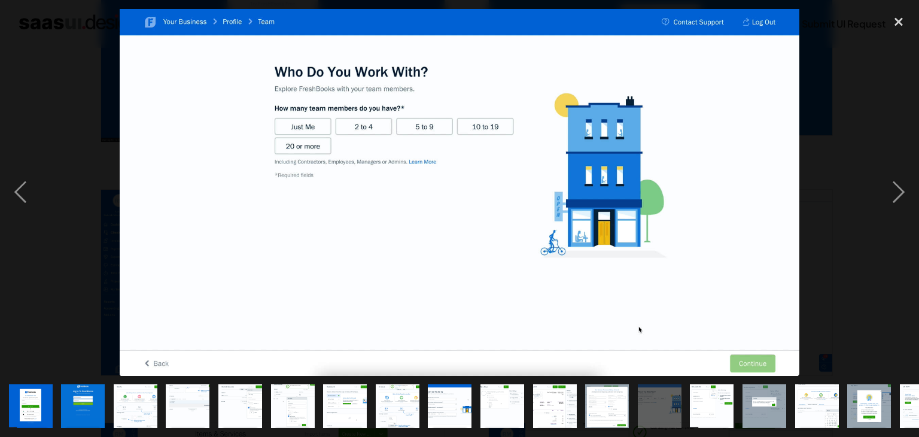
click at [536, 226] on img at bounding box center [460, 192] width 680 height 367
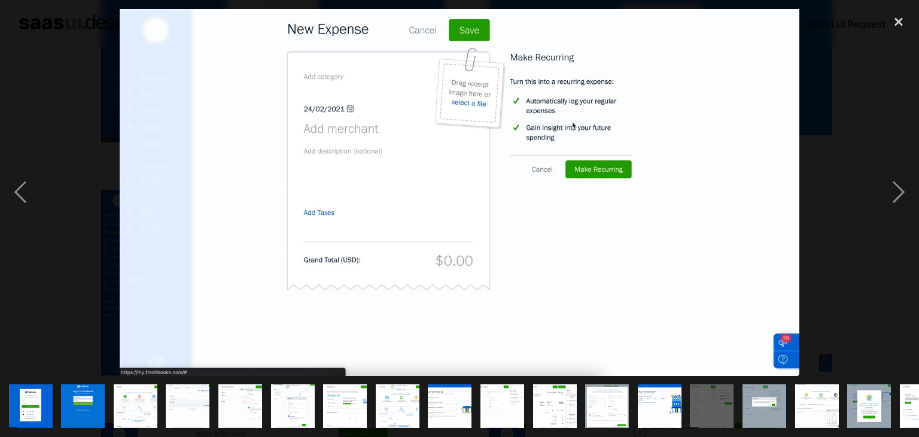
click at [625, 245] on img at bounding box center [460, 192] width 680 height 367
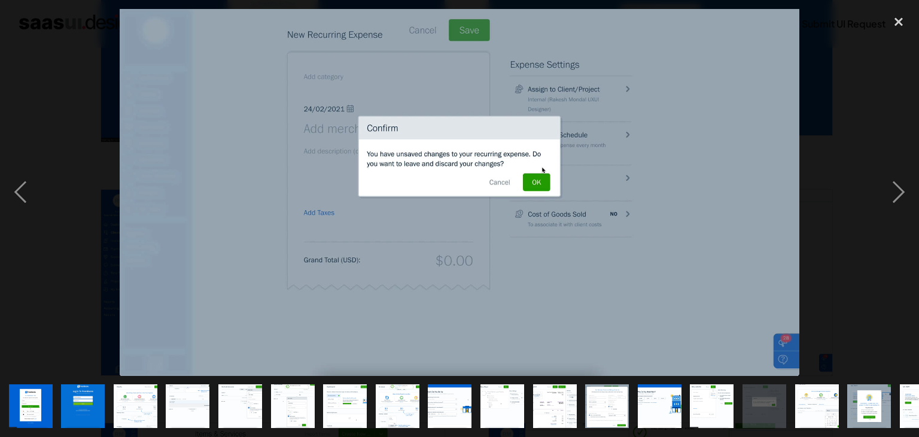
click at [639, 115] on img at bounding box center [460, 192] width 680 height 367
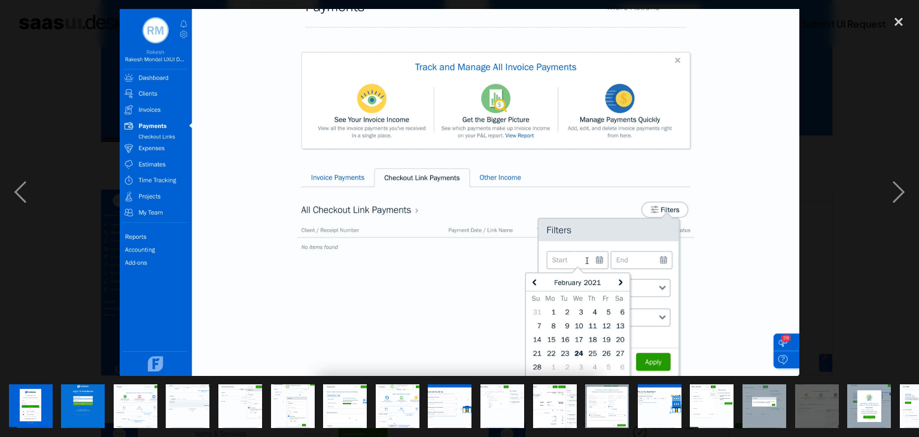
click at [486, 143] on img at bounding box center [460, 192] width 680 height 367
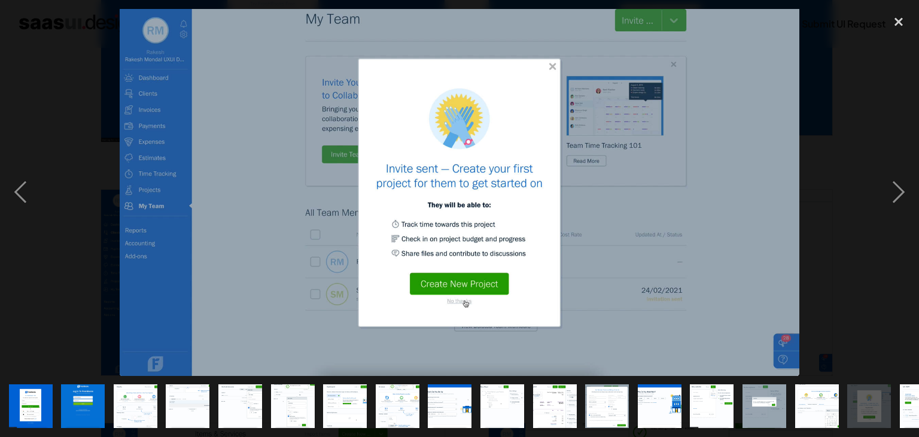
click at [669, 171] on img at bounding box center [460, 192] width 680 height 367
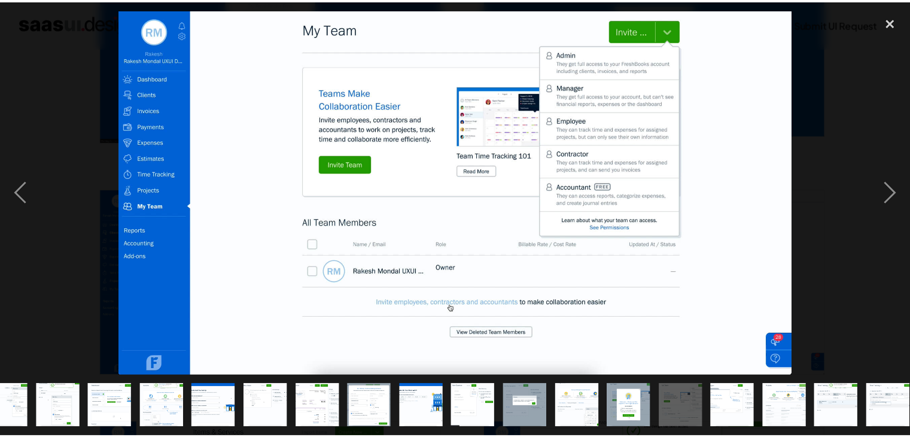
scroll to position [0, 242]
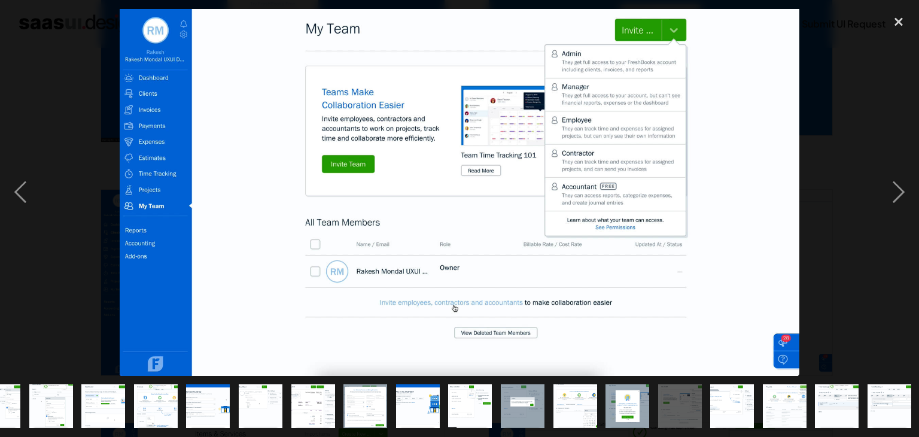
click at [730, 187] on img at bounding box center [460, 192] width 680 height 367
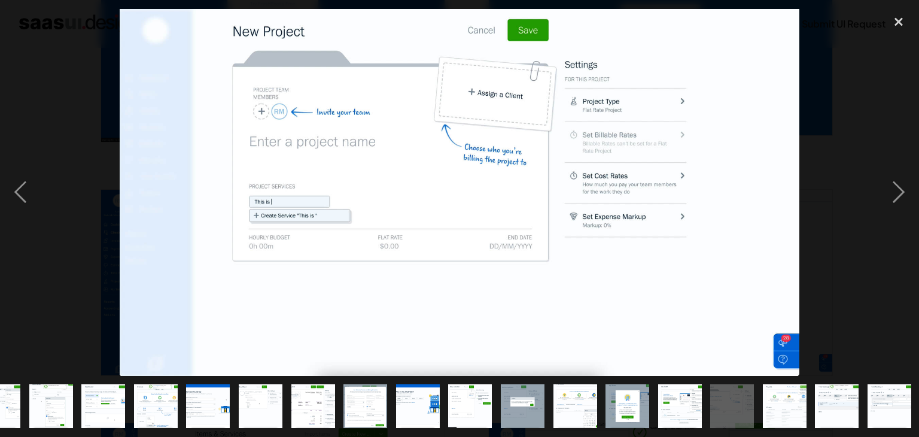
click at [702, 135] on img at bounding box center [460, 192] width 680 height 367
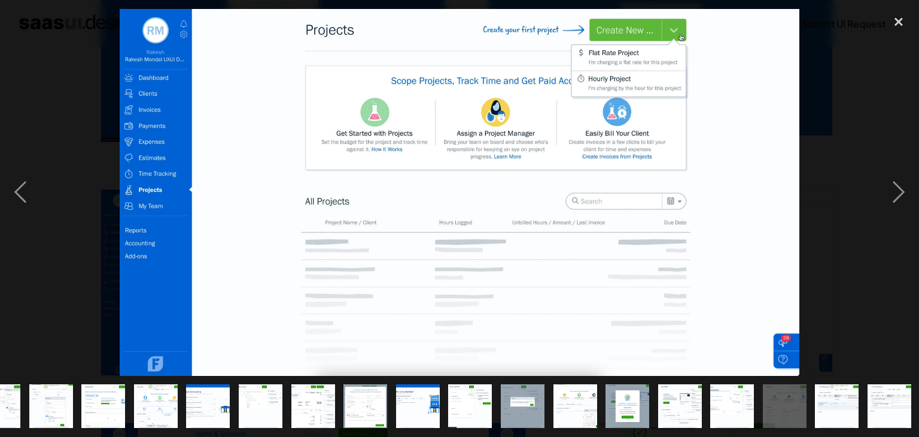
click at [478, 206] on img at bounding box center [460, 192] width 680 height 367
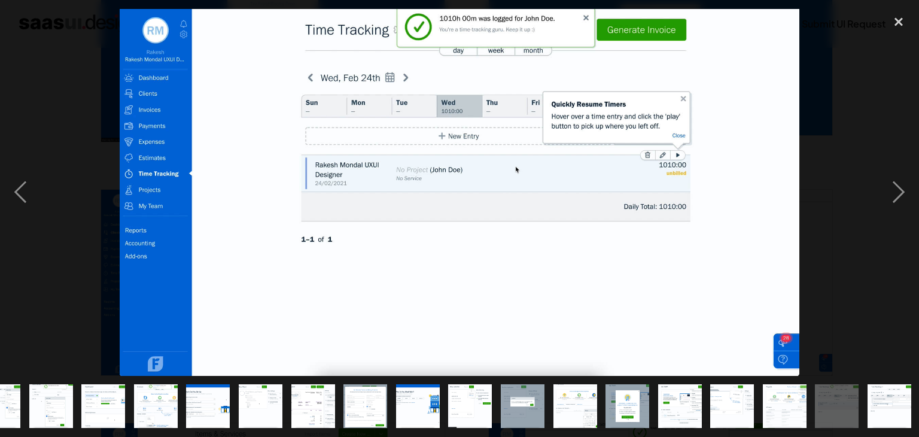
click at [714, 232] on img at bounding box center [460, 192] width 680 height 367
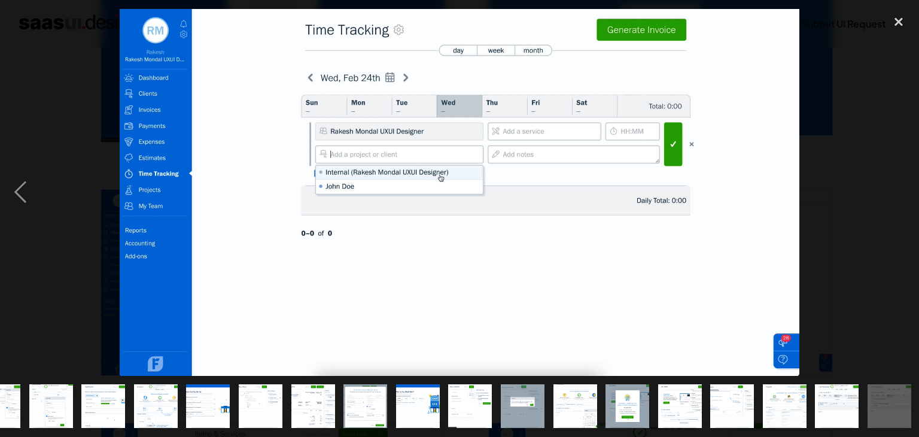
click at [552, 260] on img at bounding box center [460, 192] width 680 height 367
click at [631, 218] on img at bounding box center [460, 192] width 680 height 367
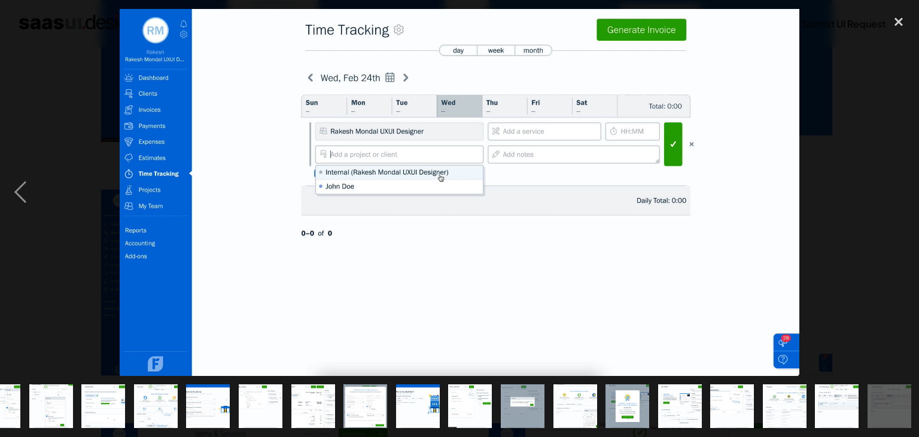
click at [631, 218] on img at bounding box center [460, 192] width 680 height 367
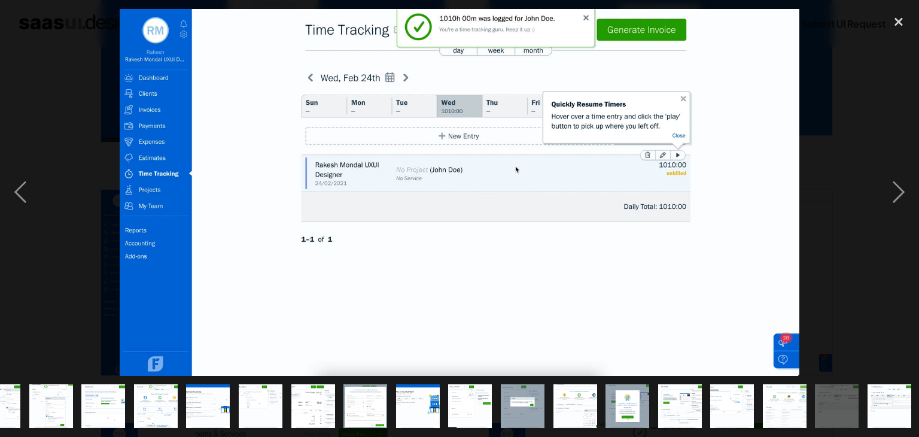
click at [521, 25] on img at bounding box center [460, 192] width 680 height 367
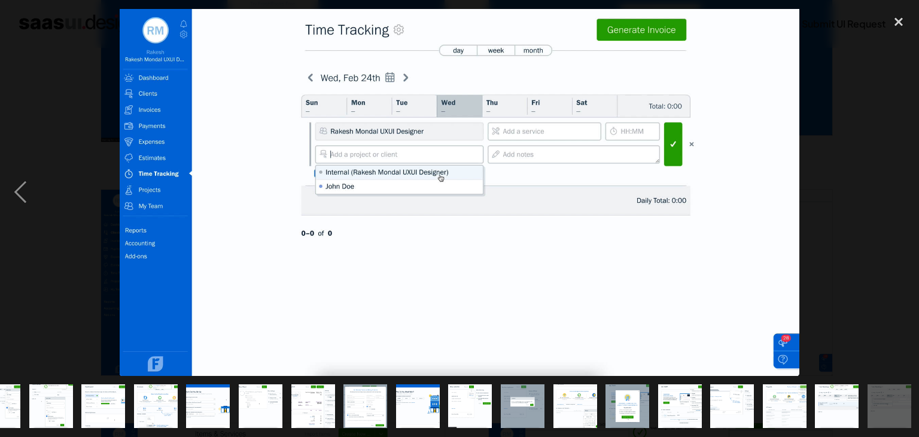
click at [237, 175] on img at bounding box center [460, 192] width 680 height 367
click at [59, 169] on div at bounding box center [459, 192] width 919 height 367
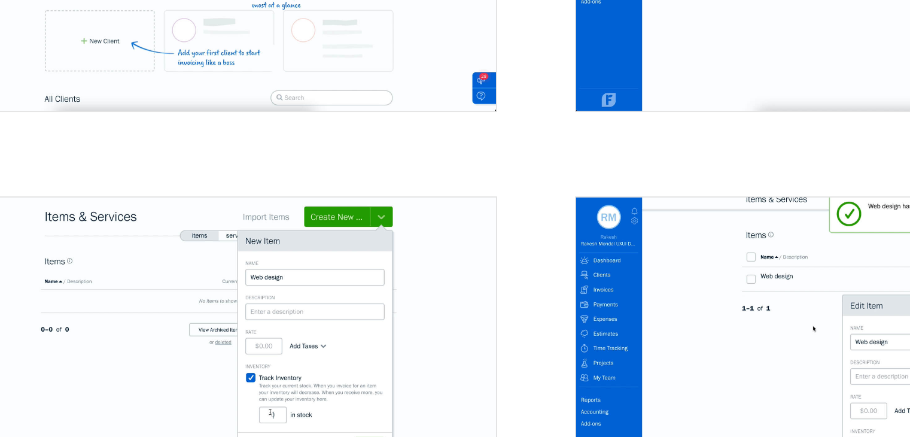
scroll to position [539, 0]
drag, startPoint x: 650, startPoint y: 112, endPoint x: 444, endPoint y: 178, distance: 216.5
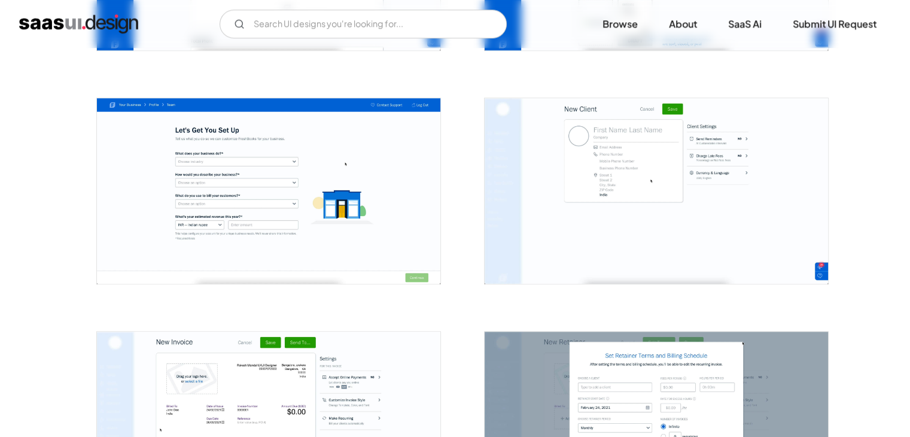
scroll to position [1119, 0]
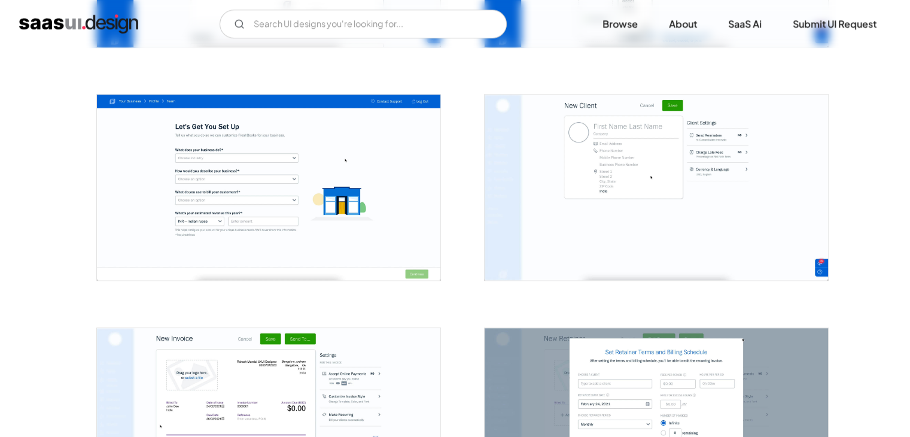
click at [500, 181] on img "open lightbox" at bounding box center [656, 187] width 343 height 185
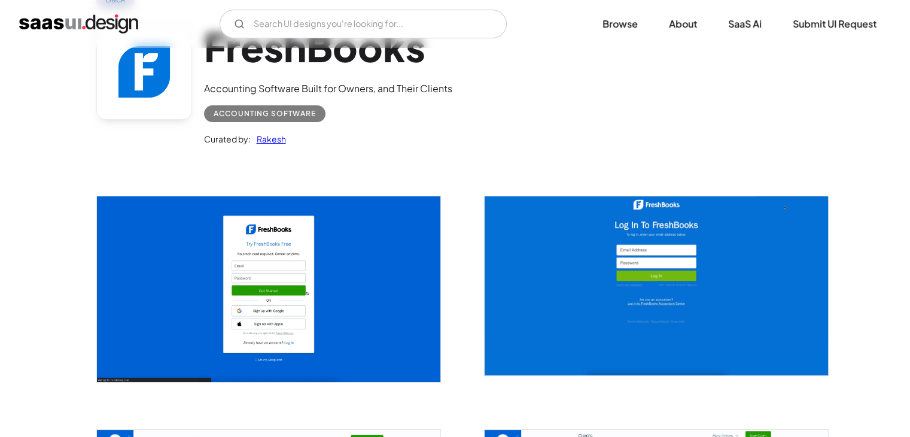
scroll to position [0, 0]
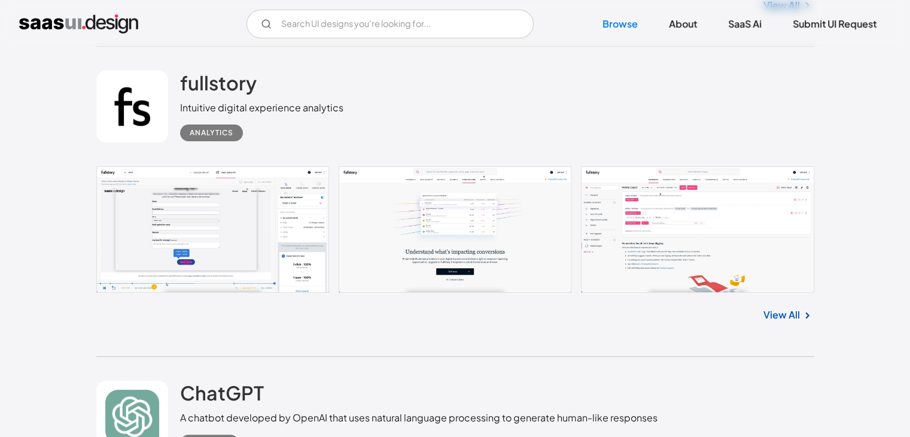
scroll to position [9265, 0]
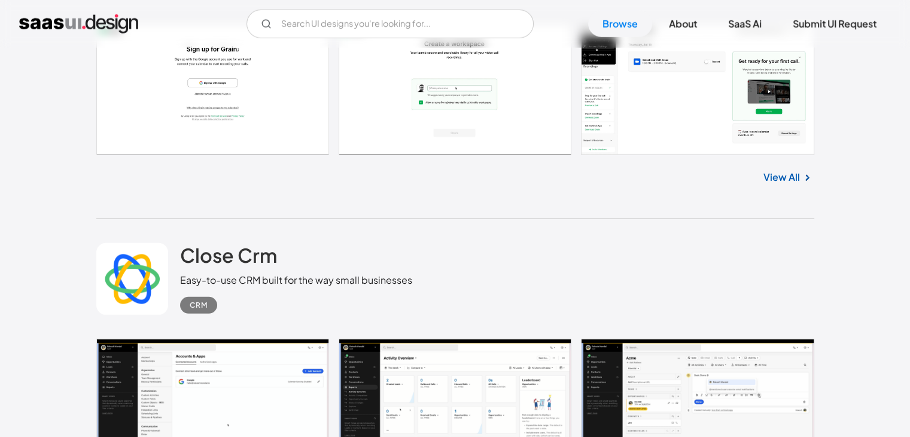
scroll to position [8145, 0]
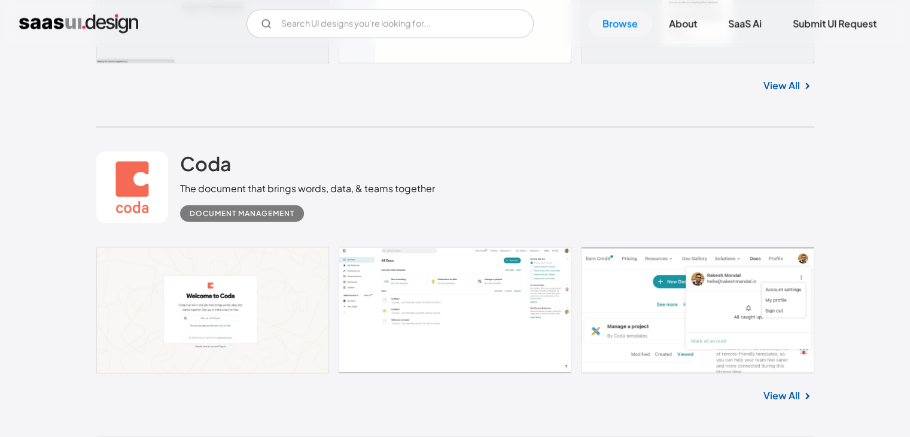
scroll to position [7288, 0]
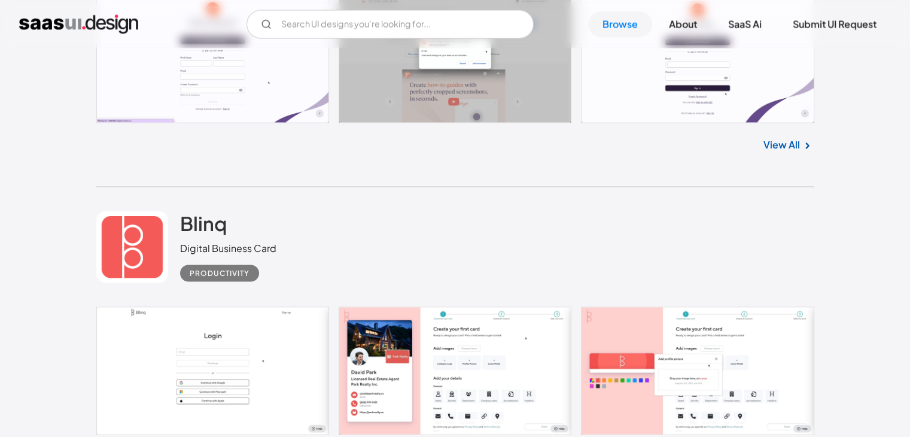
scroll to position [6600, 0]
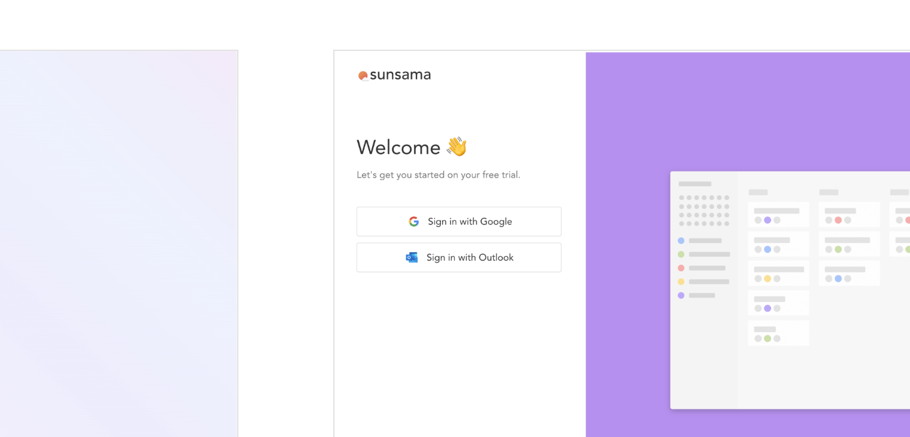
scroll to position [217, 0]
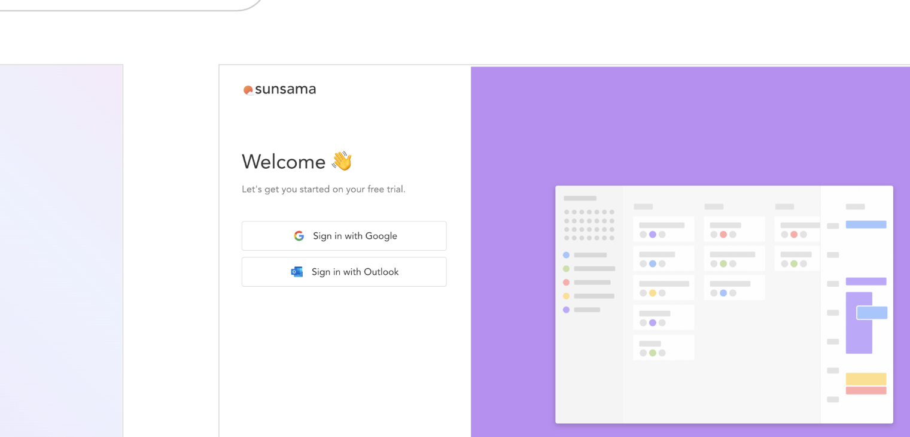
click at [497, 98] on img "open lightbox" at bounding box center [656, 170] width 343 height 215
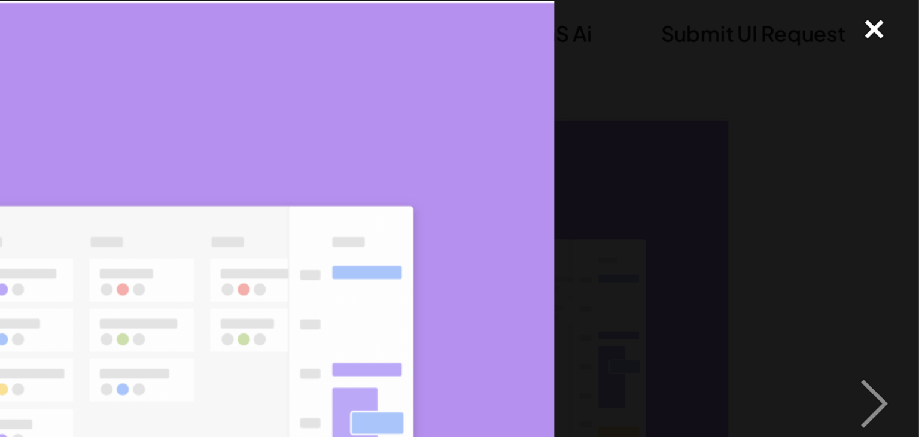
click at [896, 22] on div "close lightbox" at bounding box center [898, 22] width 41 height 26
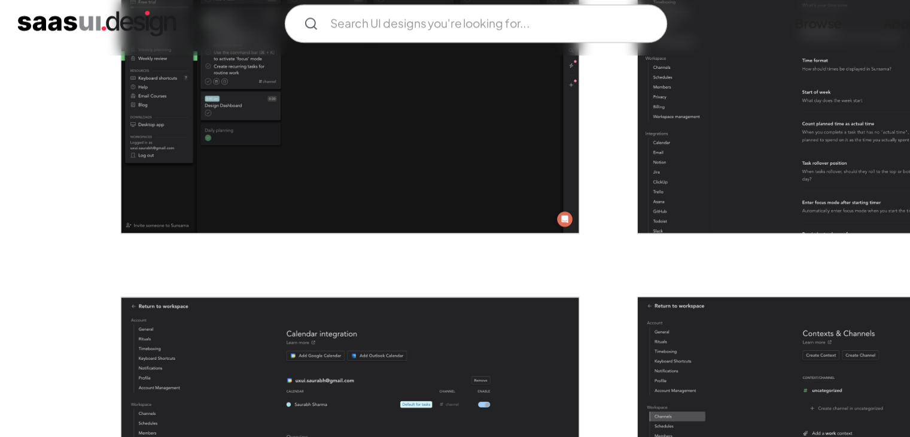
scroll to position [2676, 0]
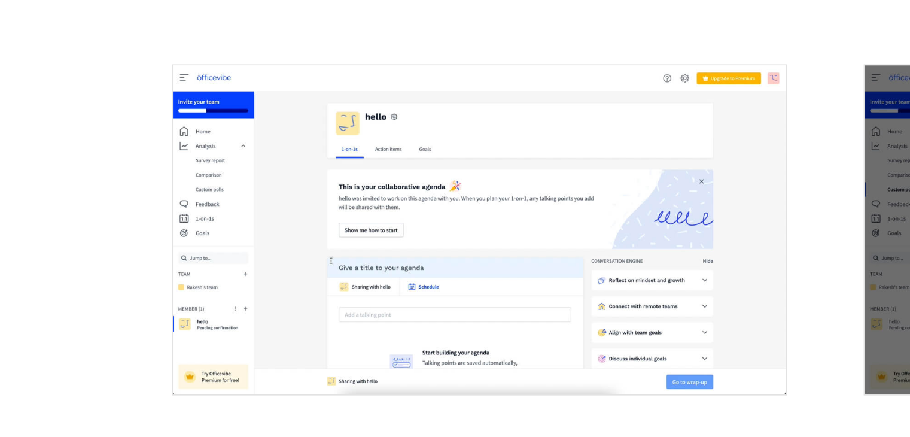
scroll to position [285, 0]
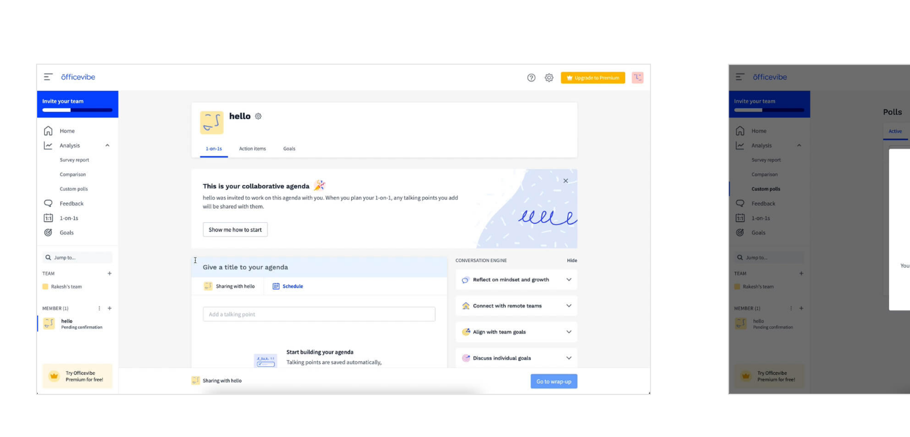
drag, startPoint x: 316, startPoint y: 299, endPoint x: 417, endPoint y: 252, distance: 111.1
click at [417, 252] on img "open lightbox" at bounding box center [268, 320] width 343 height 184
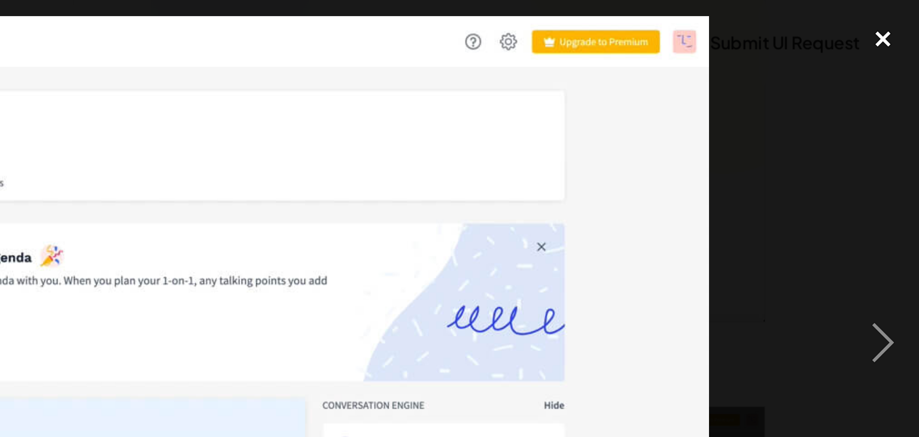
click at [892, 27] on div "close lightbox" at bounding box center [898, 22] width 41 height 26
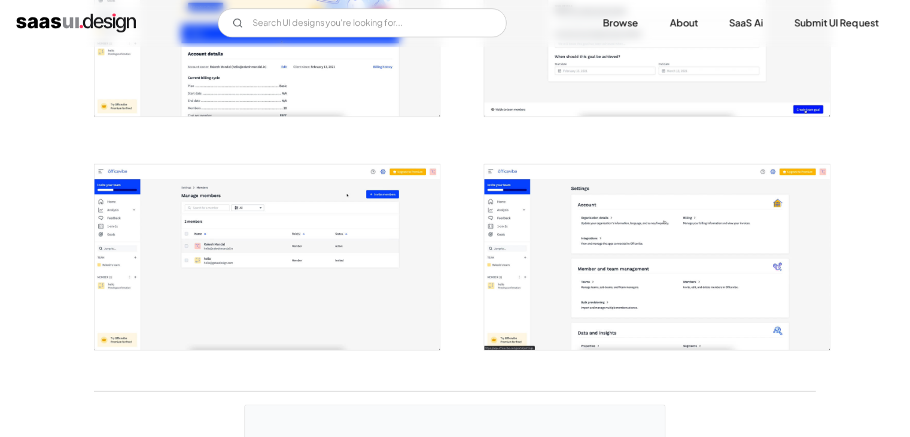
scroll to position [2672, 0]
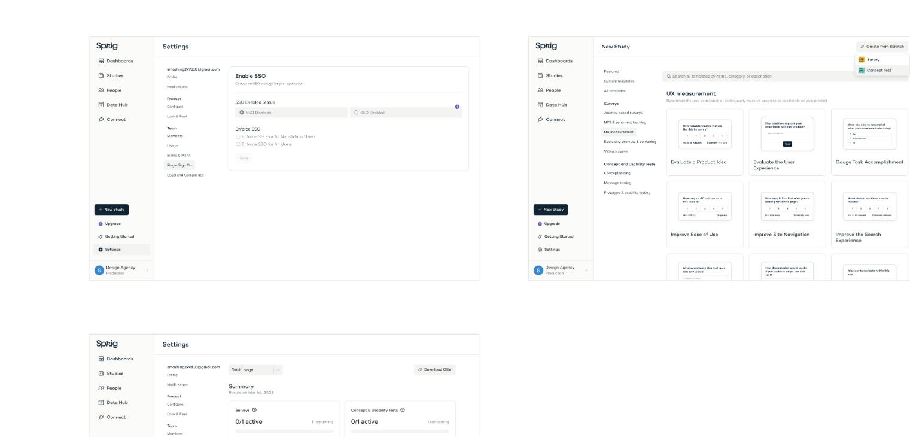
scroll to position [2560, 0]
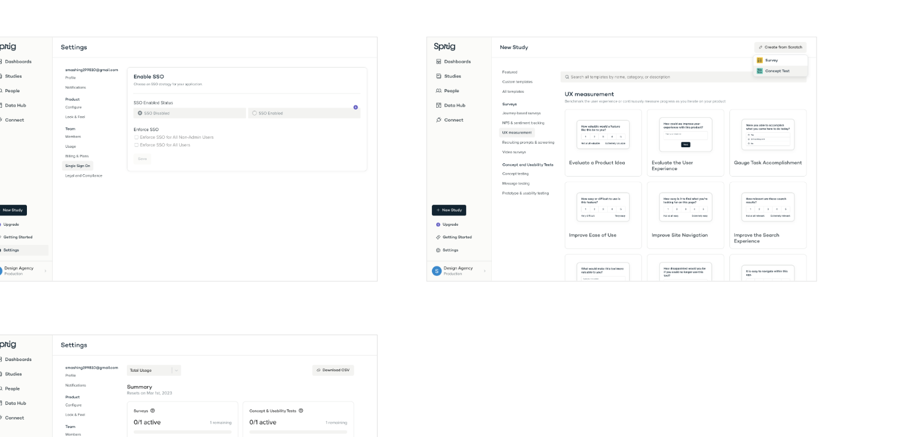
click at [596, 285] on img "open lightbox" at bounding box center [656, 191] width 343 height 215
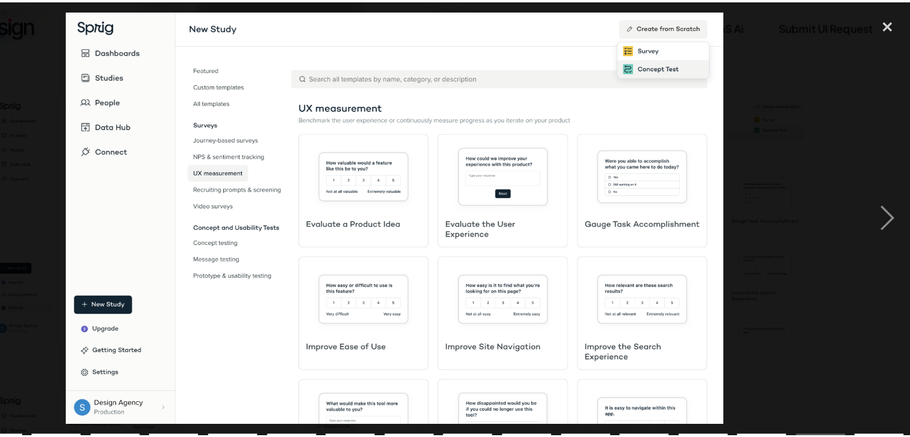
scroll to position [0, 189]
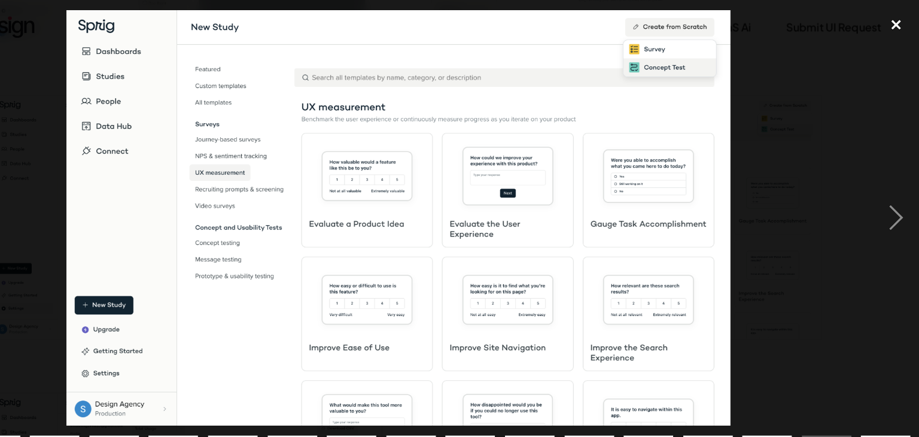
click at [897, 24] on div "close lightbox" at bounding box center [898, 22] width 41 height 26
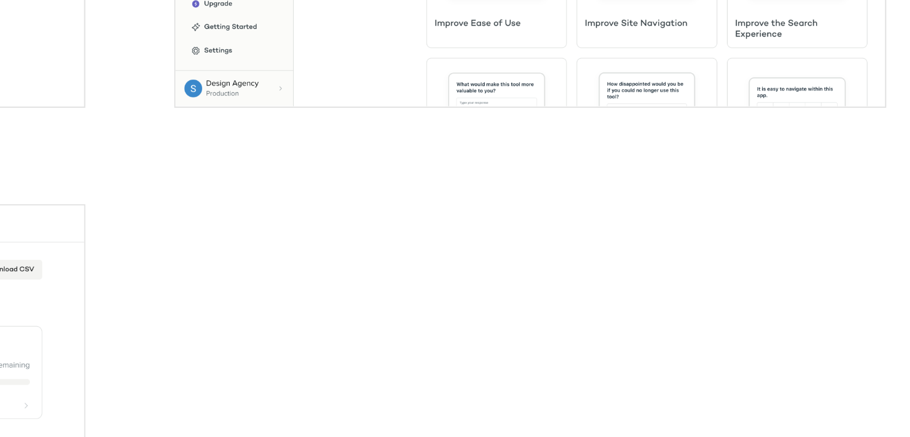
scroll to position [2584, 0]
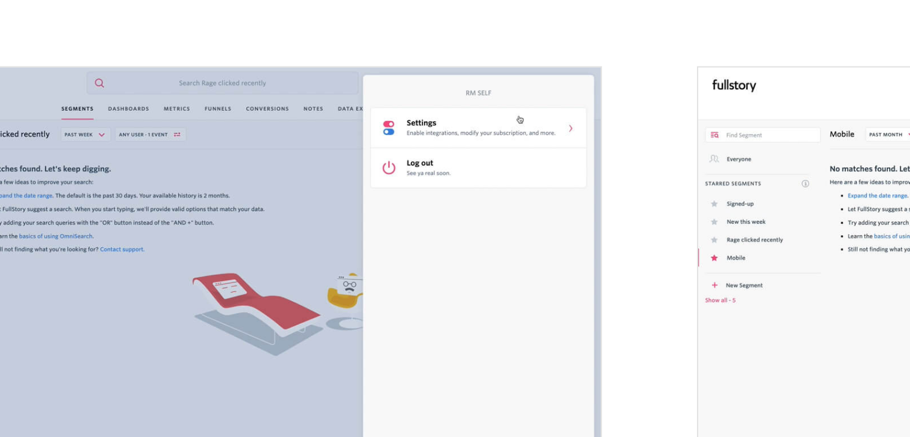
scroll to position [1483, 0]
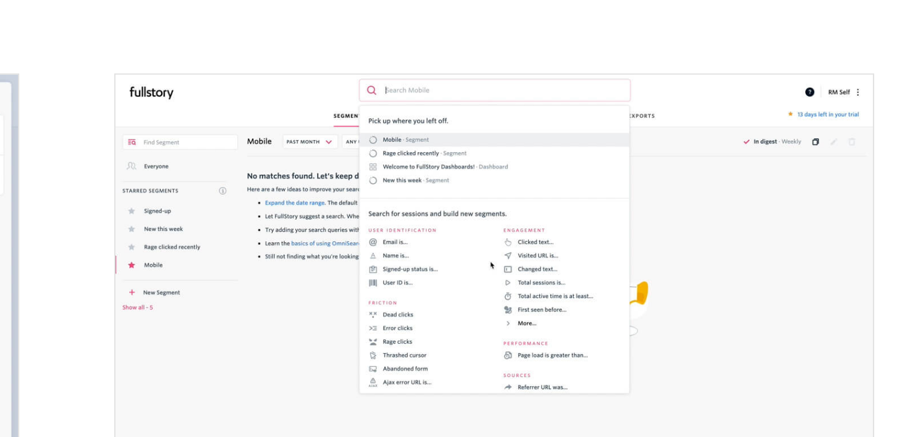
click at [761, 294] on img "open lightbox" at bounding box center [656, 288] width 343 height 185
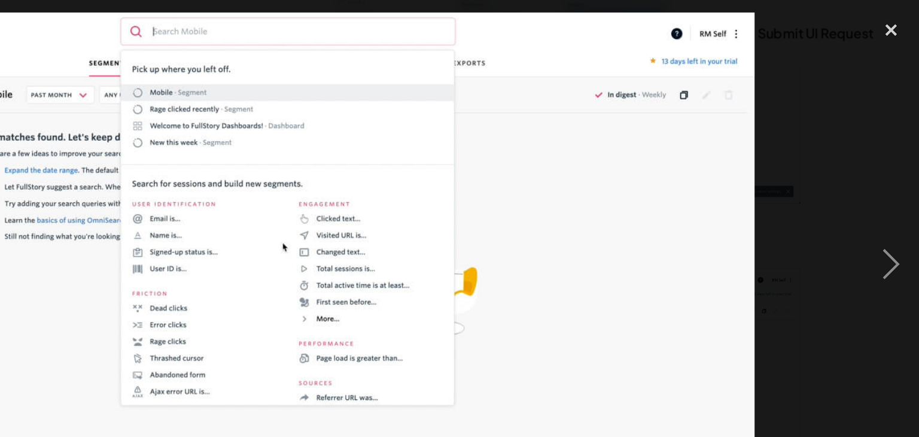
scroll to position [1484, 0]
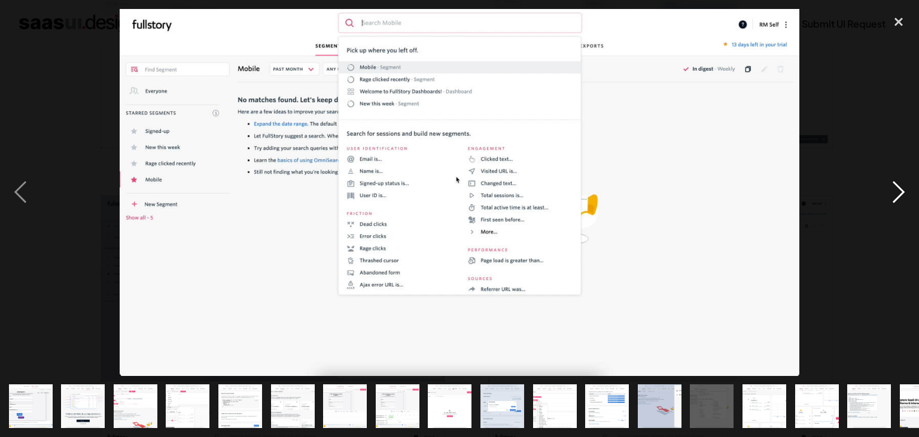
click at [889, 205] on div "next image" at bounding box center [898, 192] width 41 height 367
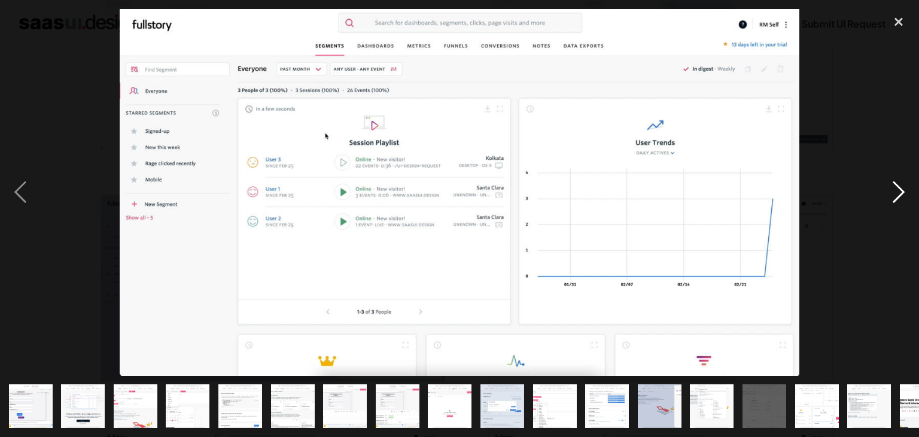
click at [889, 205] on div "next image" at bounding box center [898, 192] width 41 height 367
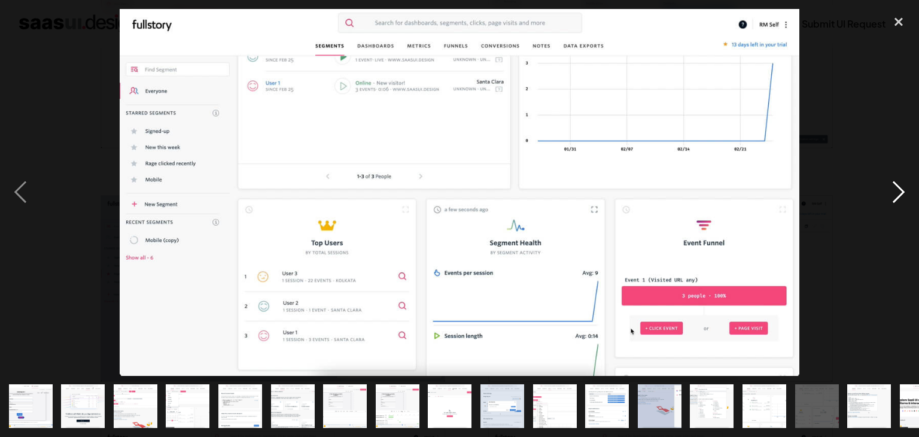
click at [889, 205] on div "next image" at bounding box center [898, 192] width 41 height 367
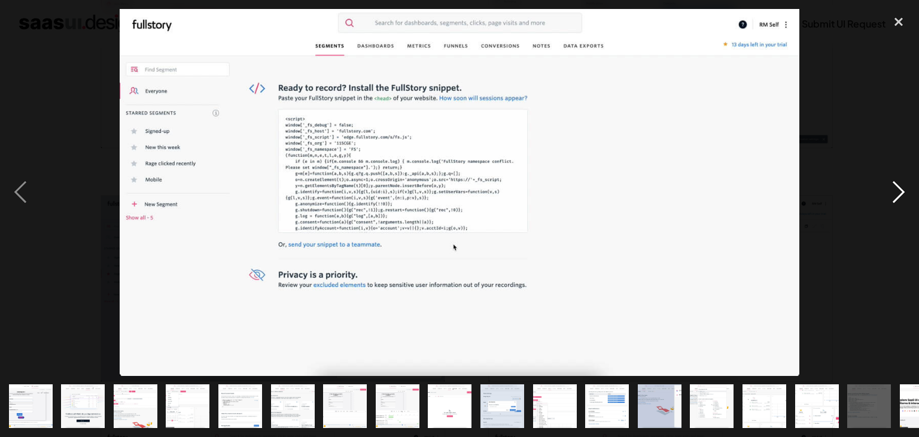
click at [889, 205] on div "next image" at bounding box center [898, 192] width 41 height 367
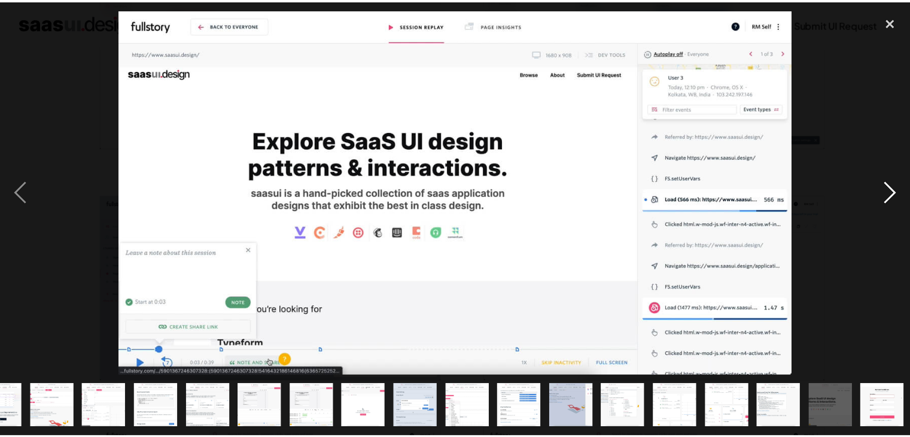
scroll to position [0, 84]
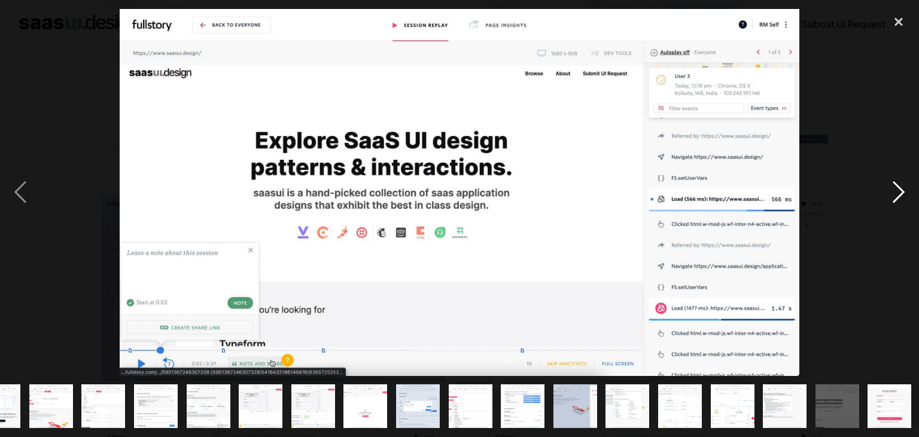
click at [889, 205] on div "next image" at bounding box center [898, 192] width 41 height 367
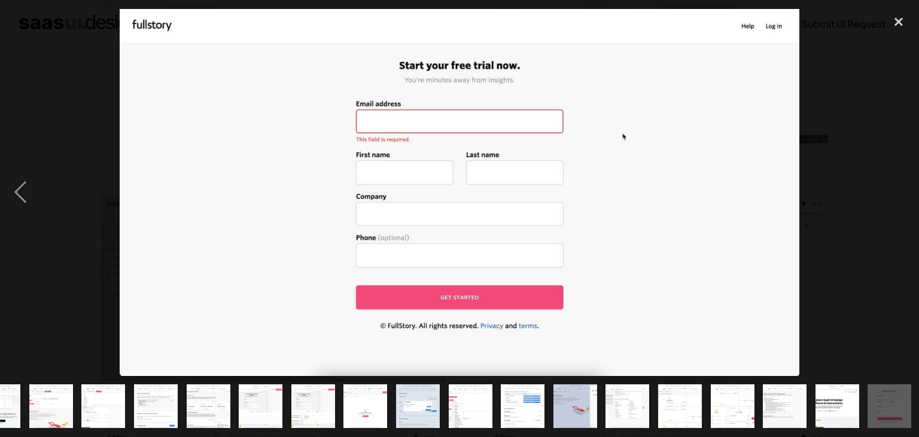
click at [889, 205] on div "next image" at bounding box center [898, 192] width 41 height 367
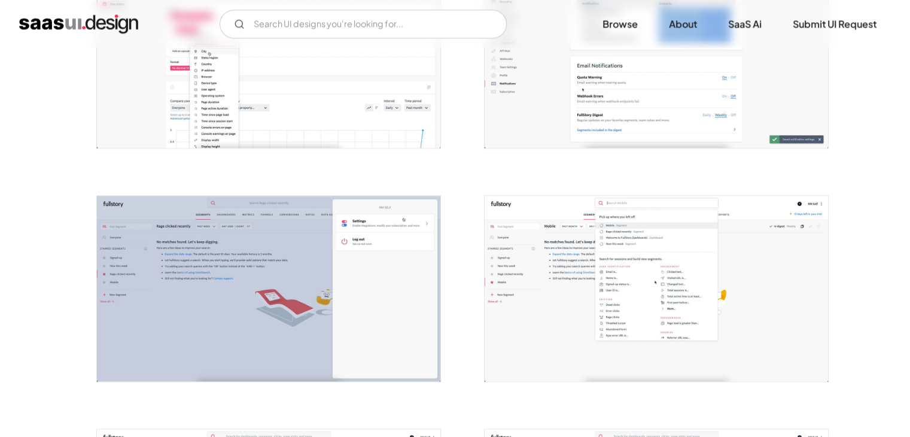
scroll to position [0, 0]
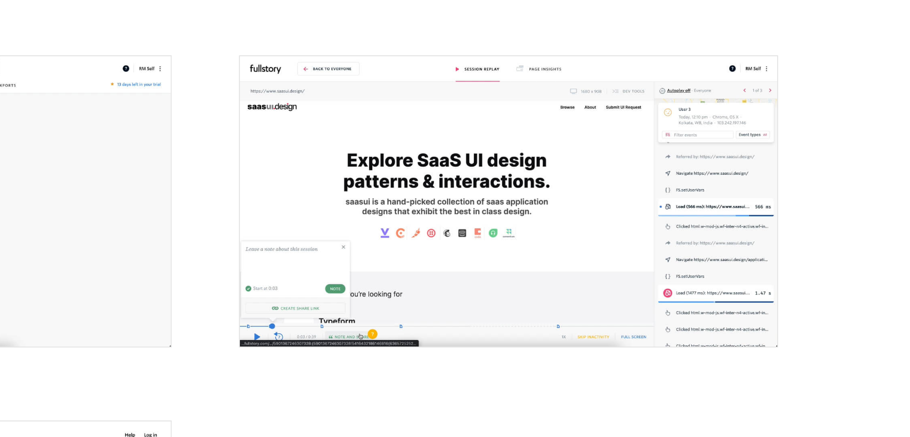
scroll to position [1995, 0]
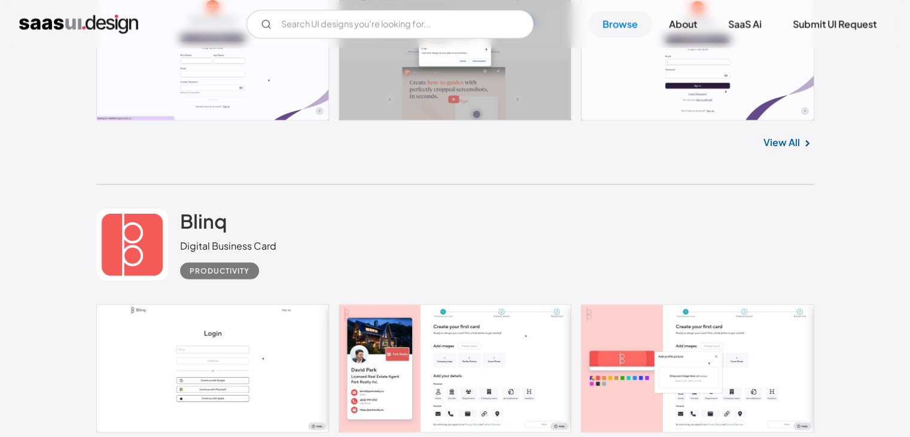
scroll to position [6601, 0]
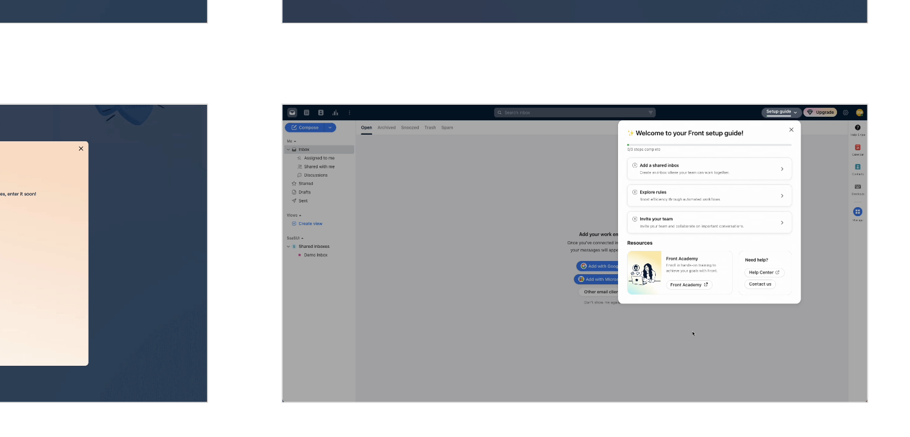
scroll to position [261, 0]
